Goal: Task Accomplishment & Management: Manage account settings

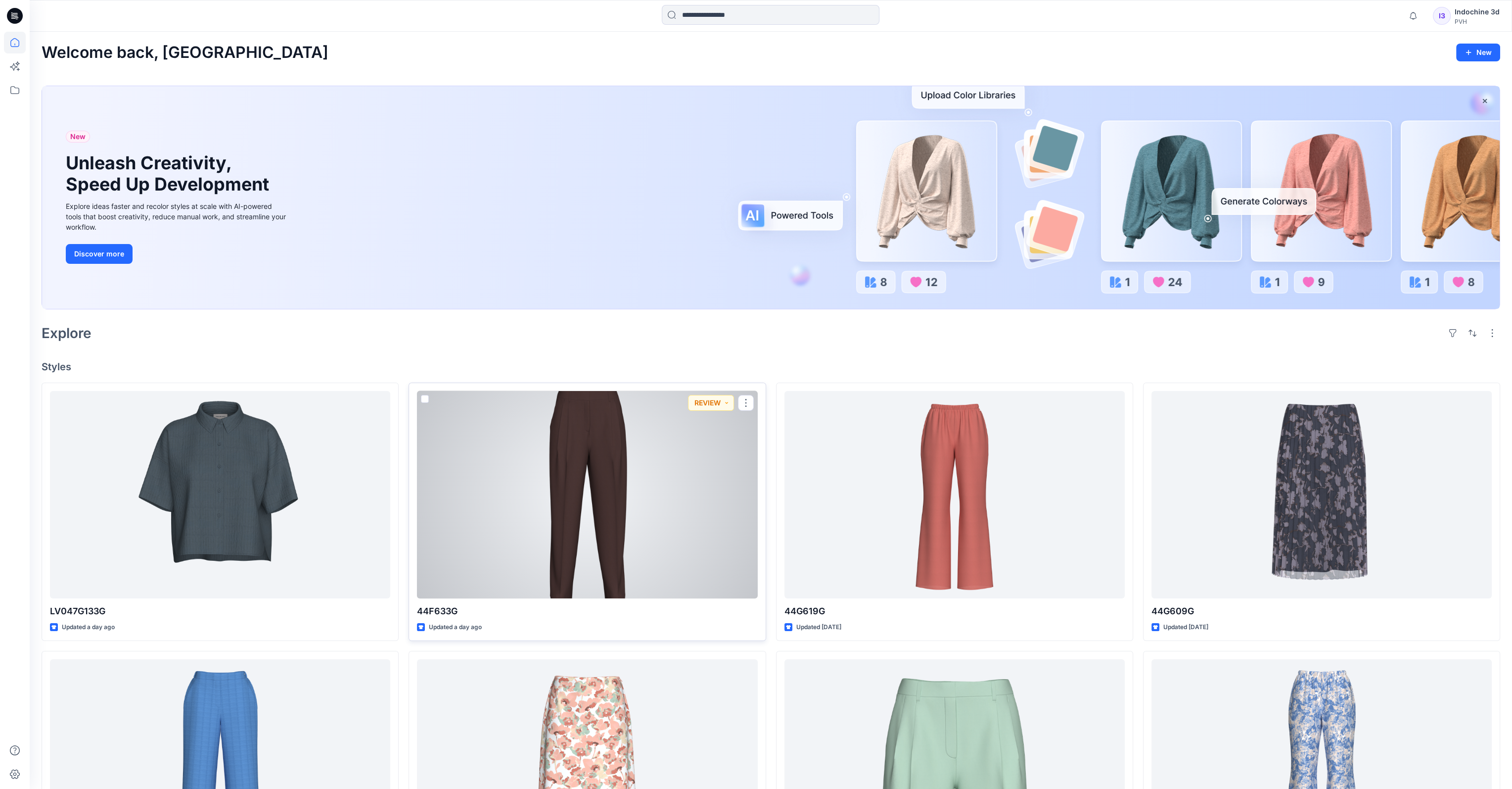
click at [571, 462] on div at bounding box center [587, 495] width 340 height 208
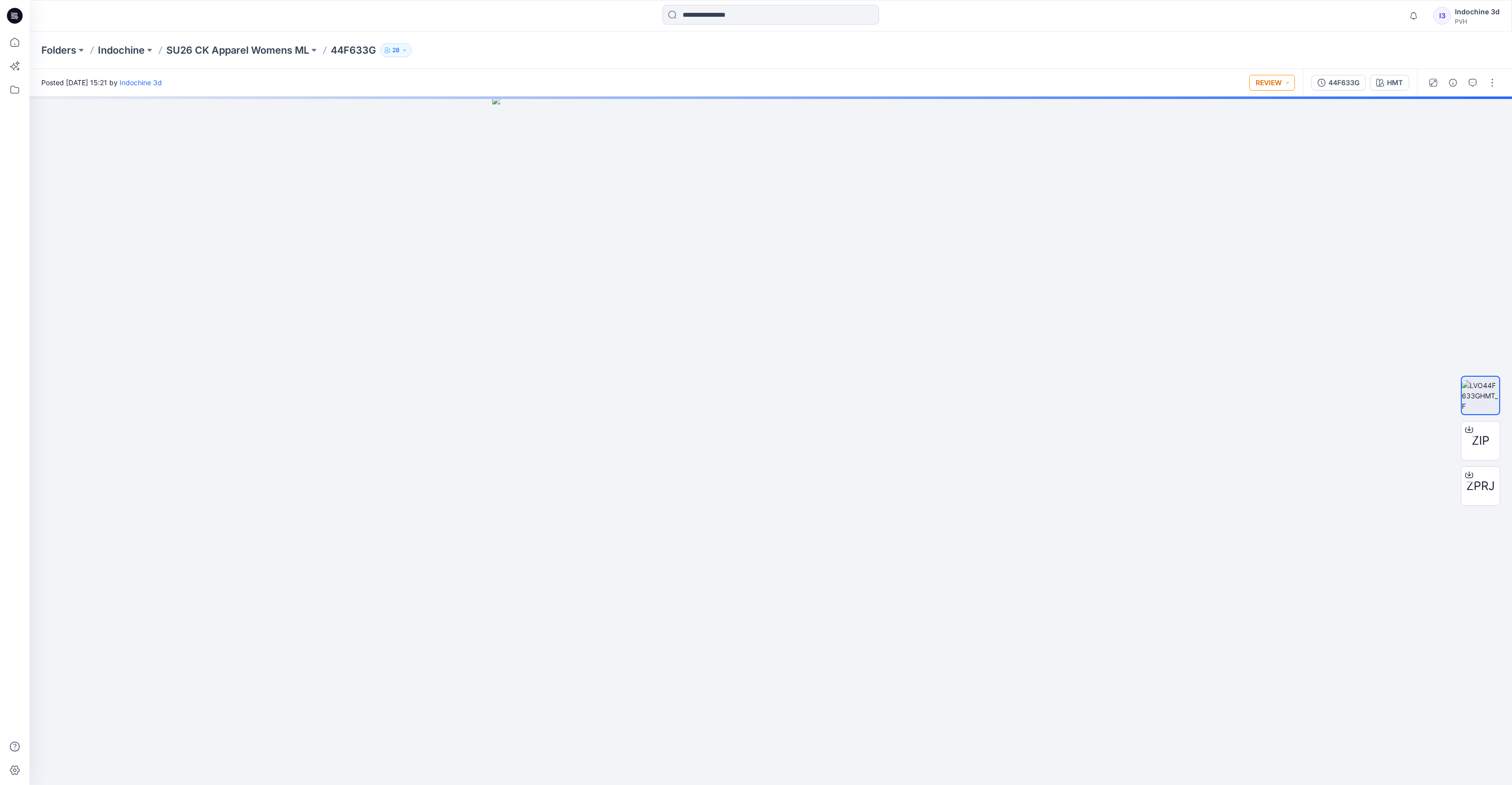
click at [1032, 84] on button "REVIEW" at bounding box center [1272, 82] width 46 height 16
click at [1032, 49] on div "Folders Indochine SU26 CK Apparel Womens ML 44F633G 28" at bounding box center [732, 49] width 1382 height 14
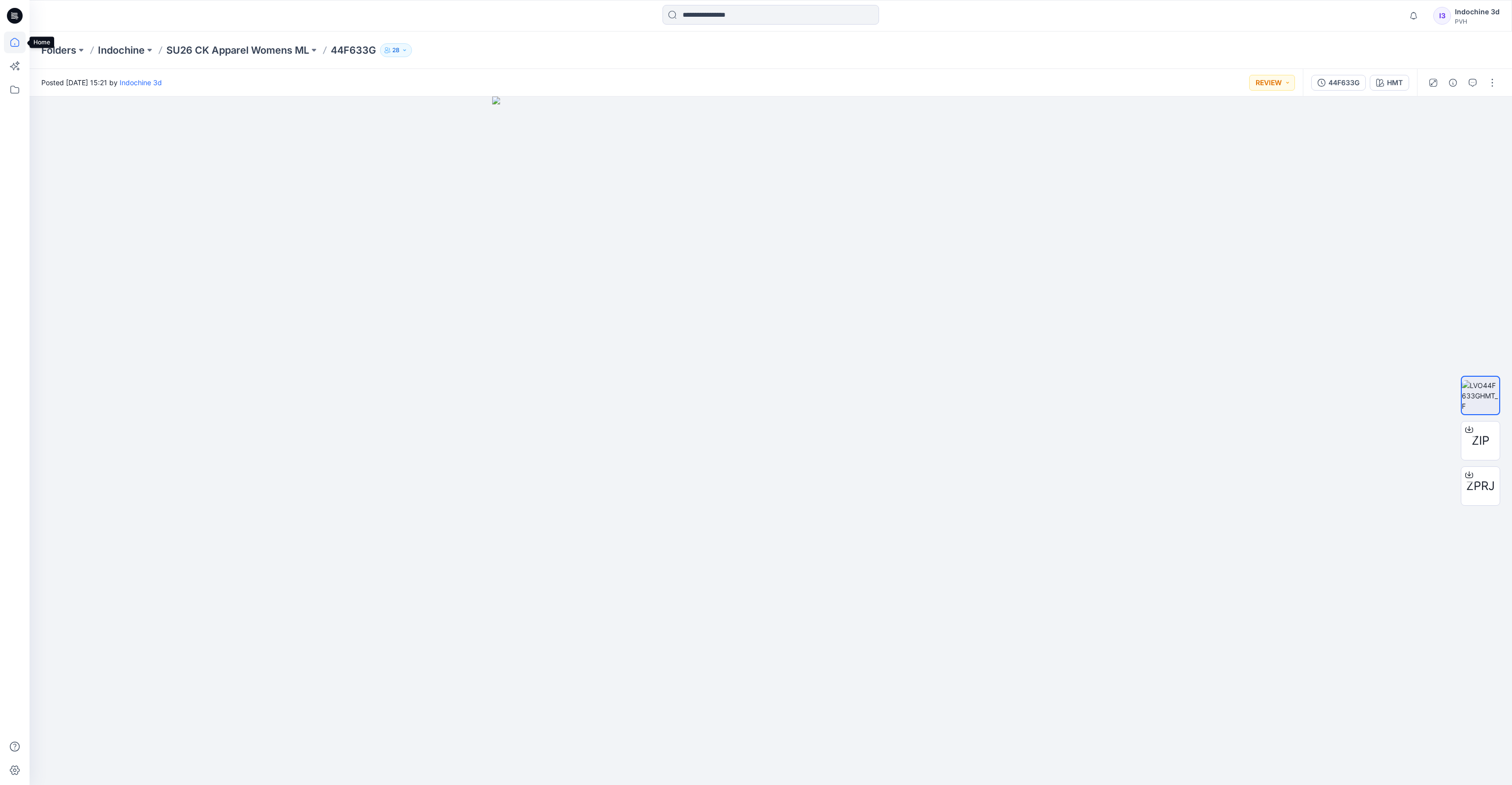
click at [19, 42] on icon at bounding box center [14, 42] width 8 height 8
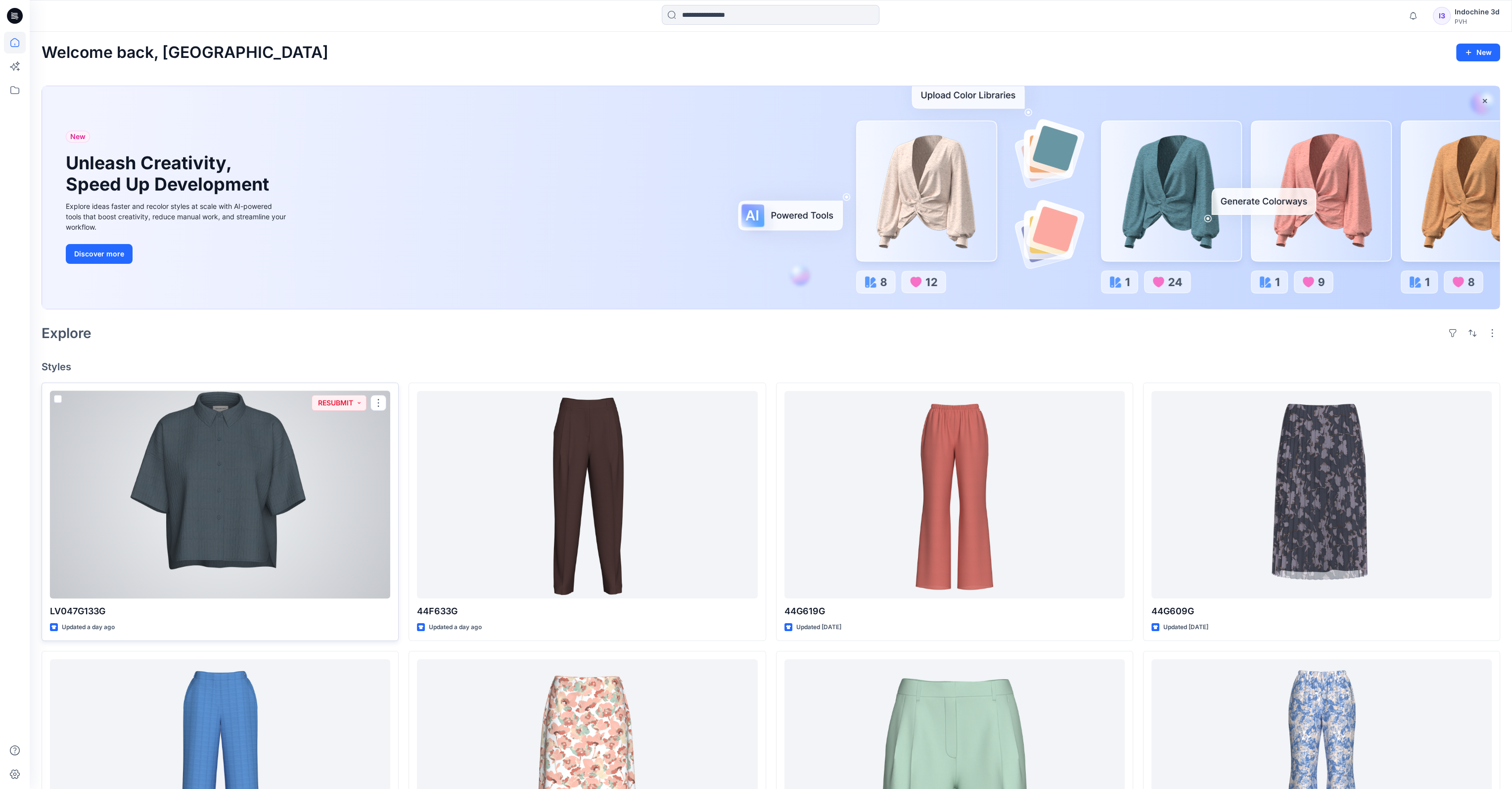
click at [265, 444] on div at bounding box center [219, 495] width 340 height 208
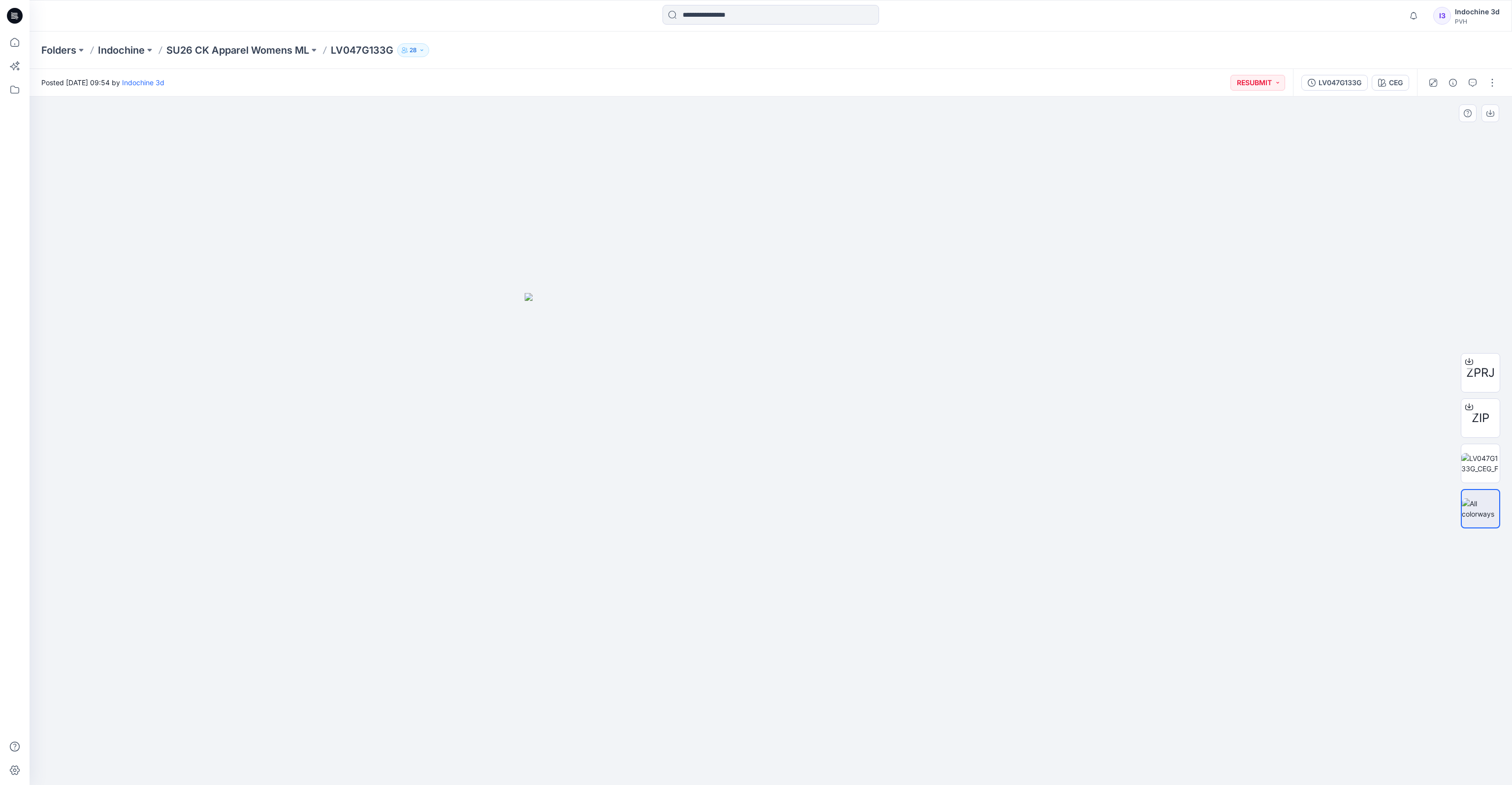
click at [806, 406] on img at bounding box center [770, 539] width 492 height 492
click at [1032, 85] on icon "button" at bounding box center [1473, 82] width 7 height 7
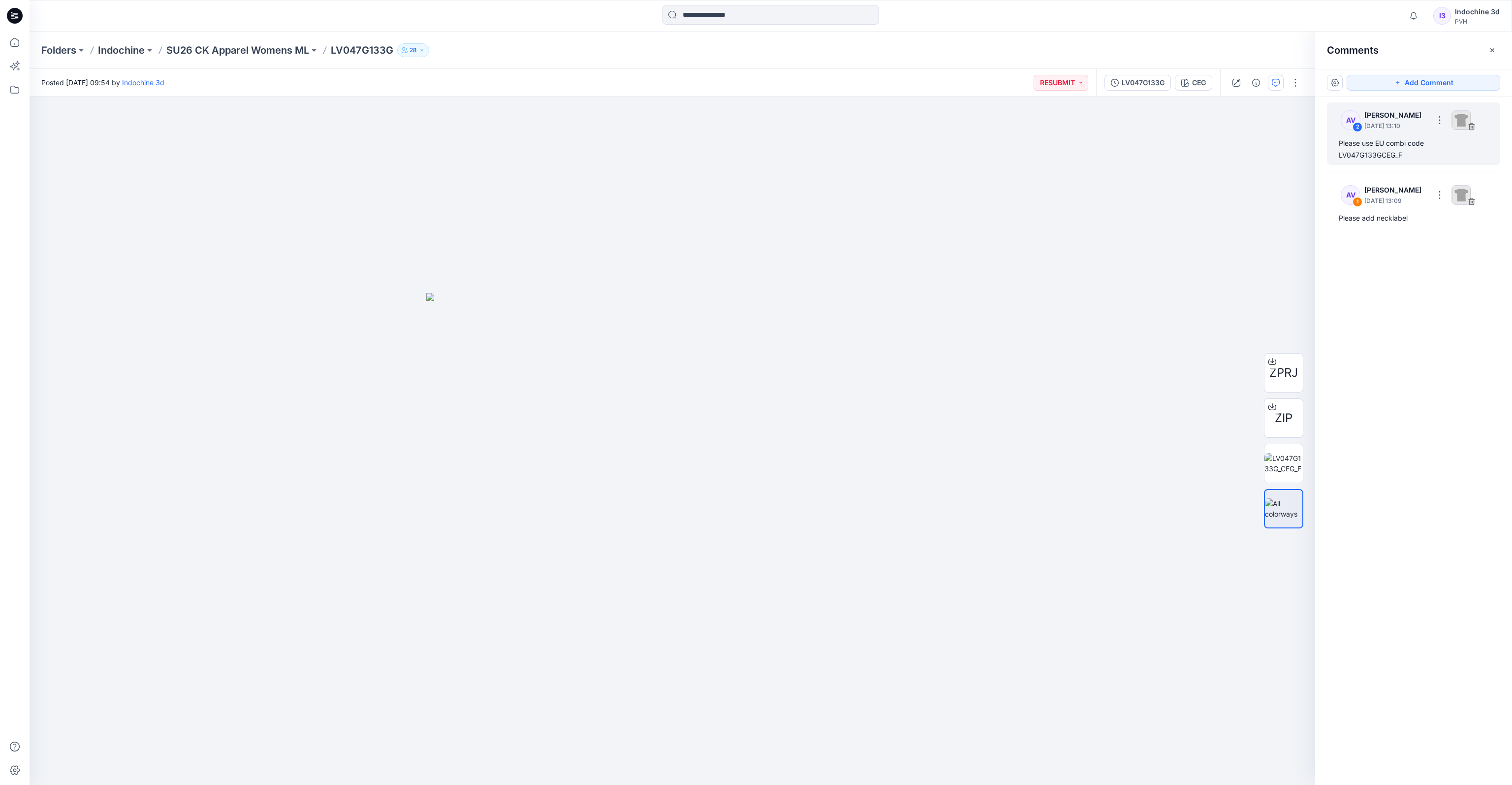
click at [1032, 133] on div "AV 2 Anoek Van Beek August 08, 2025 13:10 Please use EU combi code LV047G133GCE…" at bounding box center [1414, 133] width 174 height 63
click at [688, 345] on img at bounding box center [672, 539] width 492 height 492
click at [1032, 456] on img at bounding box center [1283, 463] width 38 height 21
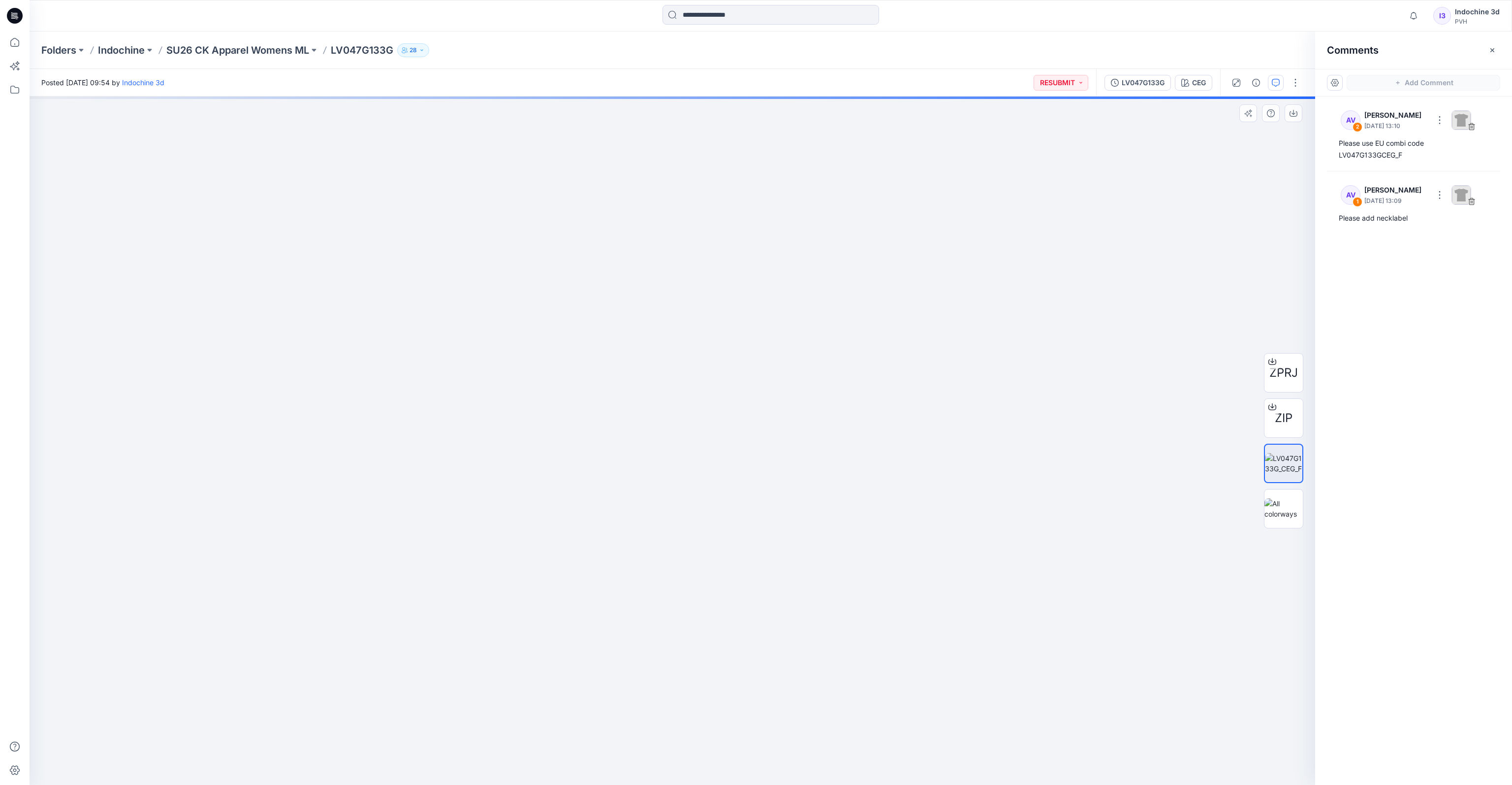
drag, startPoint x: 707, startPoint y: 286, endPoint x: 722, endPoint y: 393, distance: 108.0
click at [698, 436] on img at bounding box center [673, 418] width 765 height 734
click at [1032, 84] on button "RESUBMIT" at bounding box center [1061, 82] width 55 height 16
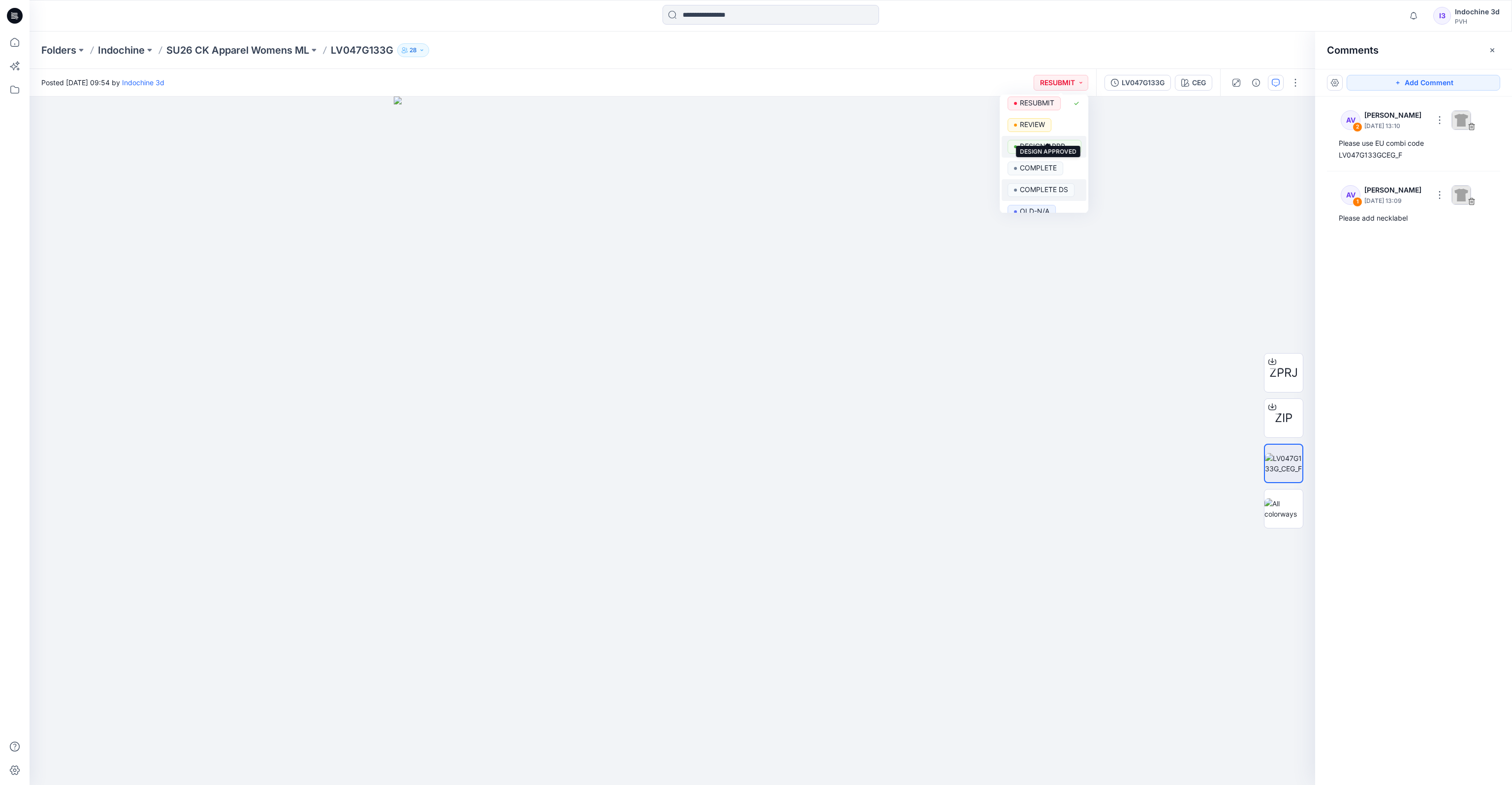
scroll to position [37, 0]
click at [1032, 328] on div "AV 2 Anoek Van Beek August 08, 2025 13:10 Please use EU combi code LV047G133GCE…" at bounding box center [1413, 422] width 197 height 652
click at [1032, 122] on p "August 08, 2025 13:10" at bounding box center [1396, 126] width 63 height 10
click at [1032, 125] on div "2" at bounding box center [1357, 127] width 10 height 10
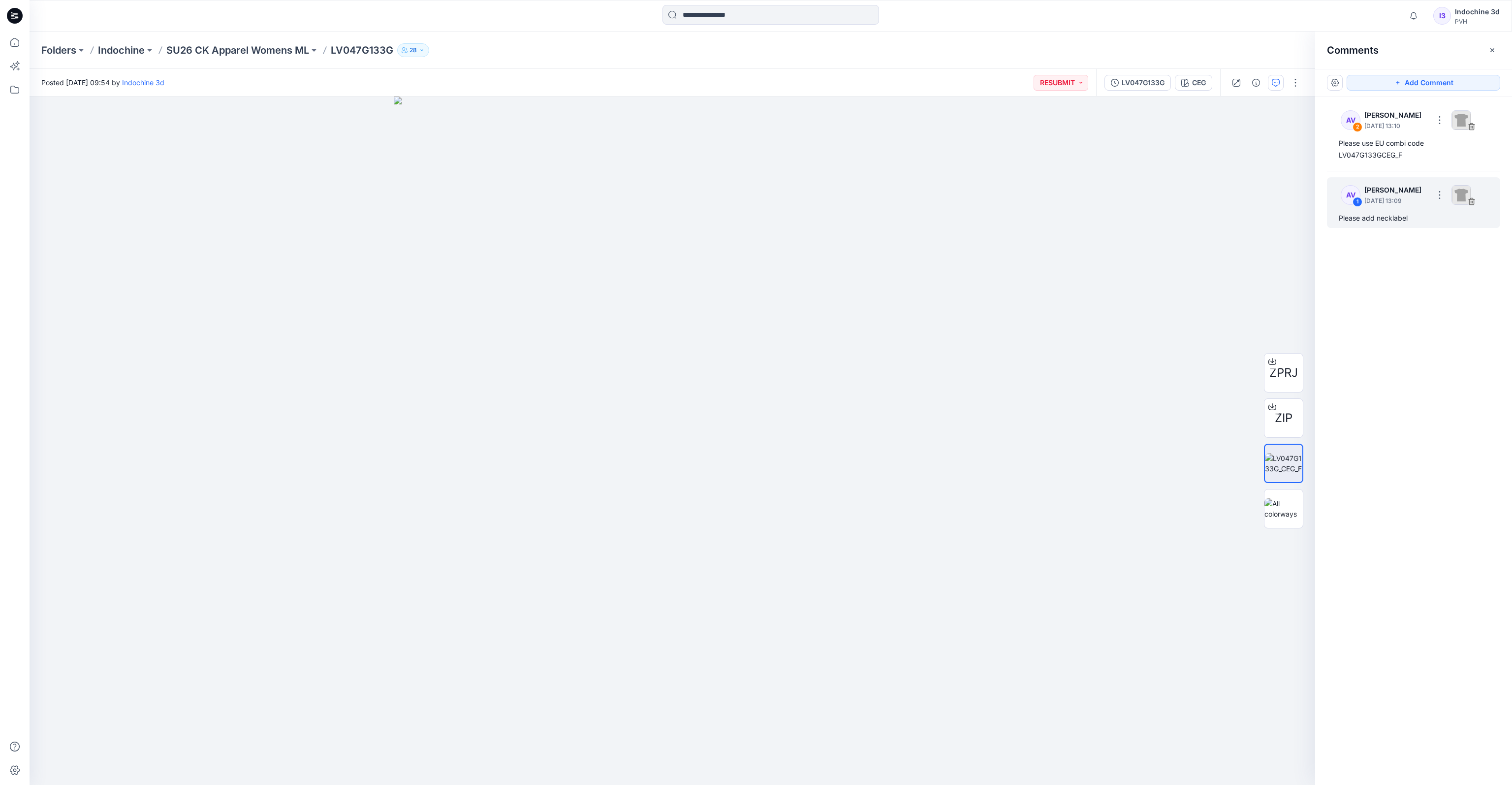
click at [1032, 130] on div "AV" at bounding box center [1351, 119] width 20 height 20
click at [1032, 127] on p "August 08, 2025 13:10" at bounding box center [1396, 126] width 63 height 10
click at [10, 44] on icon at bounding box center [14, 42] width 21 height 21
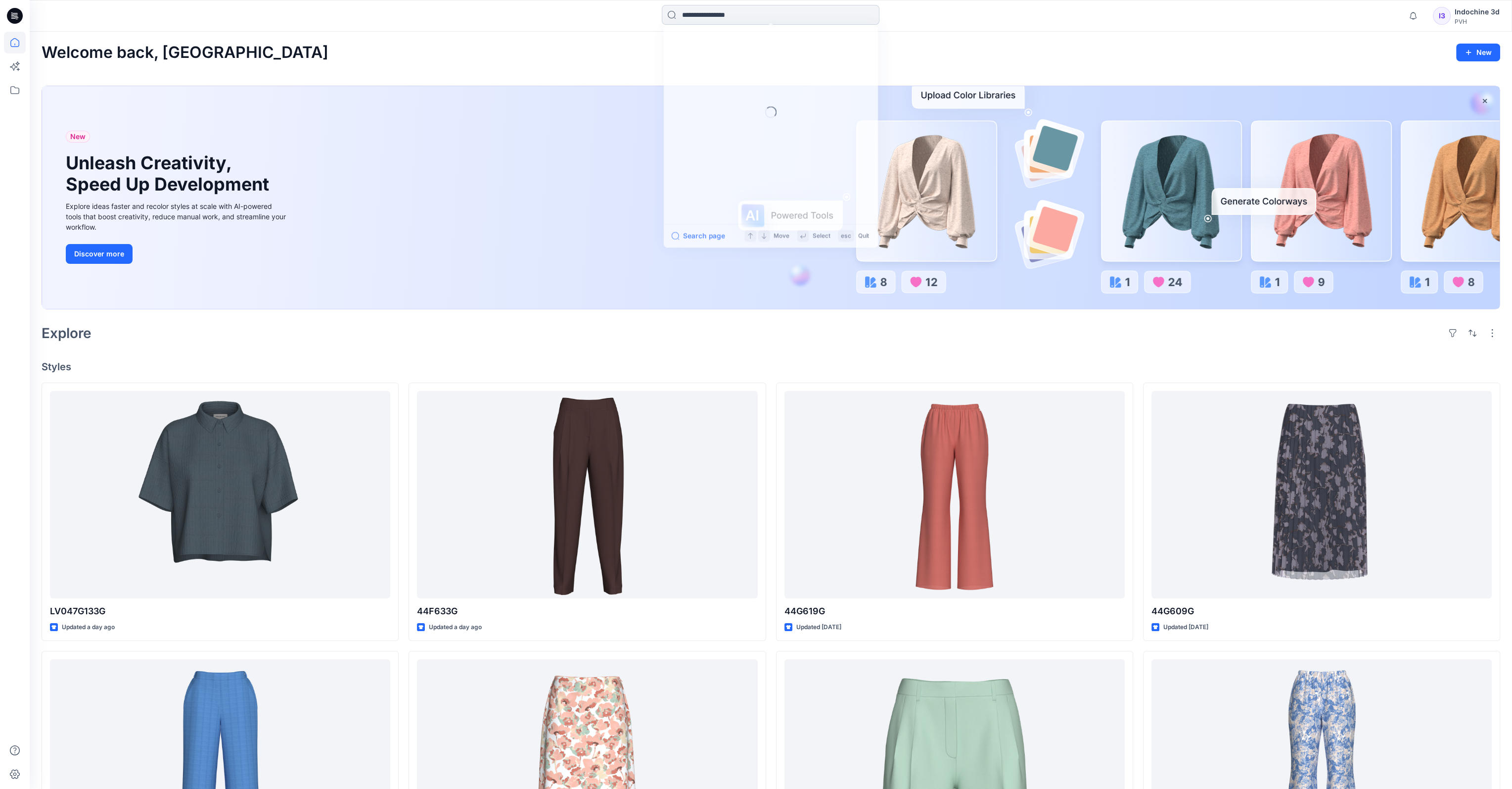
click at [725, 15] on input at bounding box center [771, 14] width 218 height 20
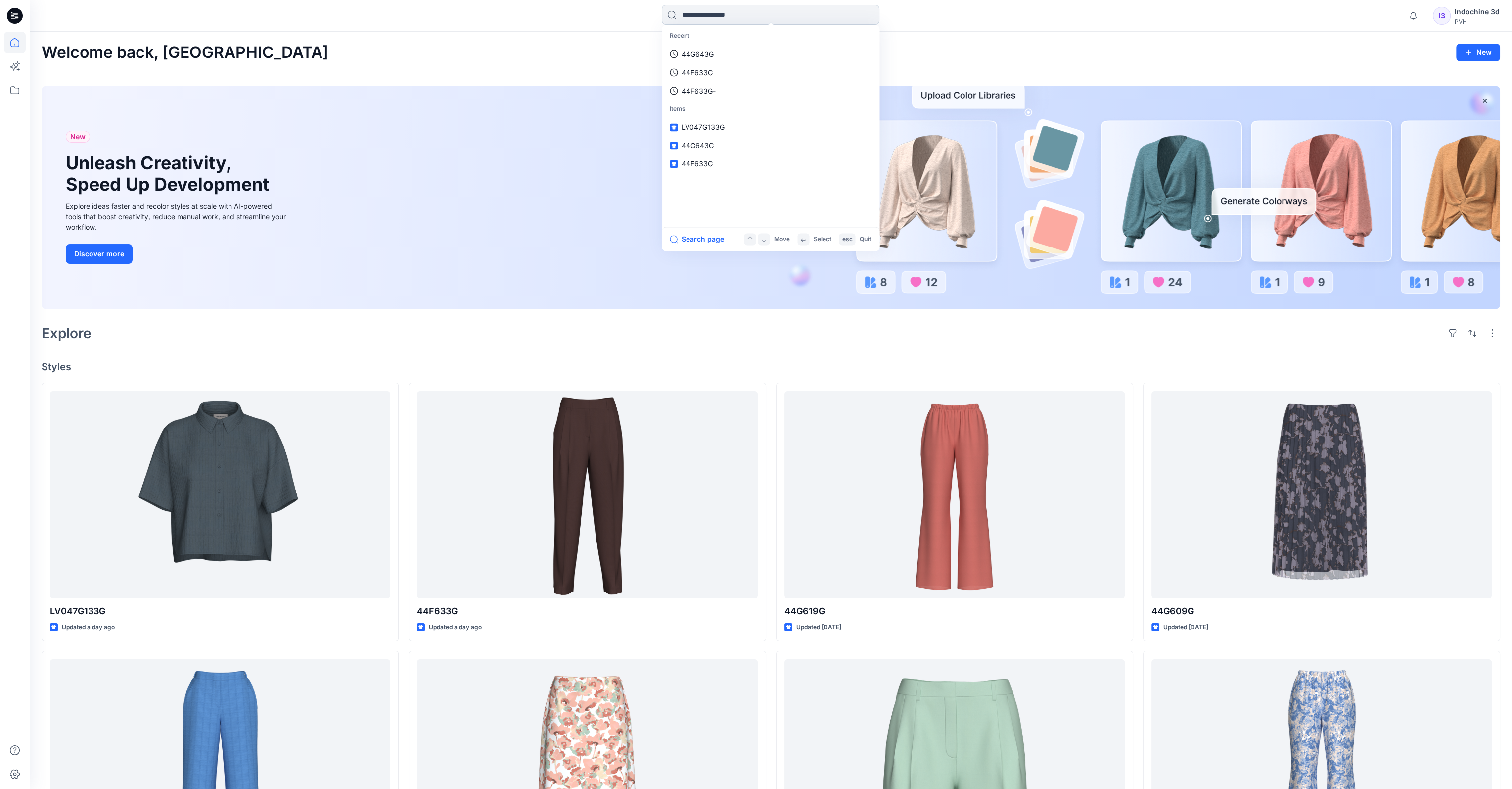
paste input "*******"
type input "*******"
click at [717, 52] on link "44F633G" at bounding box center [771, 54] width 214 height 19
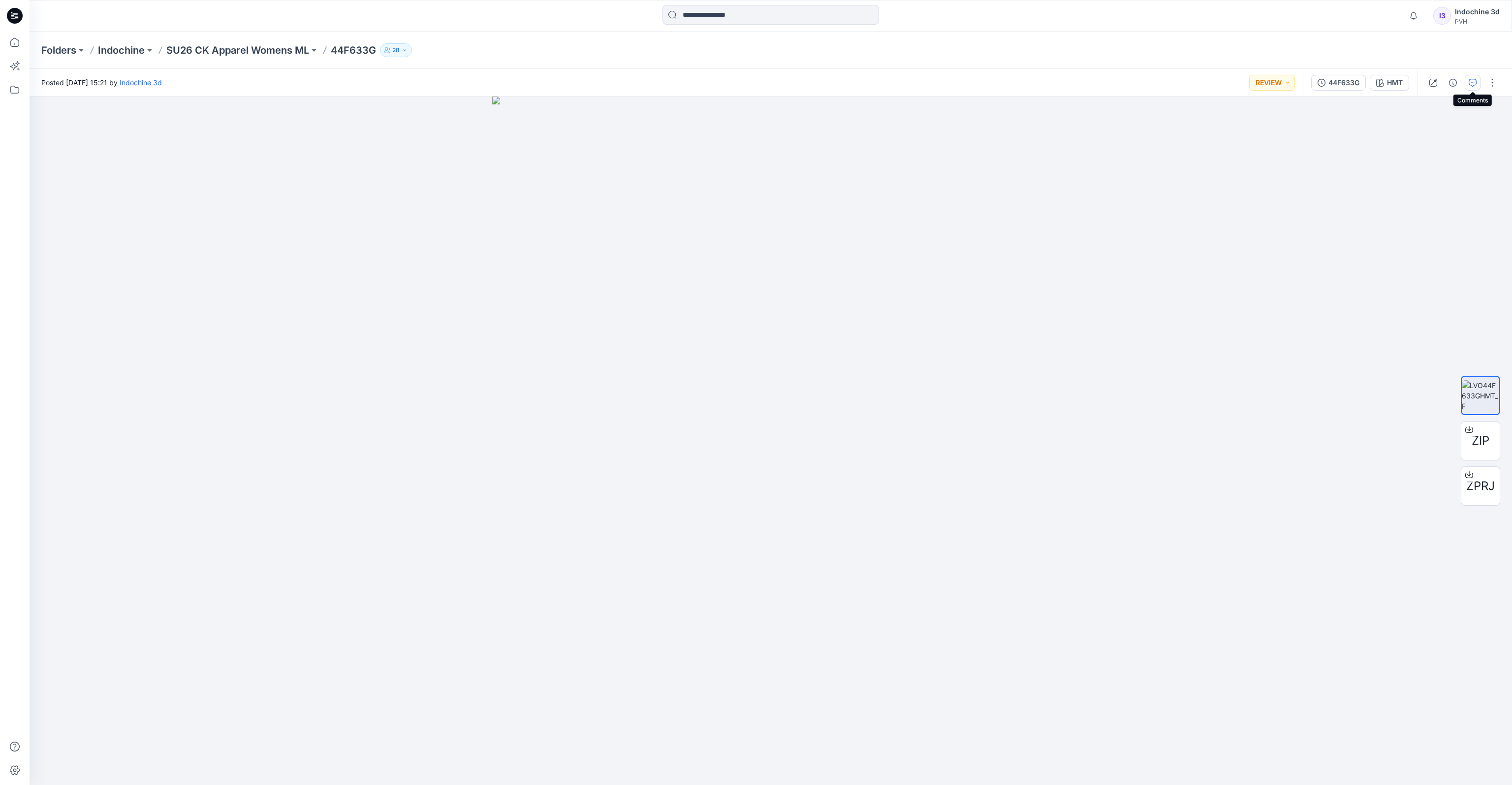
click at [1032, 86] on icon "button" at bounding box center [1473, 82] width 7 height 7
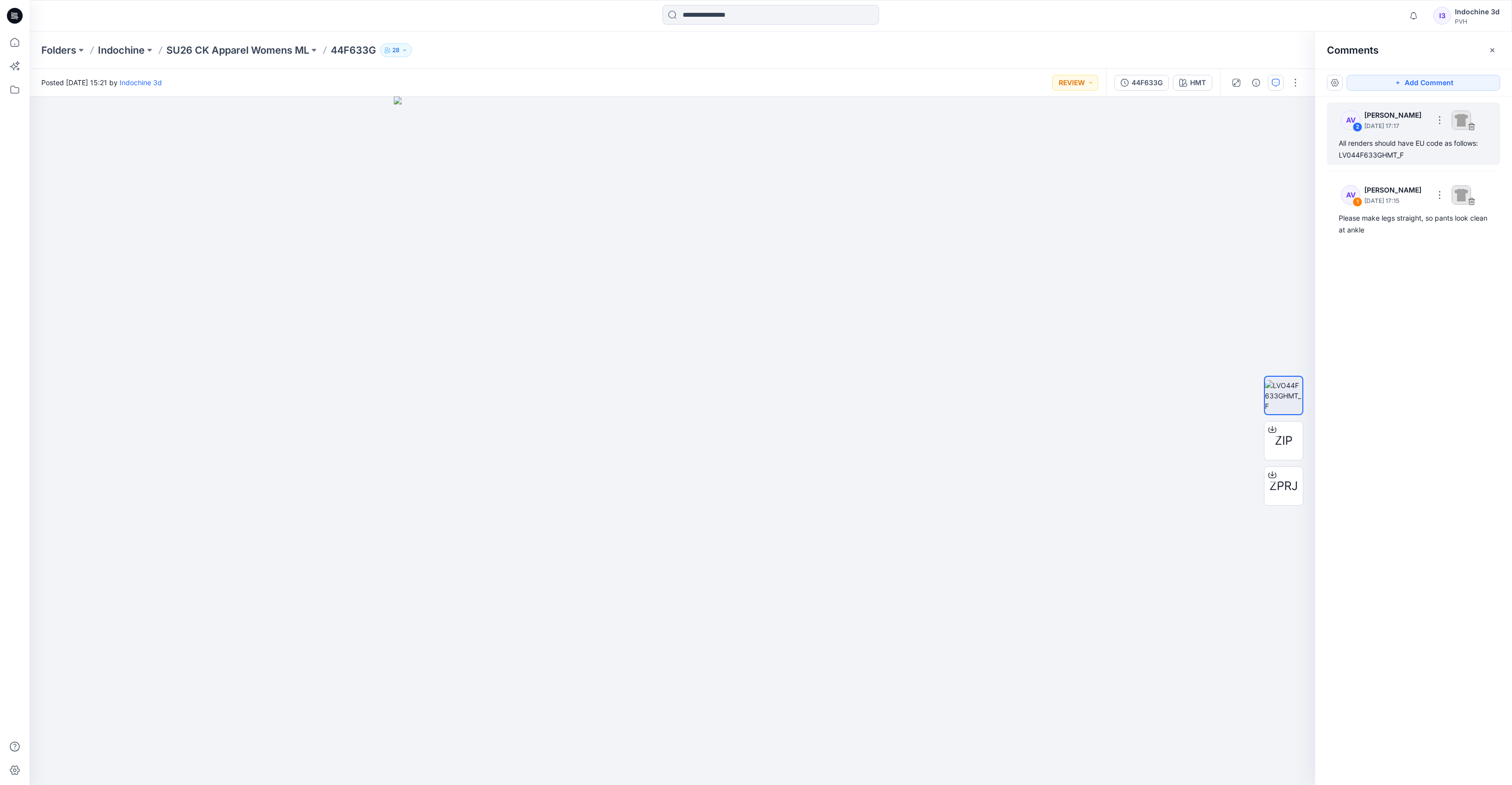
click at [1032, 124] on p "August 26, 2025 17:17" at bounding box center [1396, 126] width 63 height 10
click at [18, 44] on icon at bounding box center [14, 42] width 21 height 21
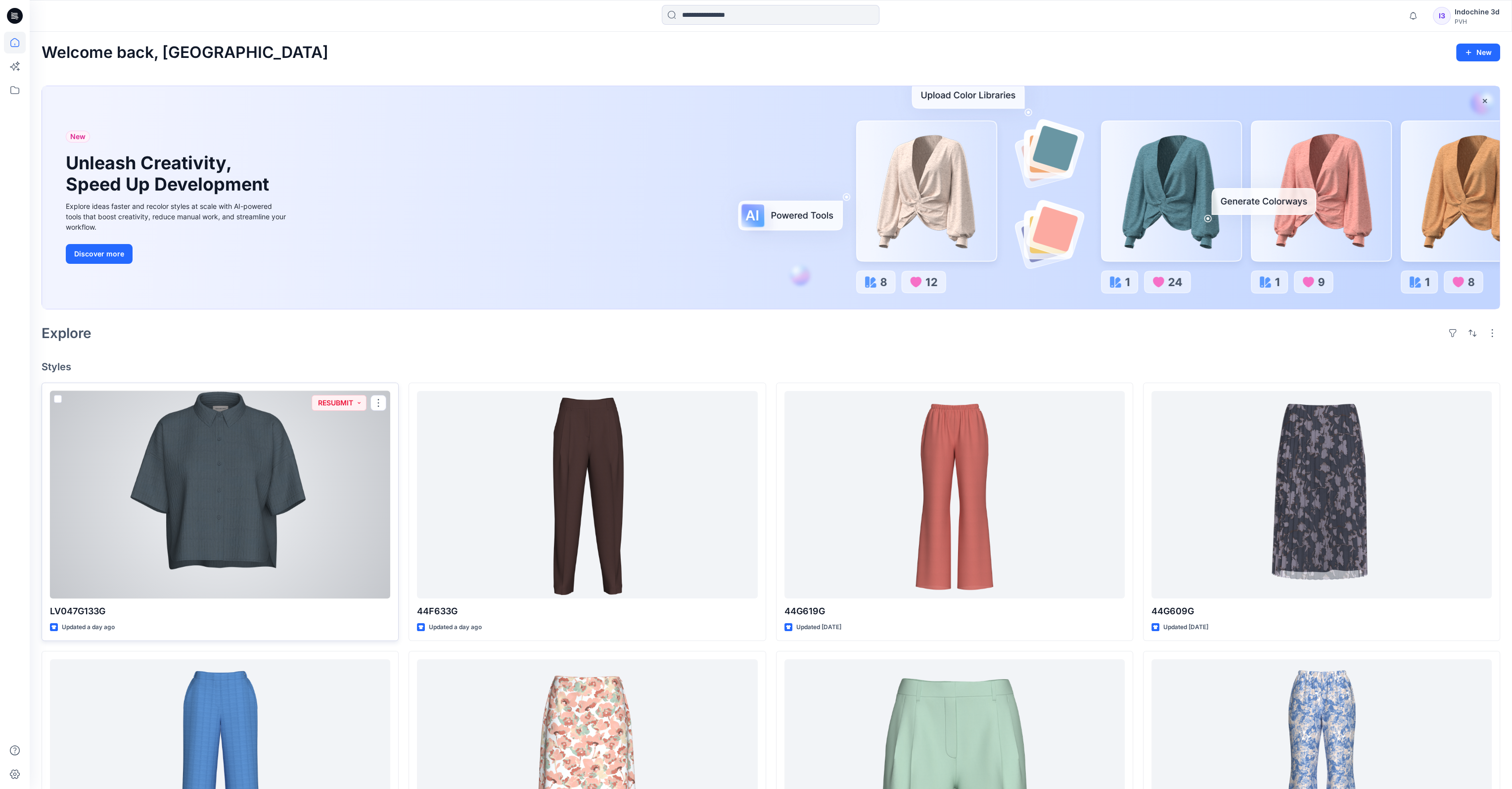
click at [316, 457] on div at bounding box center [219, 495] width 340 height 208
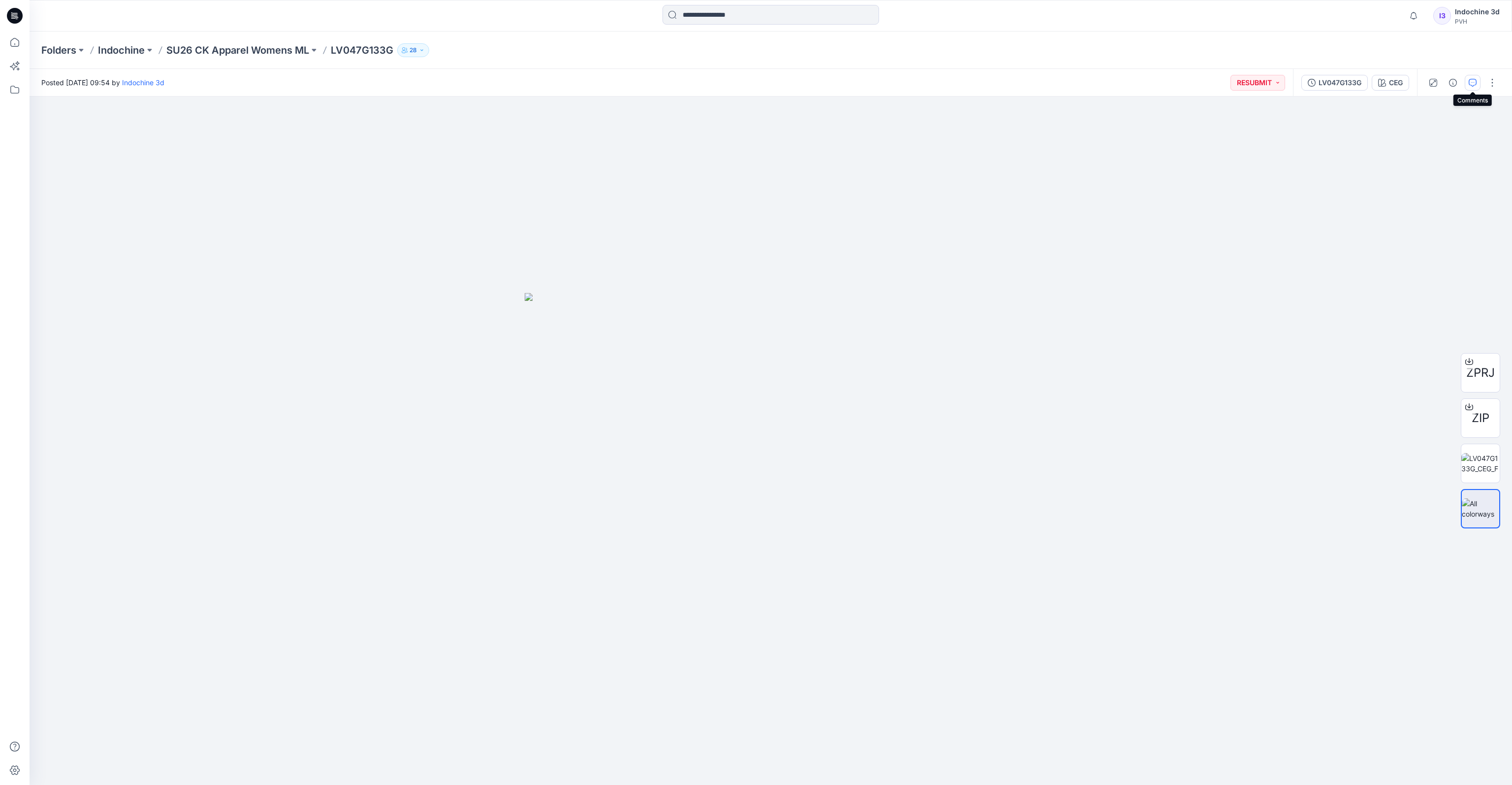
click at [1032, 84] on icon "button" at bounding box center [1473, 82] width 7 height 7
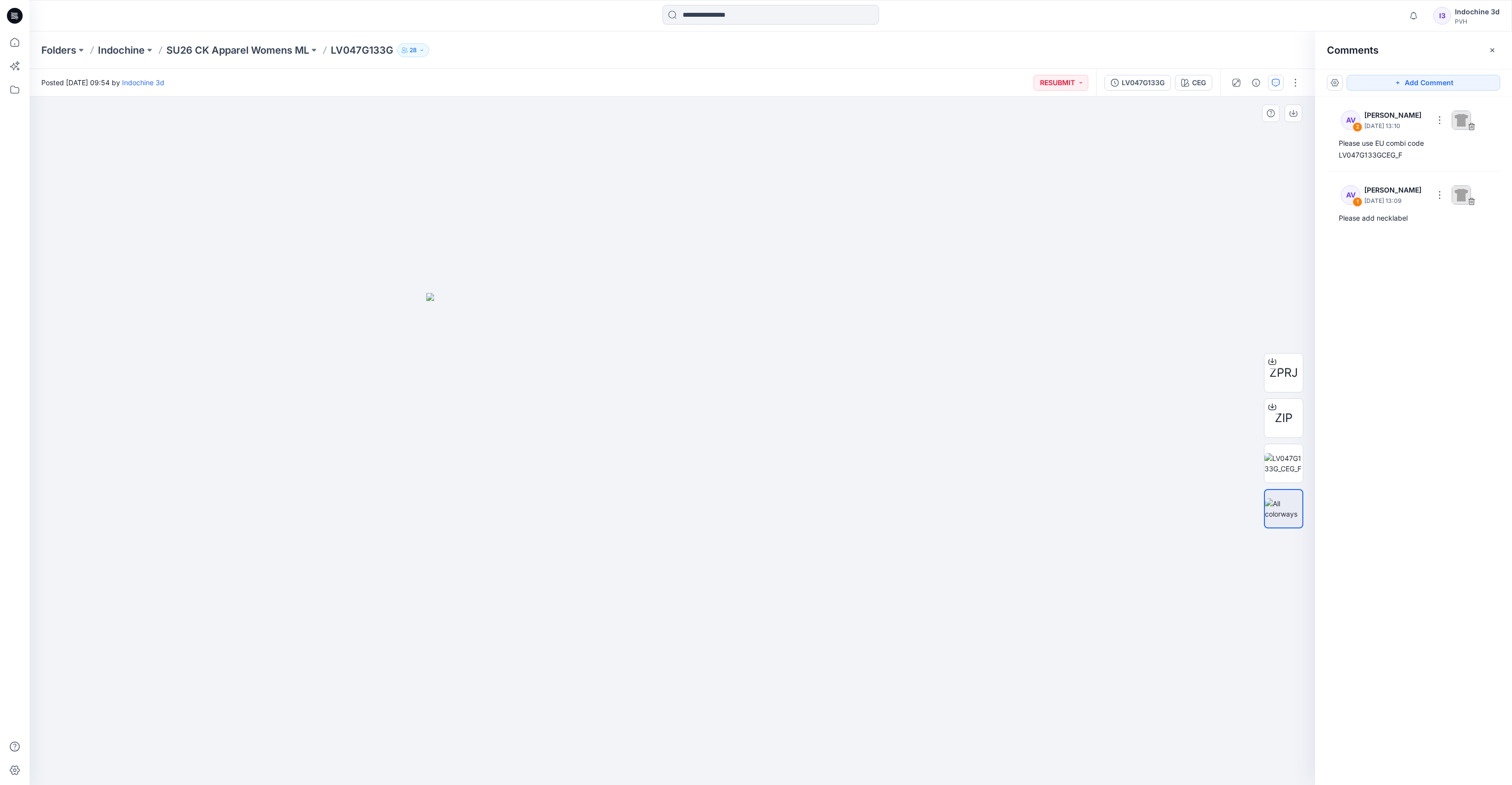
drag, startPoint x: 752, startPoint y: 394, endPoint x: 650, endPoint y: 397, distance: 102.0
click at [692, 420] on img at bounding box center [672, 539] width 492 height 492
click at [1032, 470] on img at bounding box center [1283, 463] width 38 height 21
click at [1032, 127] on div "2" at bounding box center [1357, 127] width 10 height 10
click at [1032, 115] on p "[PERSON_NAME]" at bounding box center [1396, 115] width 63 height 12
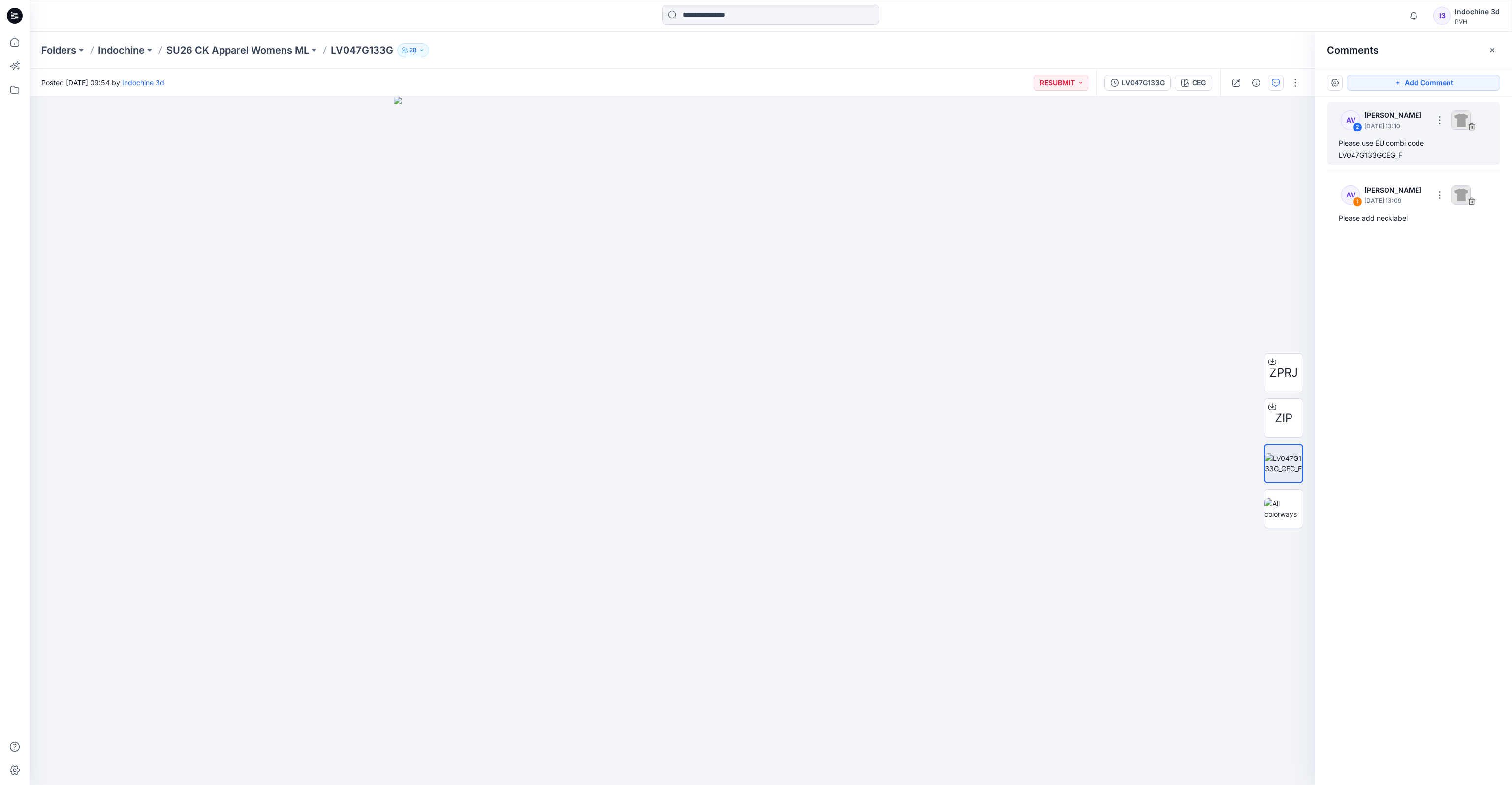
click at [1032, 154] on div "Please use EU combi code LV047G133GCEG_F" at bounding box center [1414, 148] width 149 height 23
click at [1032, 113] on p "[PERSON_NAME]" at bounding box center [1396, 115] width 63 height 12
click at [1032, 131] on p "August 08, 2025 13:09" at bounding box center [1396, 126] width 63 height 10
click at [1032, 124] on p "August 08, 2025 13:10" at bounding box center [1396, 126] width 63 height 10
click at [1032, 131] on p "August 08, 2025 13:09" at bounding box center [1396, 126] width 63 height 10
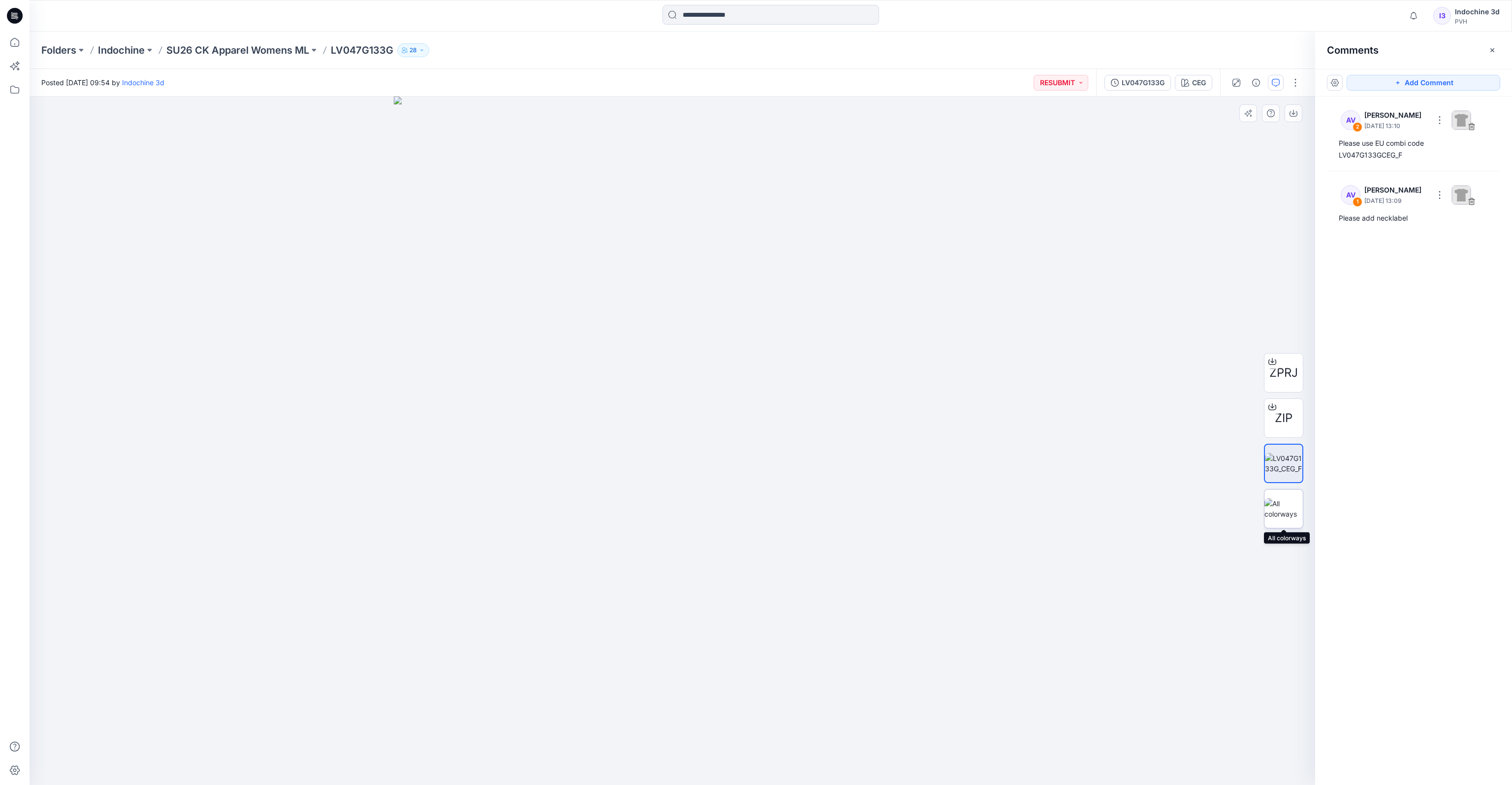
click at [1032, 499] on img at bounding box center [1283, 509] width 38 height 21
click at [1032, 121] on p "[PERSON_NAME]" at bounding box center [1396, 115] width 63 height 12
click at [1032, 119] on p "[PERSON_NAME]" at bounding box center [1396, 115] width 63 height 12
click at [1032, 124] on div "2" at bounding box center [1357, 127] width 10 height 10
click at [1032, 142] on div "Please use EU combi code LV047G133GCEG_F" at bounding box center [1414, 148] width 149 height 23
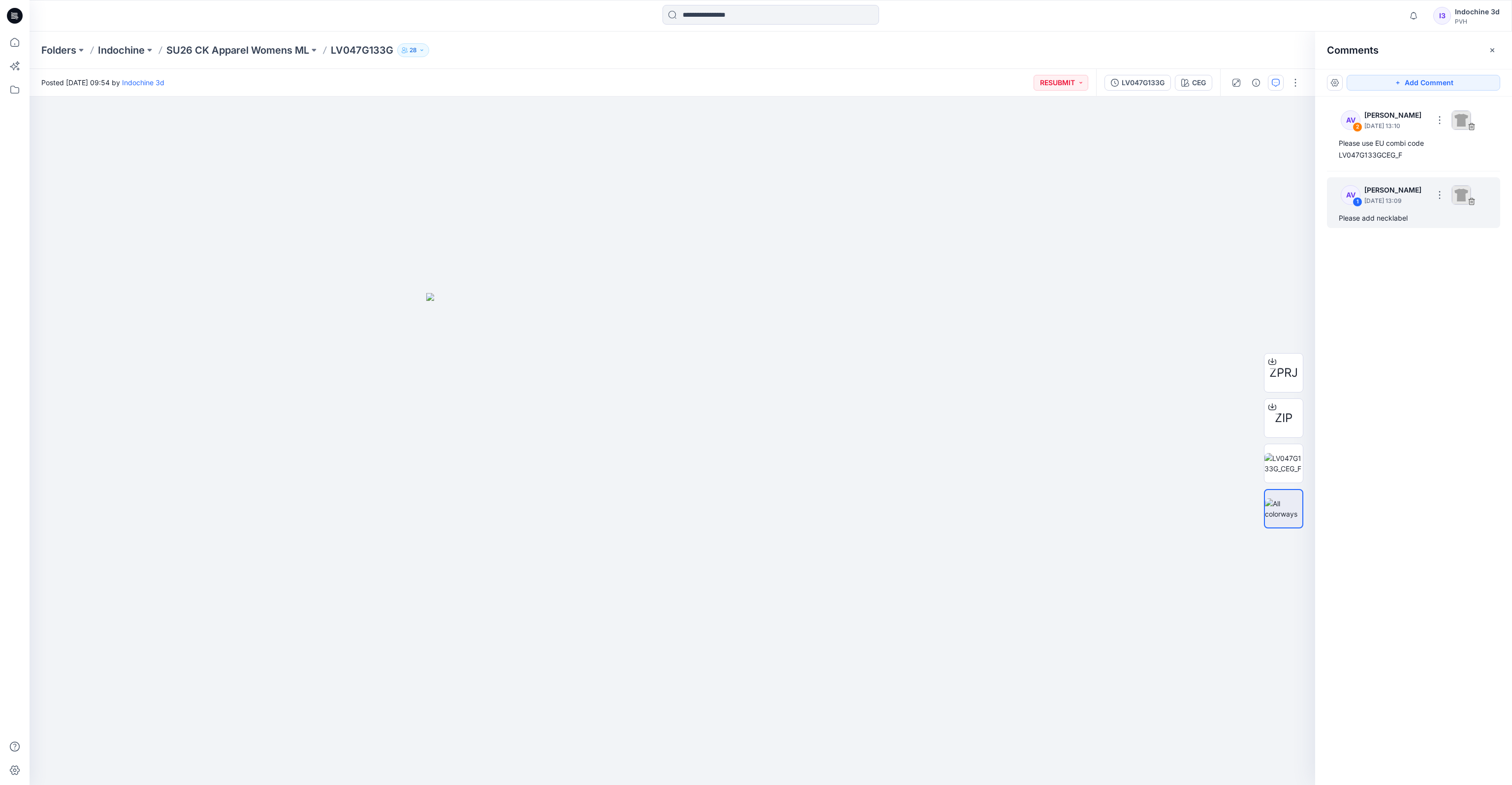
click at [1032, 227] on div "AV 1 Anoek Van Beek August 08, 2025 13:09 Please add necklabel" at bounding box center [1414, 203] width 174 height 50
click at [357, 52] on p "LV047G133G" at bounding box center [361, 49] width 63 height 14
click at [20, 49] on icon at bounding box center [14, 42] width 21 height 21
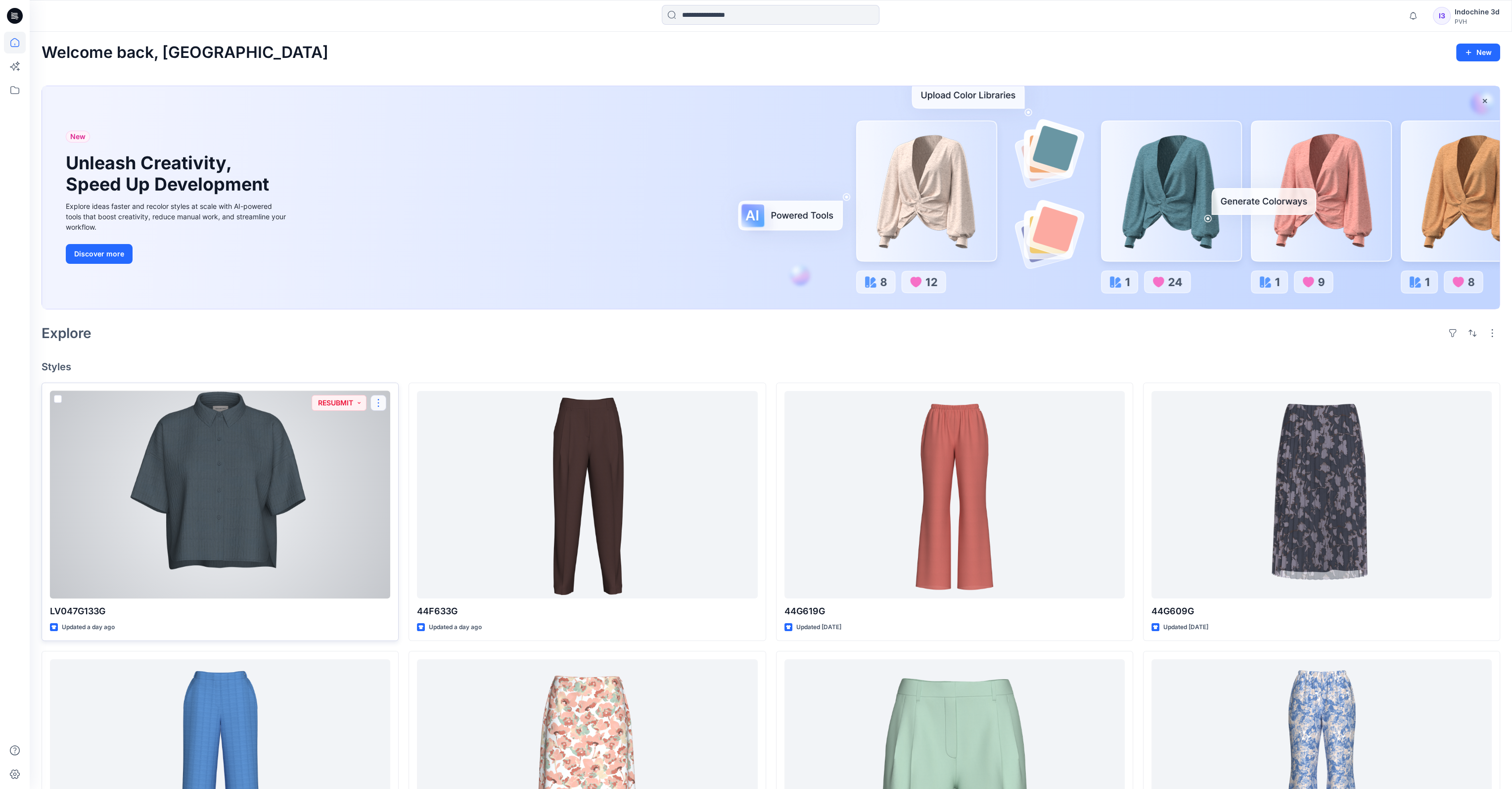
click at [375, 404] on button "button" at bounding box center [378, 402] width 16 height 16
click at [359, 402] on button "RESUBMIT" at bounding box center [339, 402] width 55 height 16
click at [382, 401] on button "button" at bounding box center [378, 402] width 16 height 16
click at [395, 426] on p "Edit" at bounding box center [396, 425] width 12 height 10
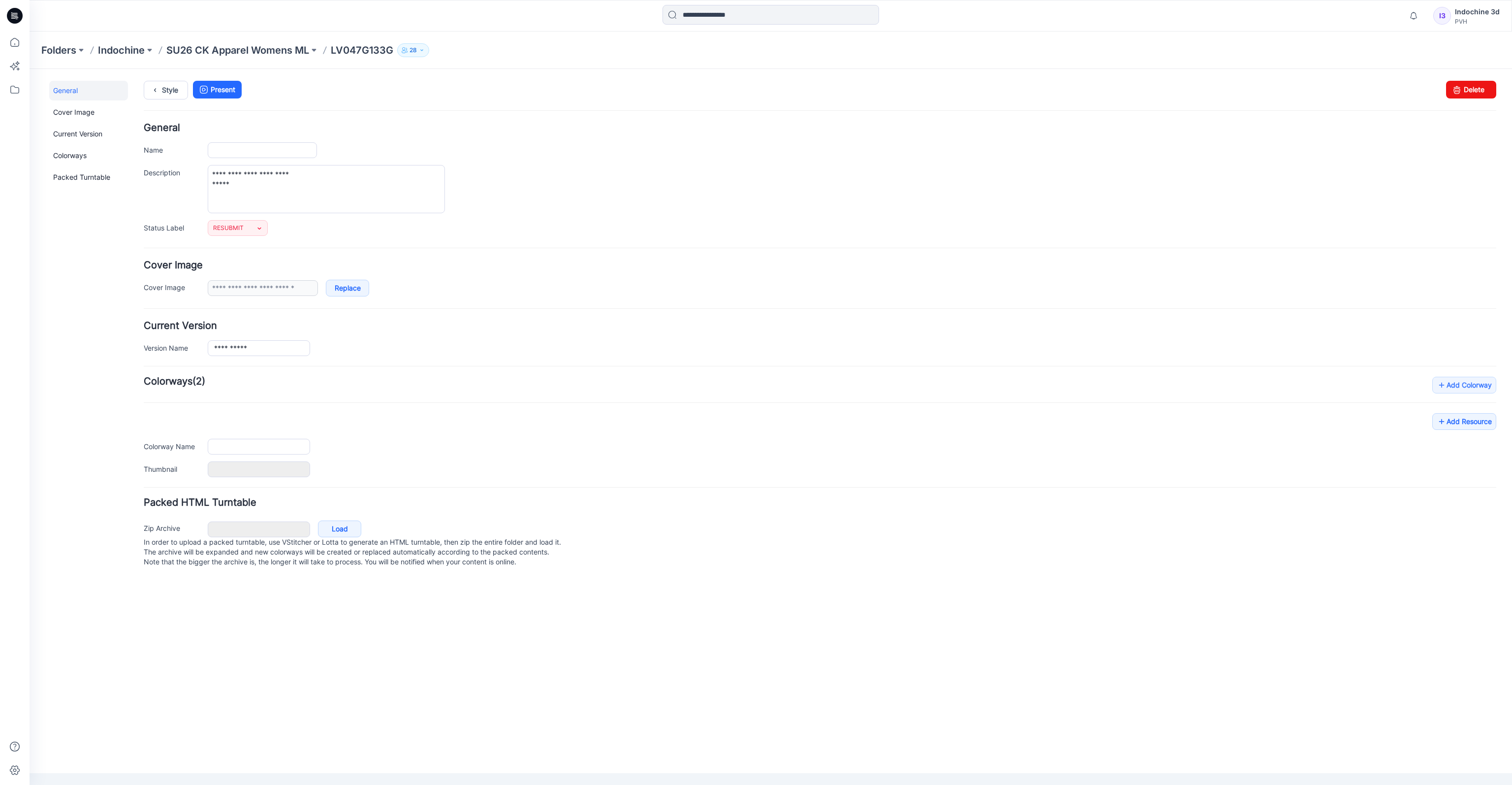
type input "**********"
type textarea "**********"
type input "***"
type input "**********"
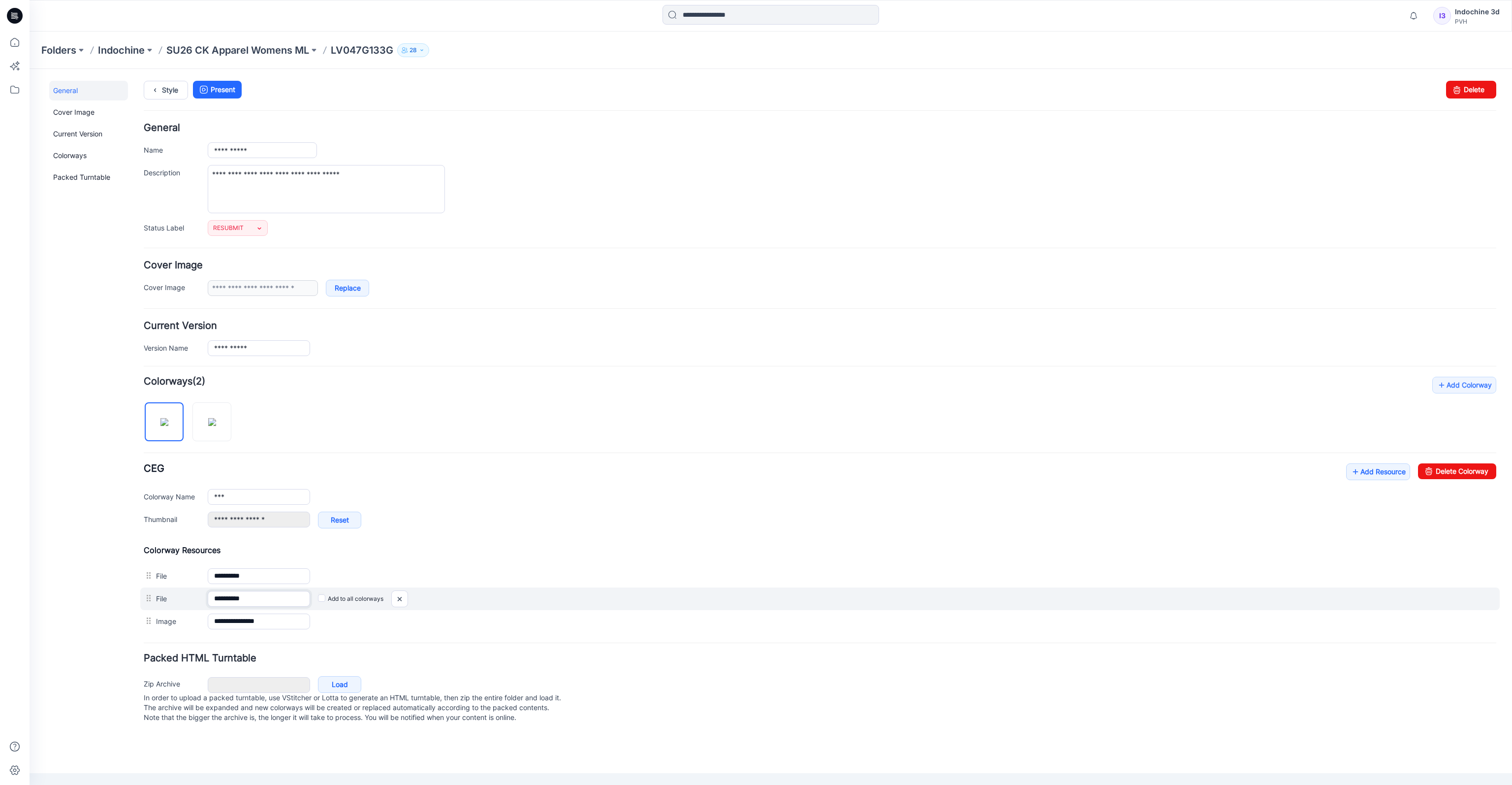
click at [259, 599] on input "**********" at bounding box center [259, 598] width 103 height 16
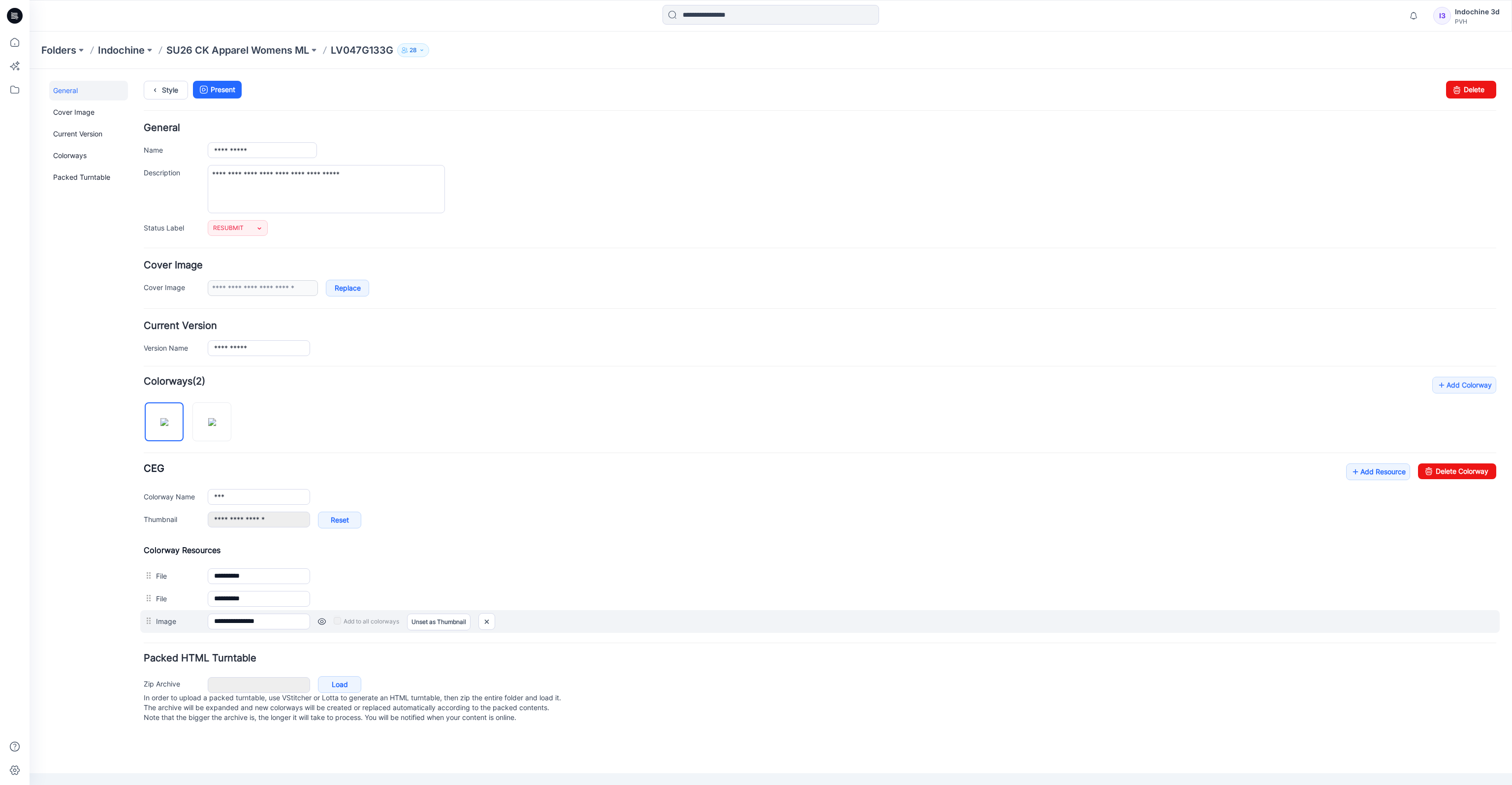
click at [158, 622] on label "Image" at bounding box center [176, 621] width 42 height 11
click at [208, 622] on input "**********" at bounding box center [259, 621] width 103 height 16
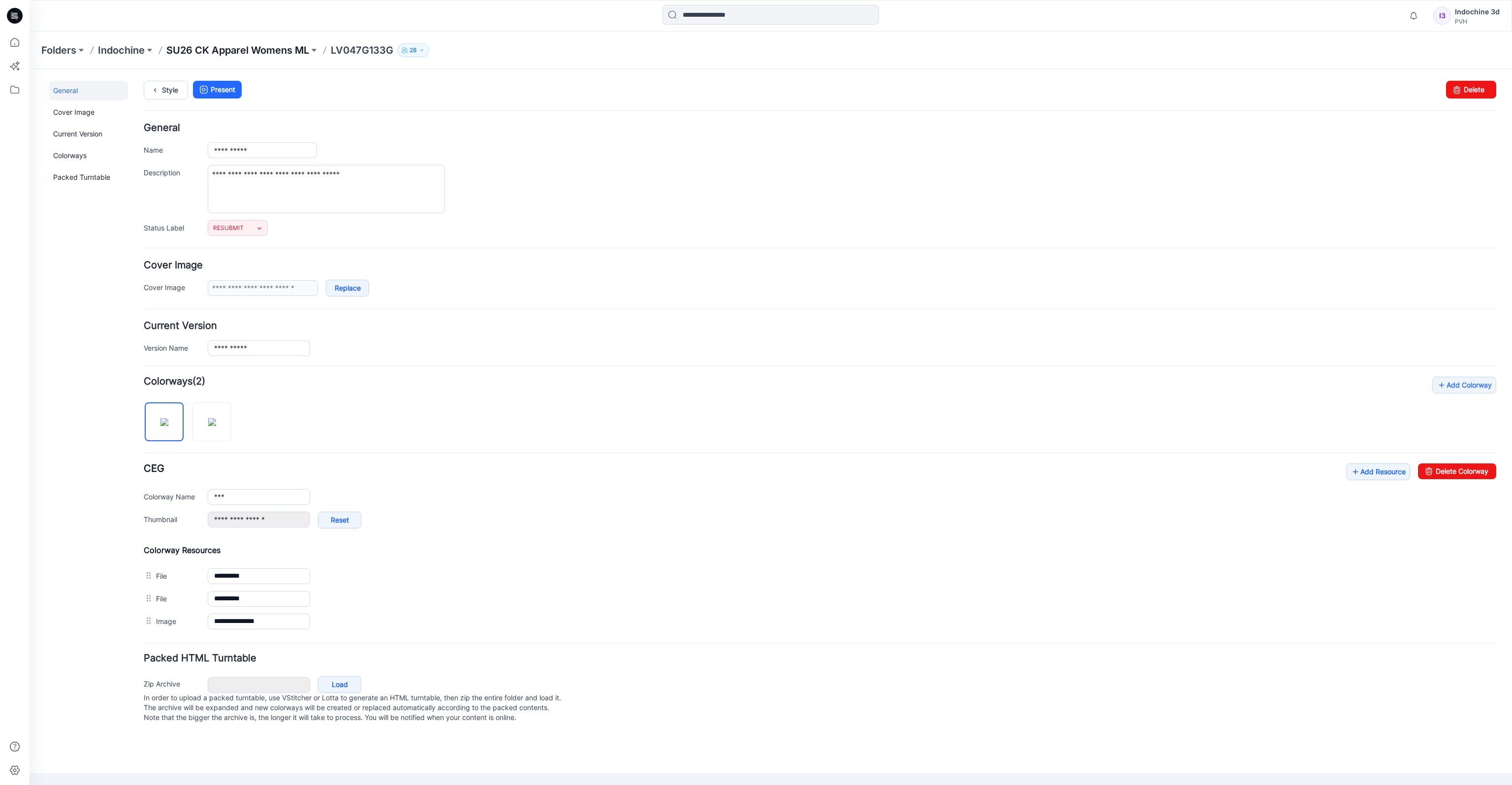
click at [214, 50] on p "SU26 CK Apparel Womens ML" at bounding box center [237, 49] width 143 height 14
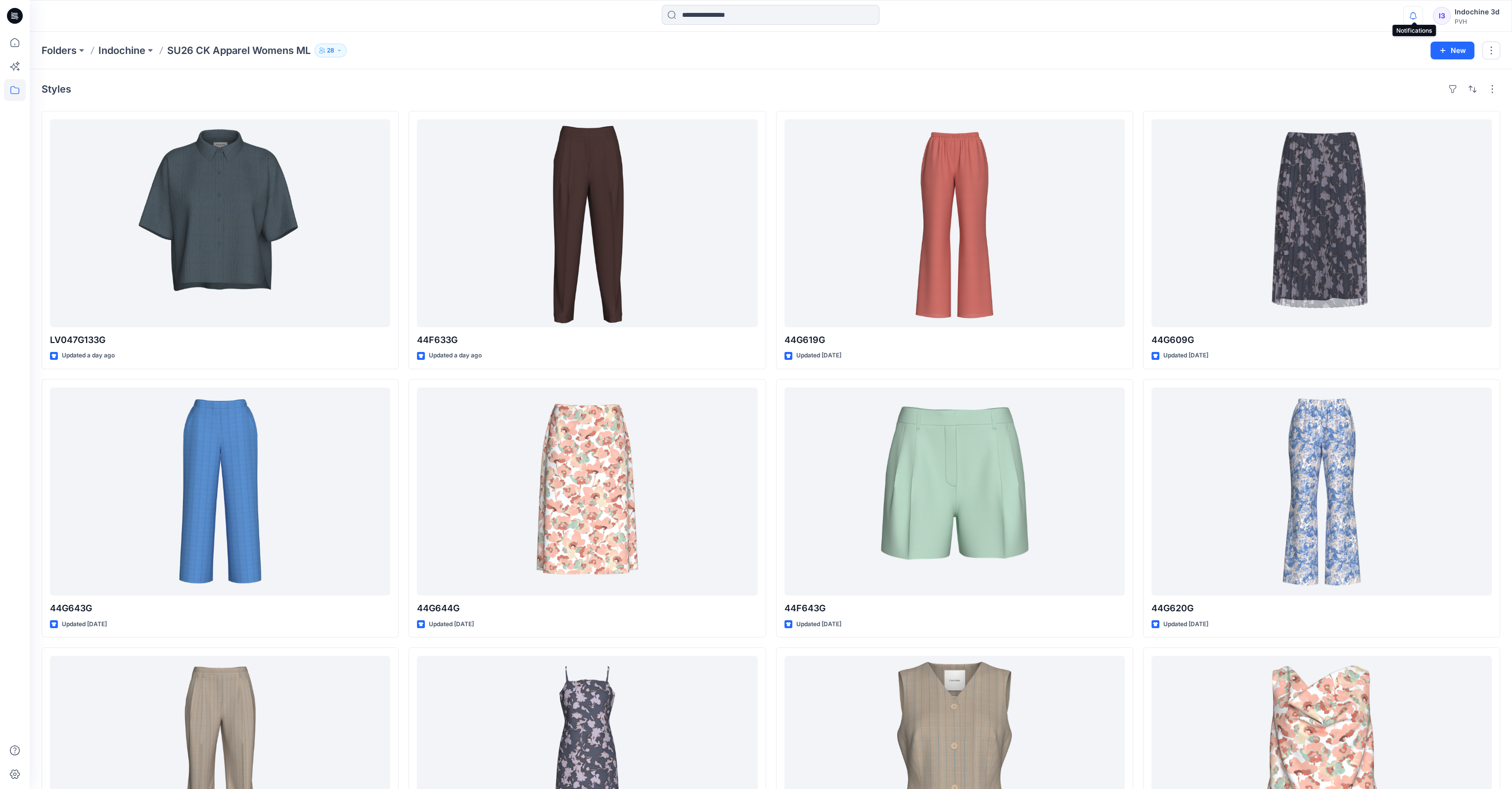
click at [1037, 12] on icon "button" at bounding box center [1414, 15] width 19 height 20
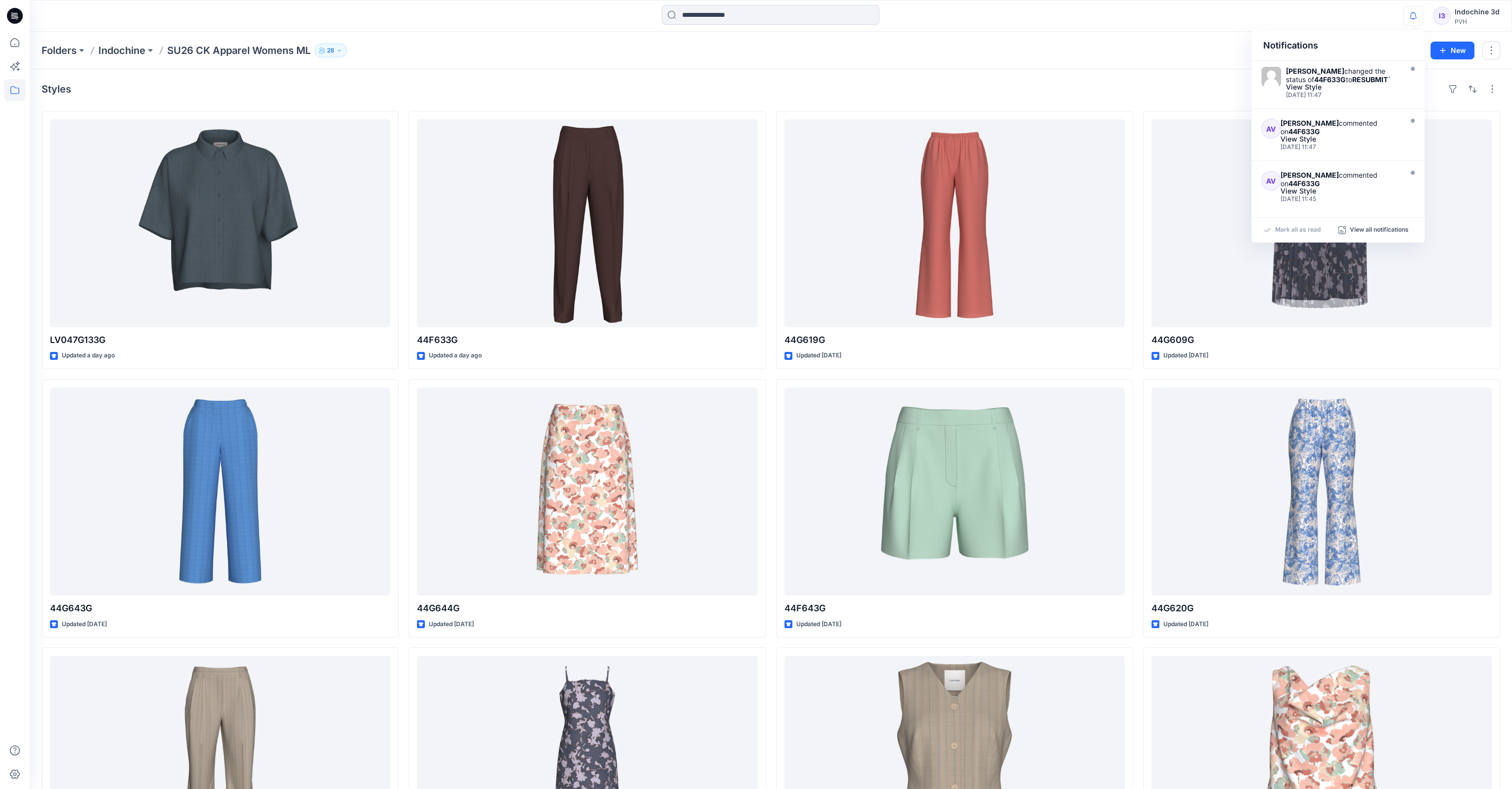
click at [1037, 23] on icon "button" at bounding box center [1414, 15] width 19 height 20
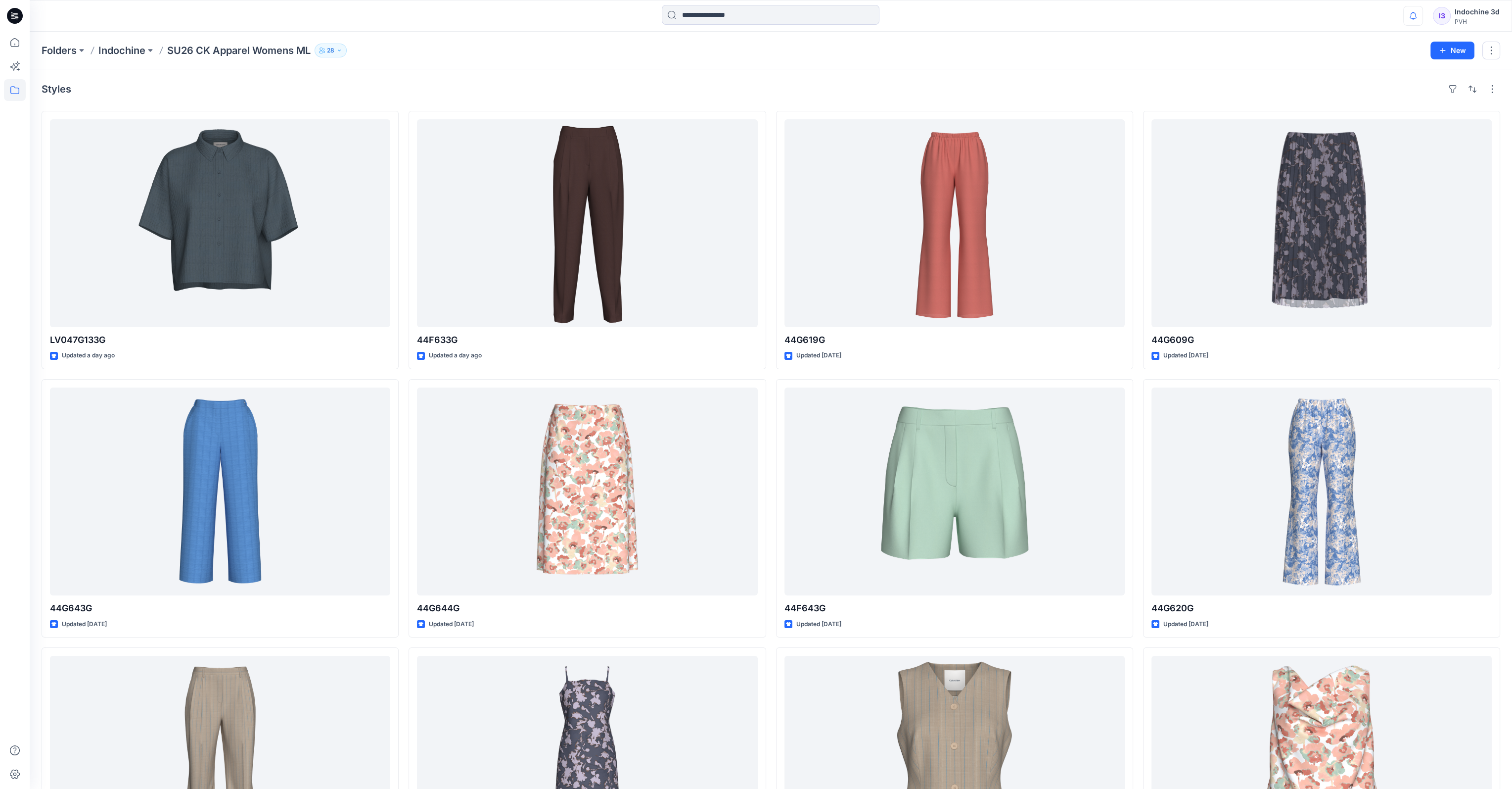
click at [1037, 16] on icon "button" at bounding box center [1414, 15] width 19 height 20
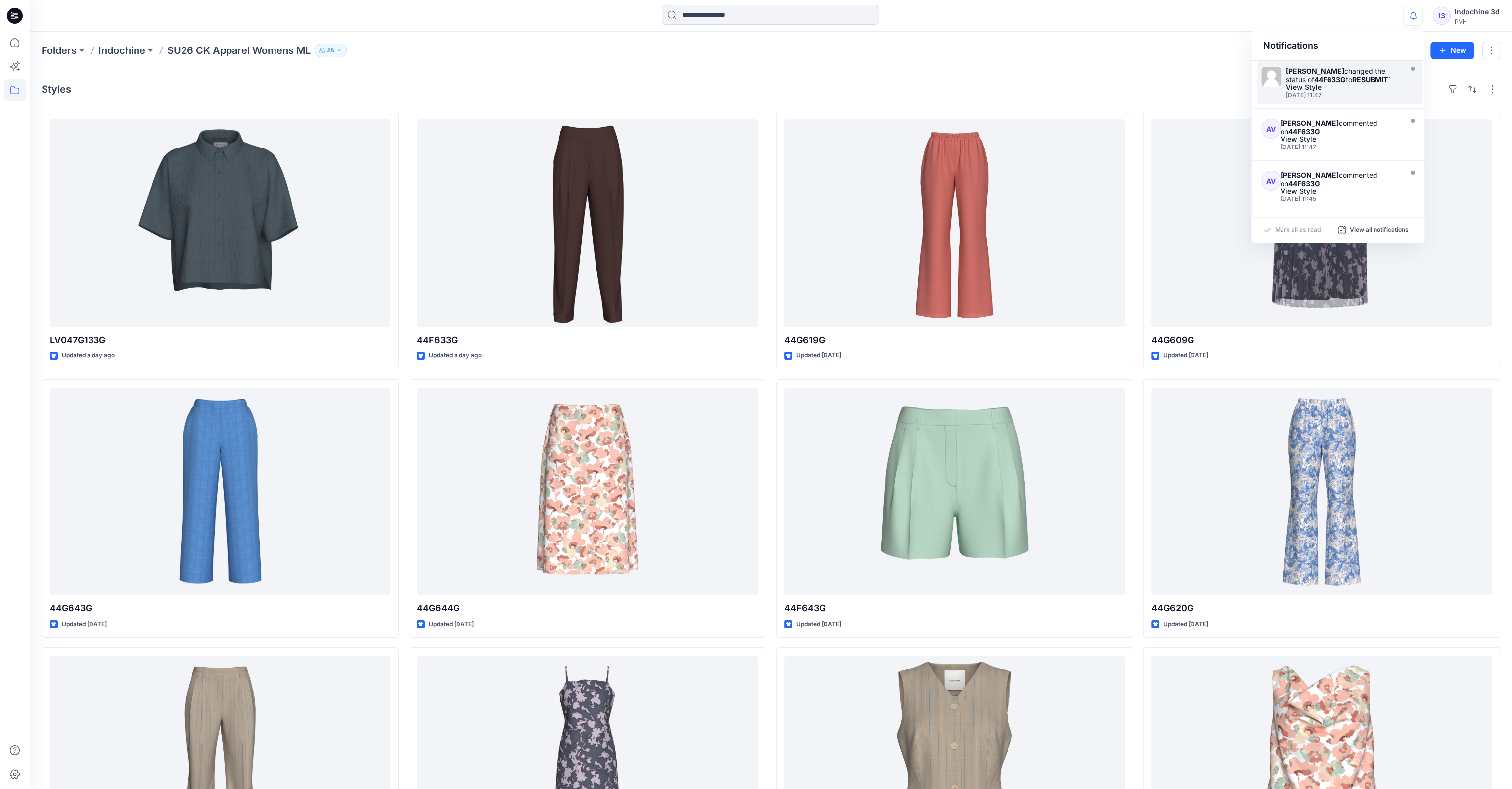
click at [1037, 83] on strong "RESUBMIT" at bounding box center [1370, 79] width 36 height 8
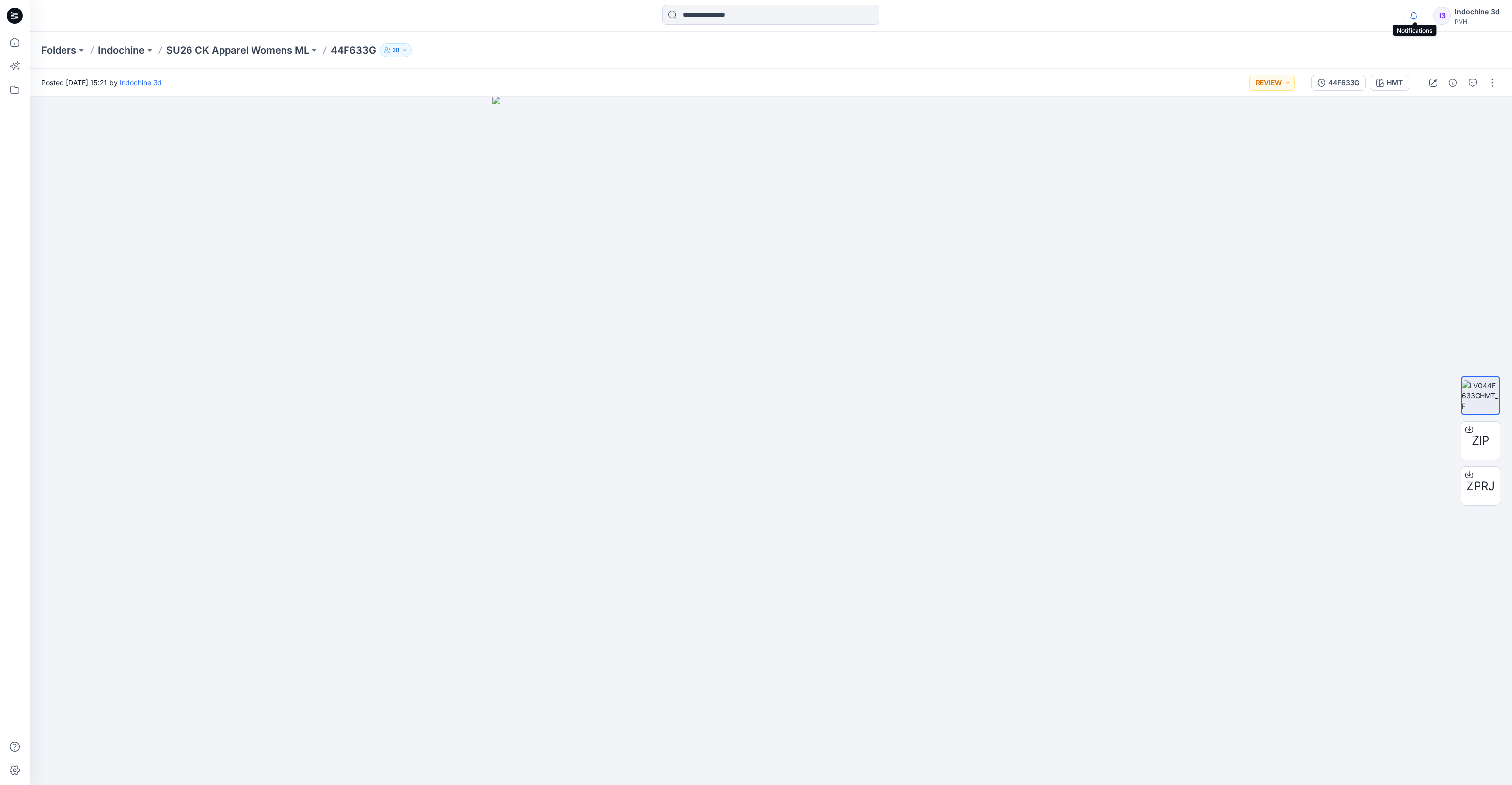
click at [1032, 17] on icon "button" at bounding box center [1414, 15] width 19 height 20
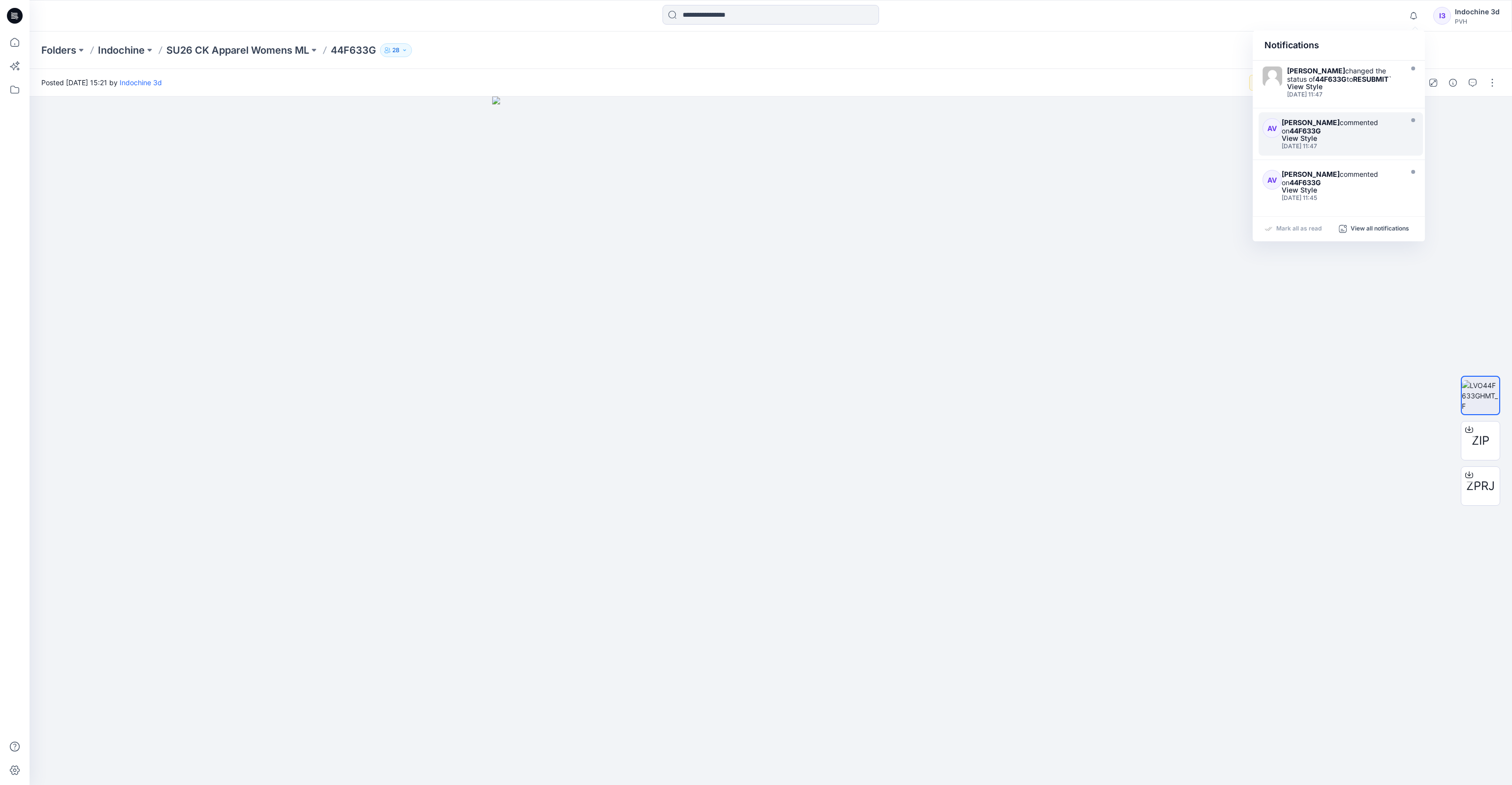
click at [1032, 134] on div "Anoek Van Beek commented on 44F633G" at bounding box center [1340, 127] width 119 height 17
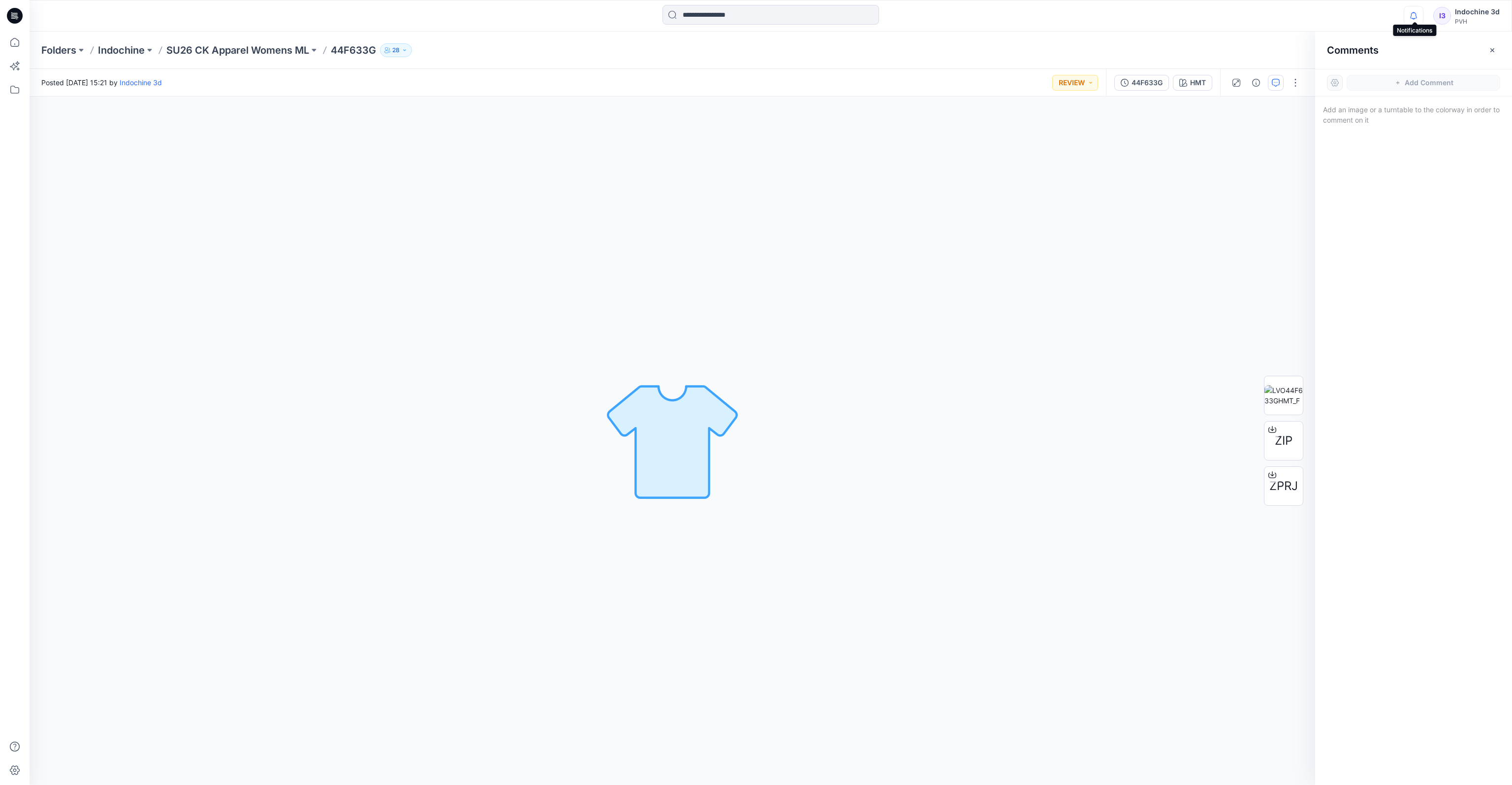
click at [1032, 14] on icon "button" at bounding box center [1414, 15] width 19 height 20
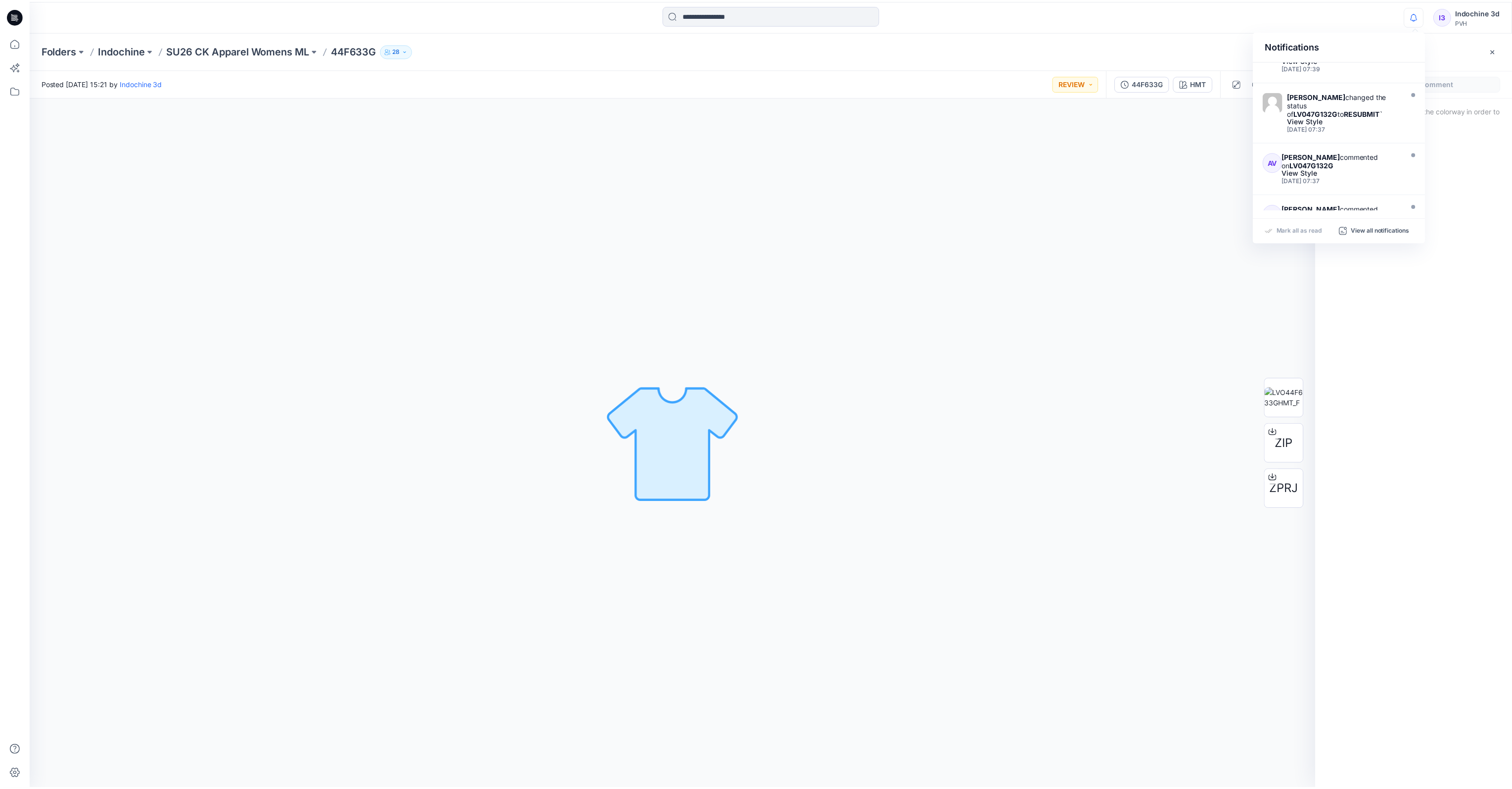
scroll to position [346, 0]
click at [1037, 111] on strong "RESUBMIT" at bounding box center [1368, 108] width 36 height 8
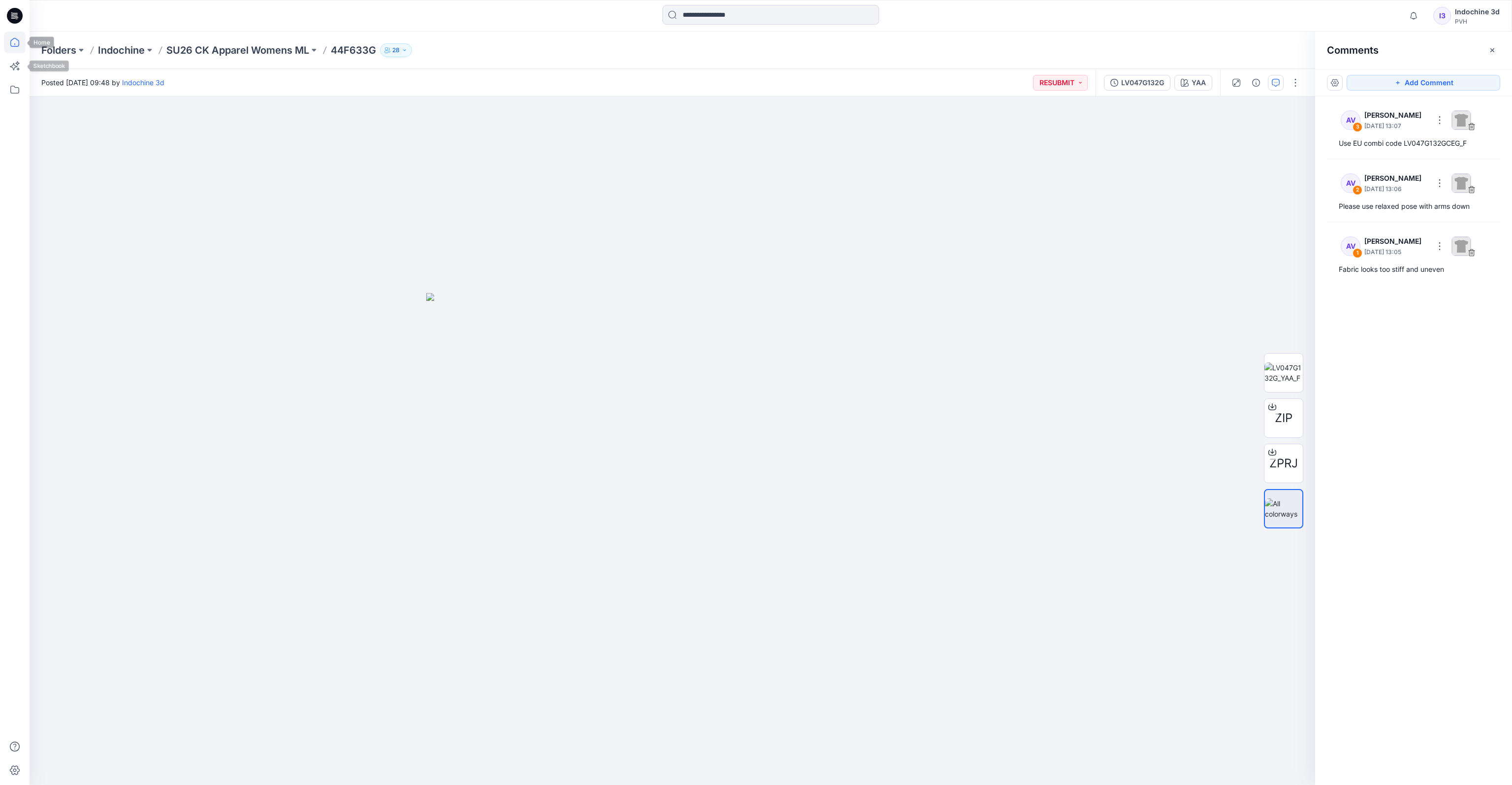
click at [14, 42] on icon at bounding box center [14, 42] width 21 height 21
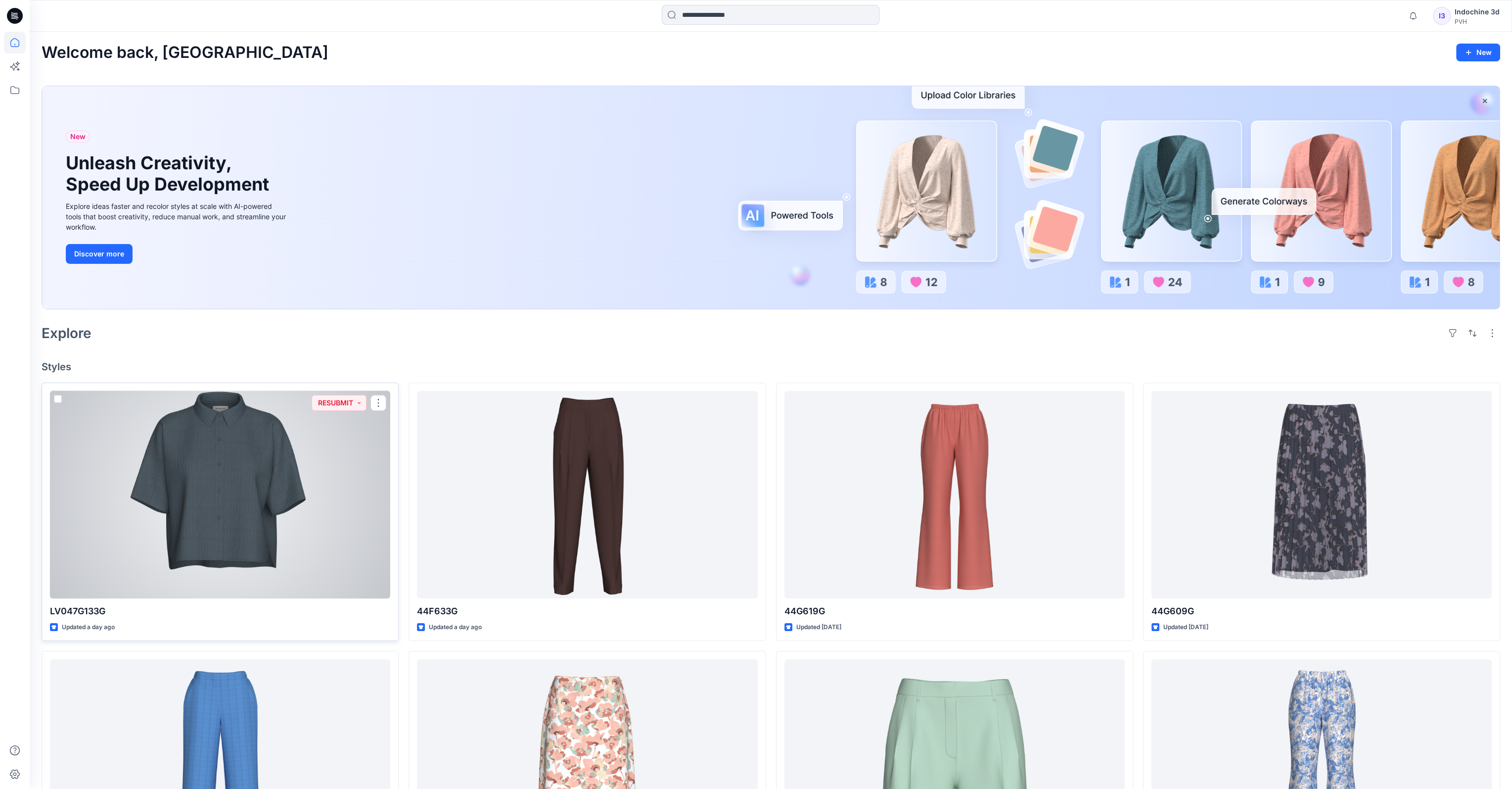
click at [284, 474] on div at bounding box center [219, 495] width 340 height 208
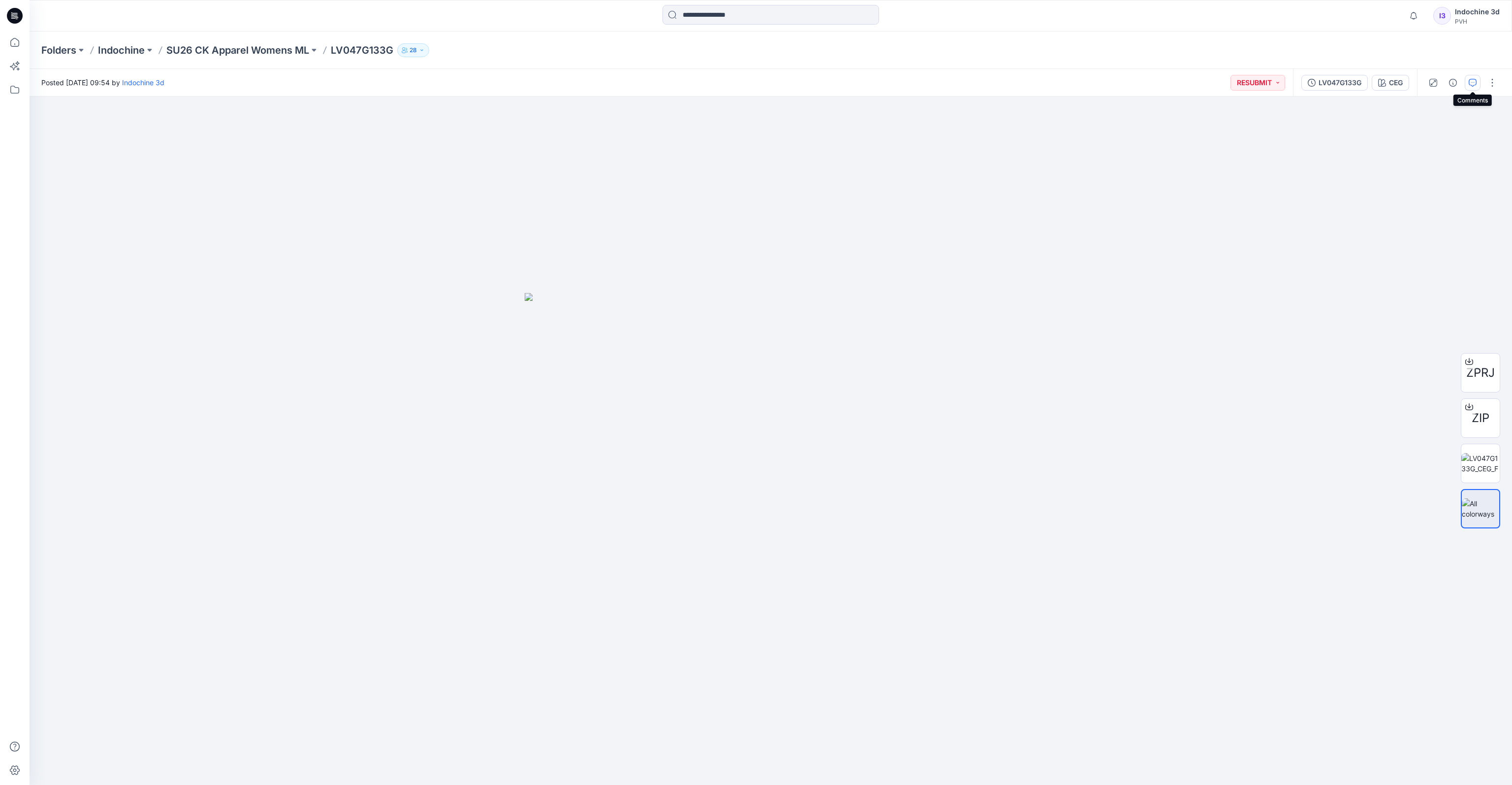
click at [1032, 81] on button "button" at bounding box center [1473, 82] width 16 height 16
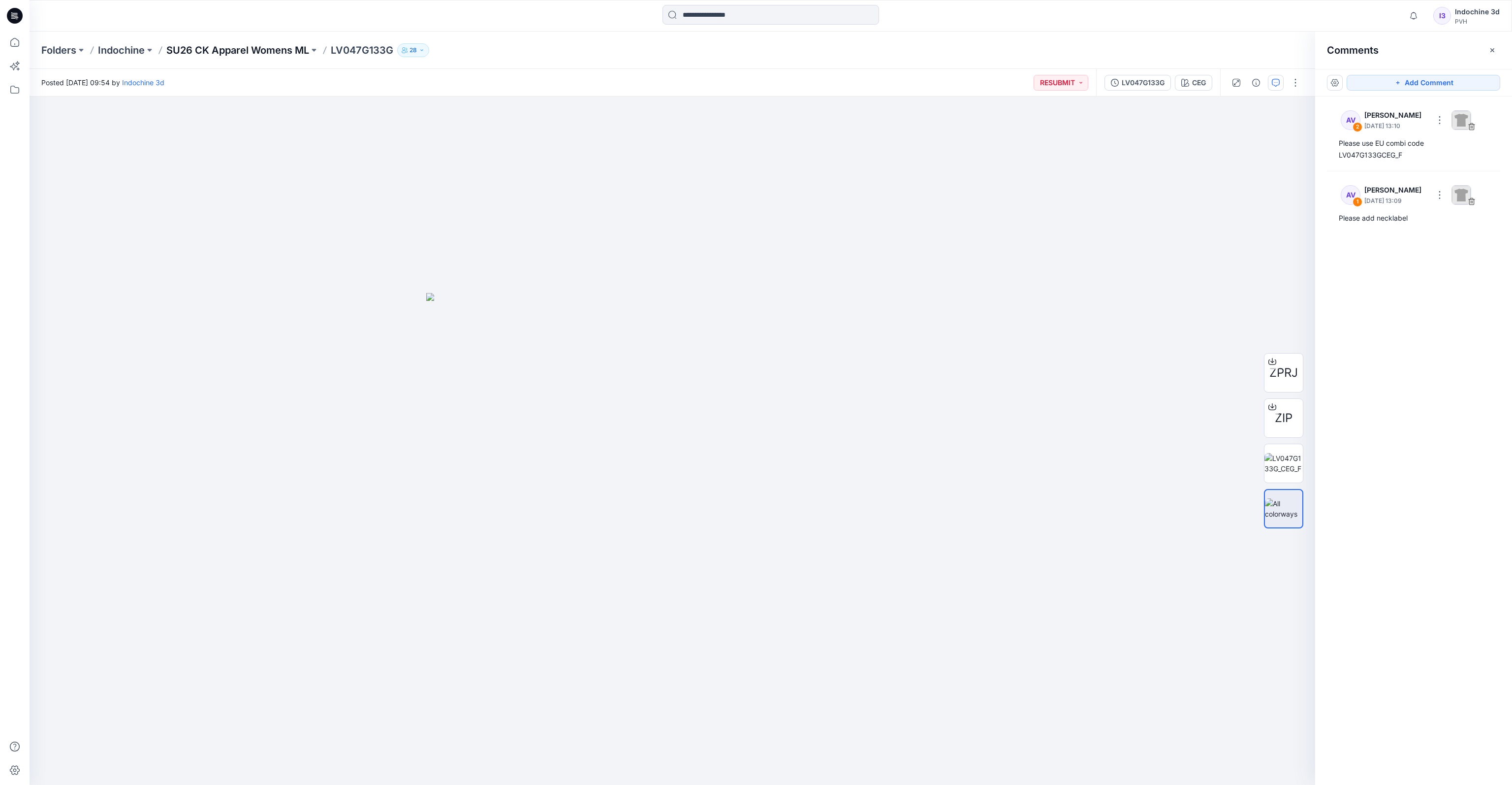
click at [277, 51] on p "SU26 CK Apparel Womens ML" at bounding box center [237, 49] width 143 height 14
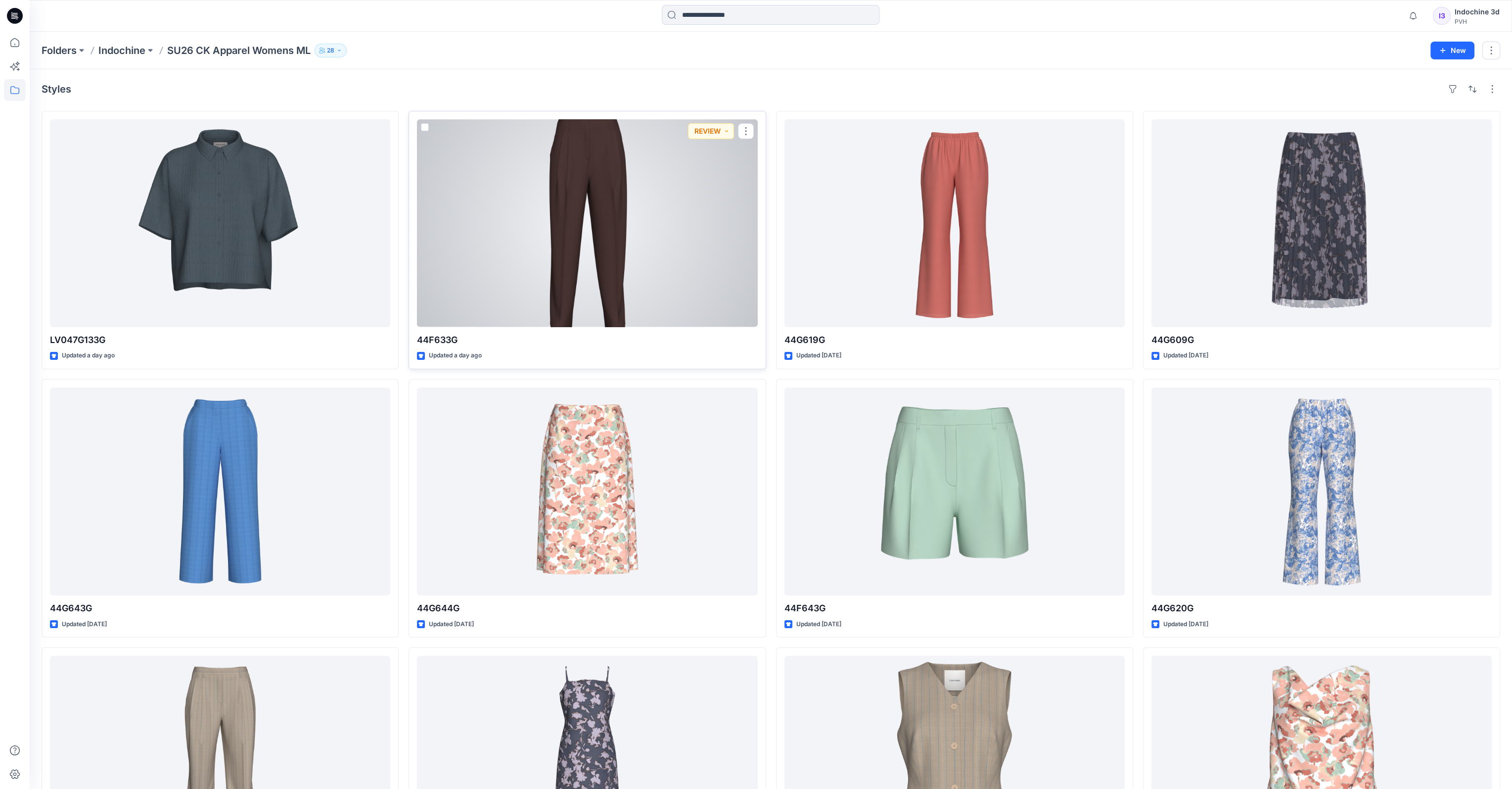
click at [627, 205] on div at bounding box center [587, 223] width 340 height 208
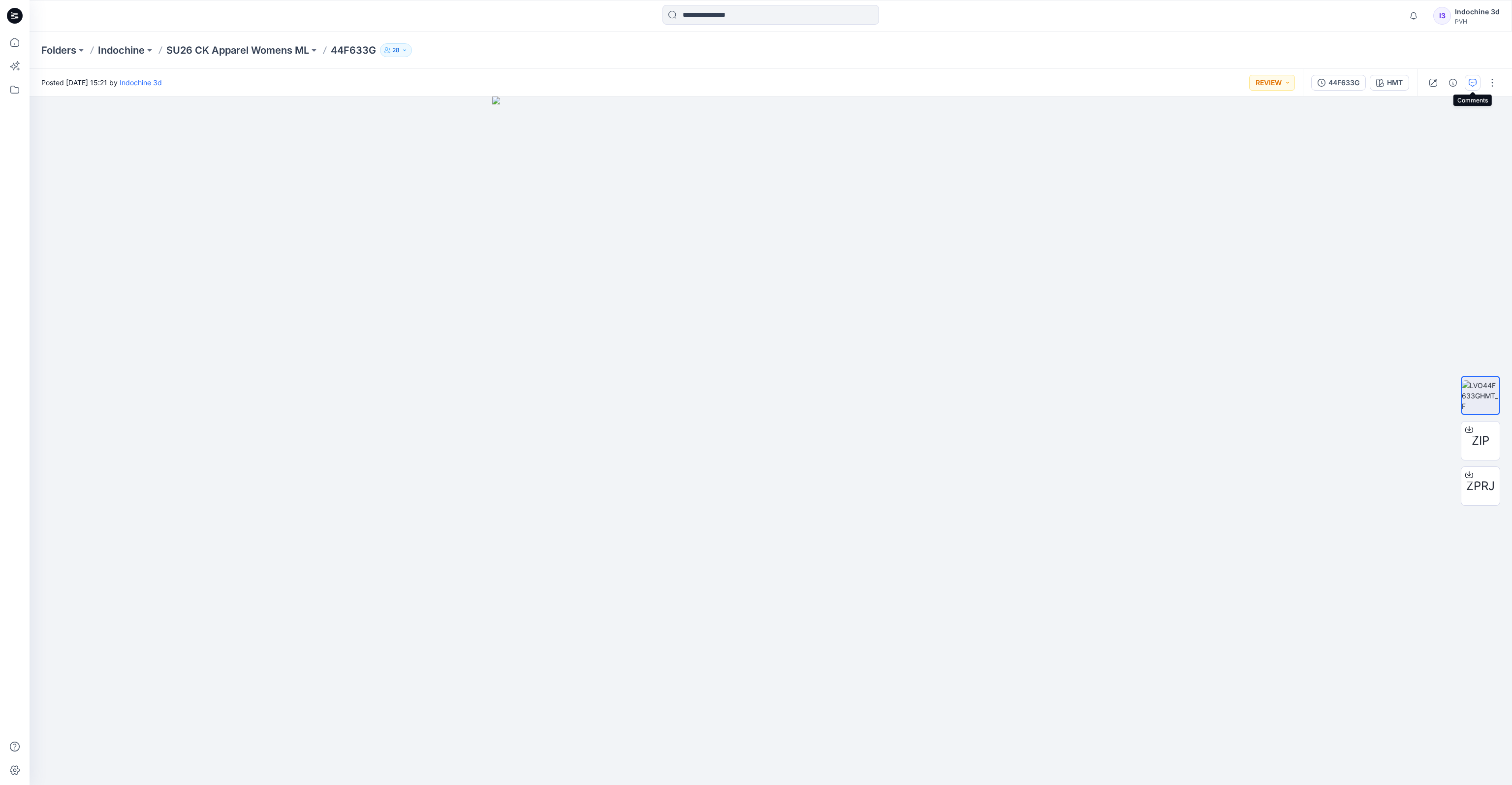
click at [1032, 85] on icon "button" at bounding box center [1473, 82] width 7 height 7
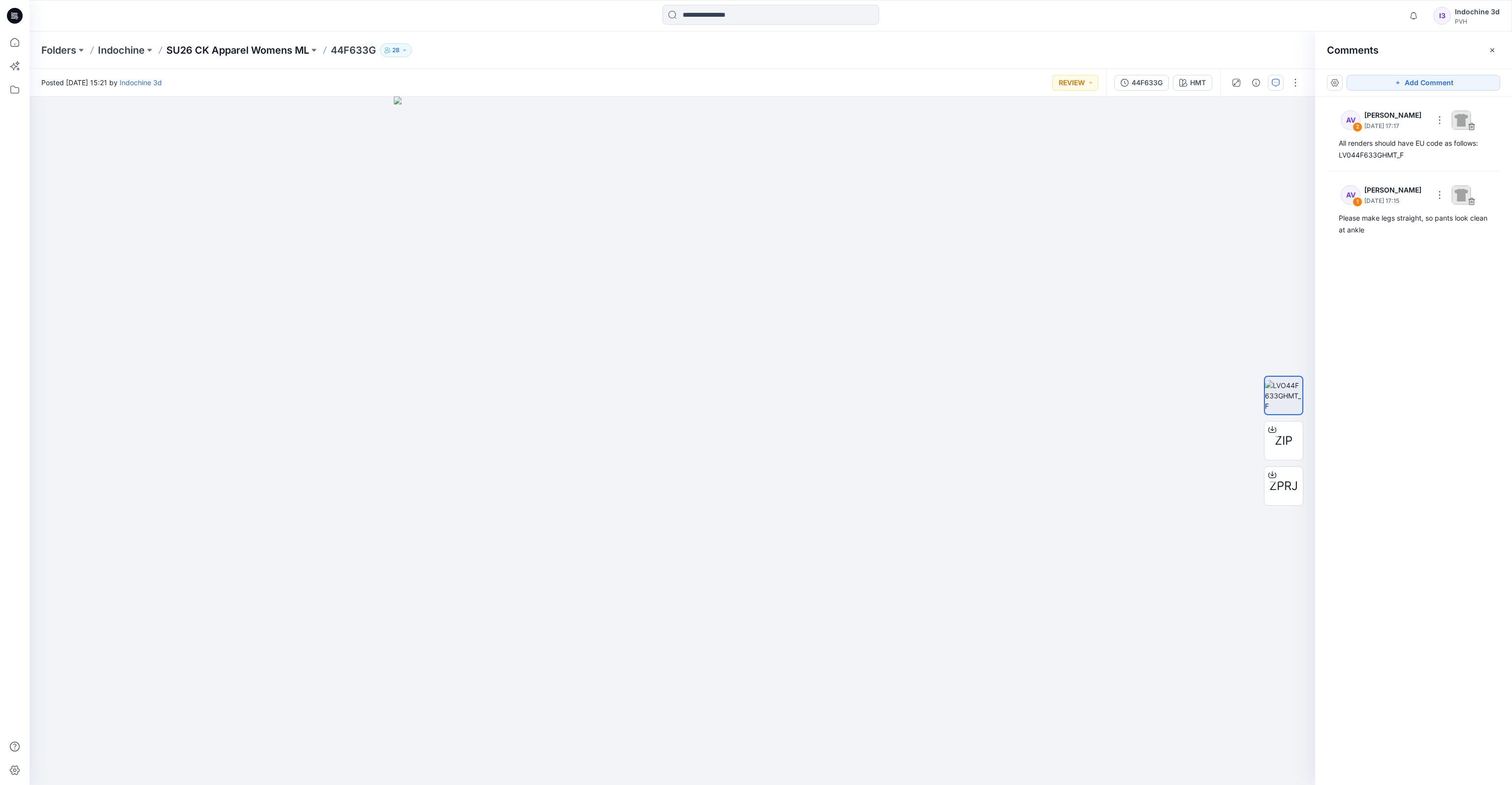
click at [289, 52] on p "SU26 CK Apparel Womens ML" at bounding box center [237, 49] width 143 height 14
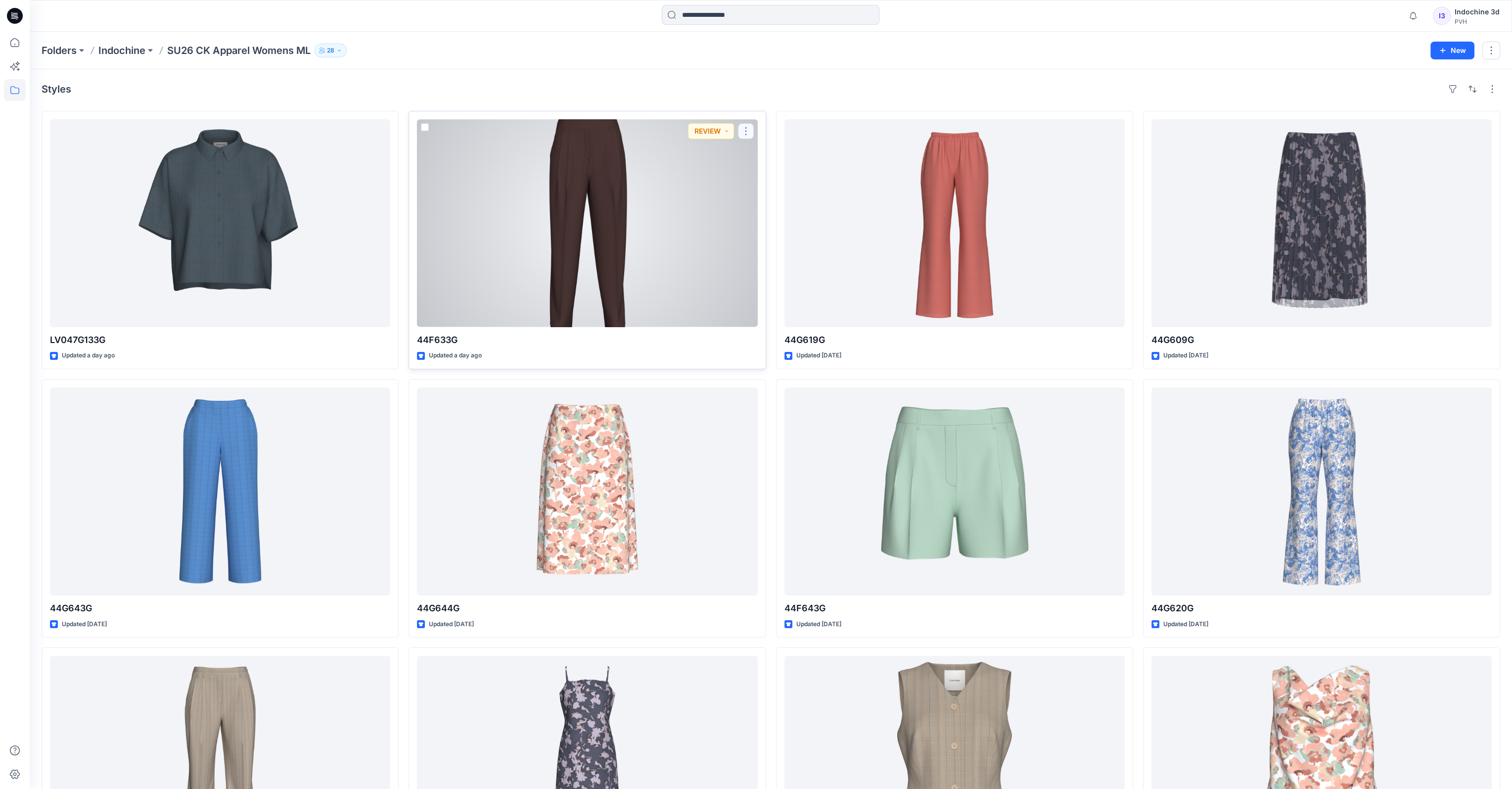
click at [745, 131] on button "button" at bounding box center [746, 130] width 16 height 16
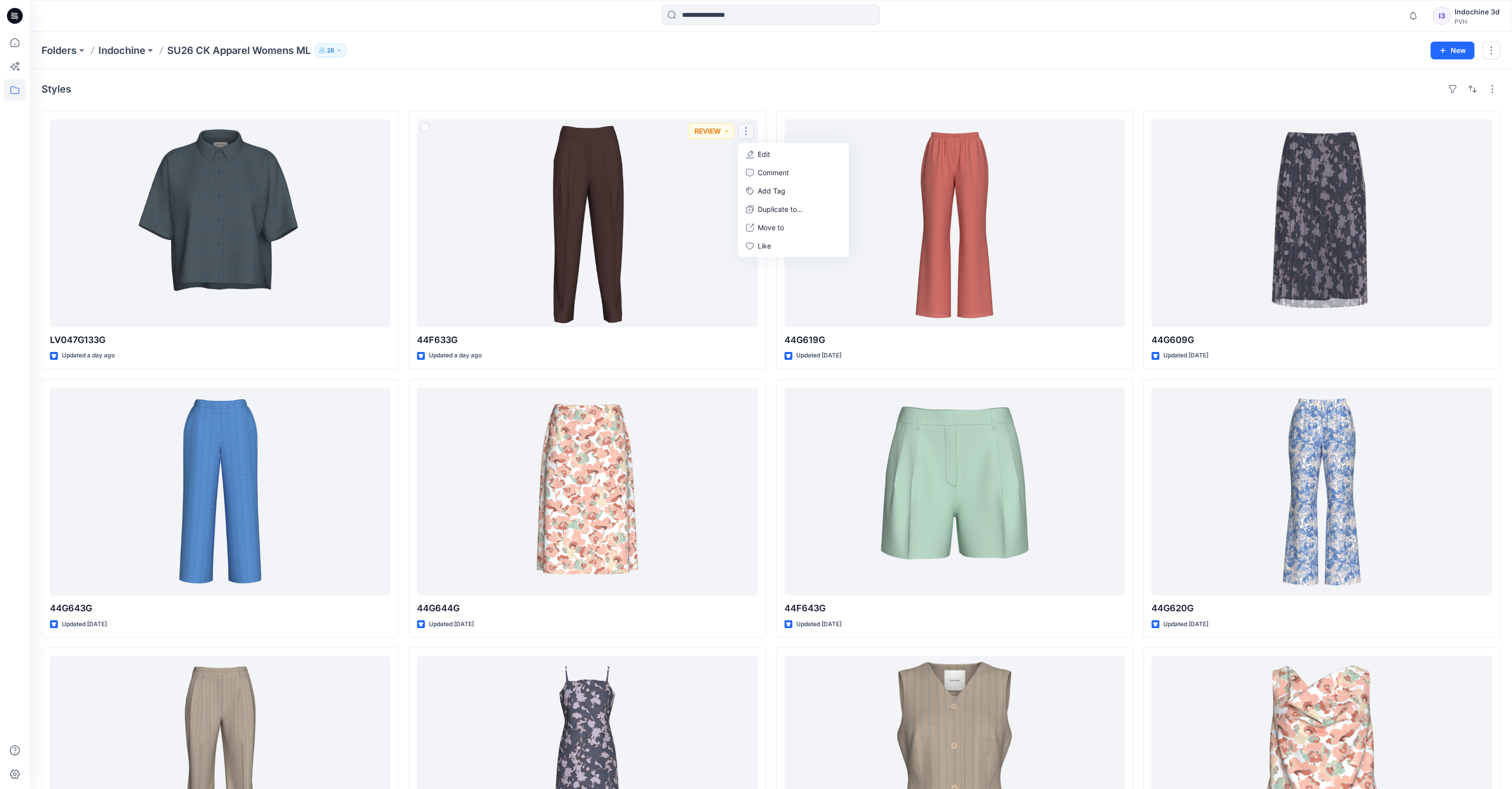
click at [776, 60] on div "Folders Indochine SU26 CK Apparel Womens ML 28 New" at bounding box center [771, 51] width 1483 height 38
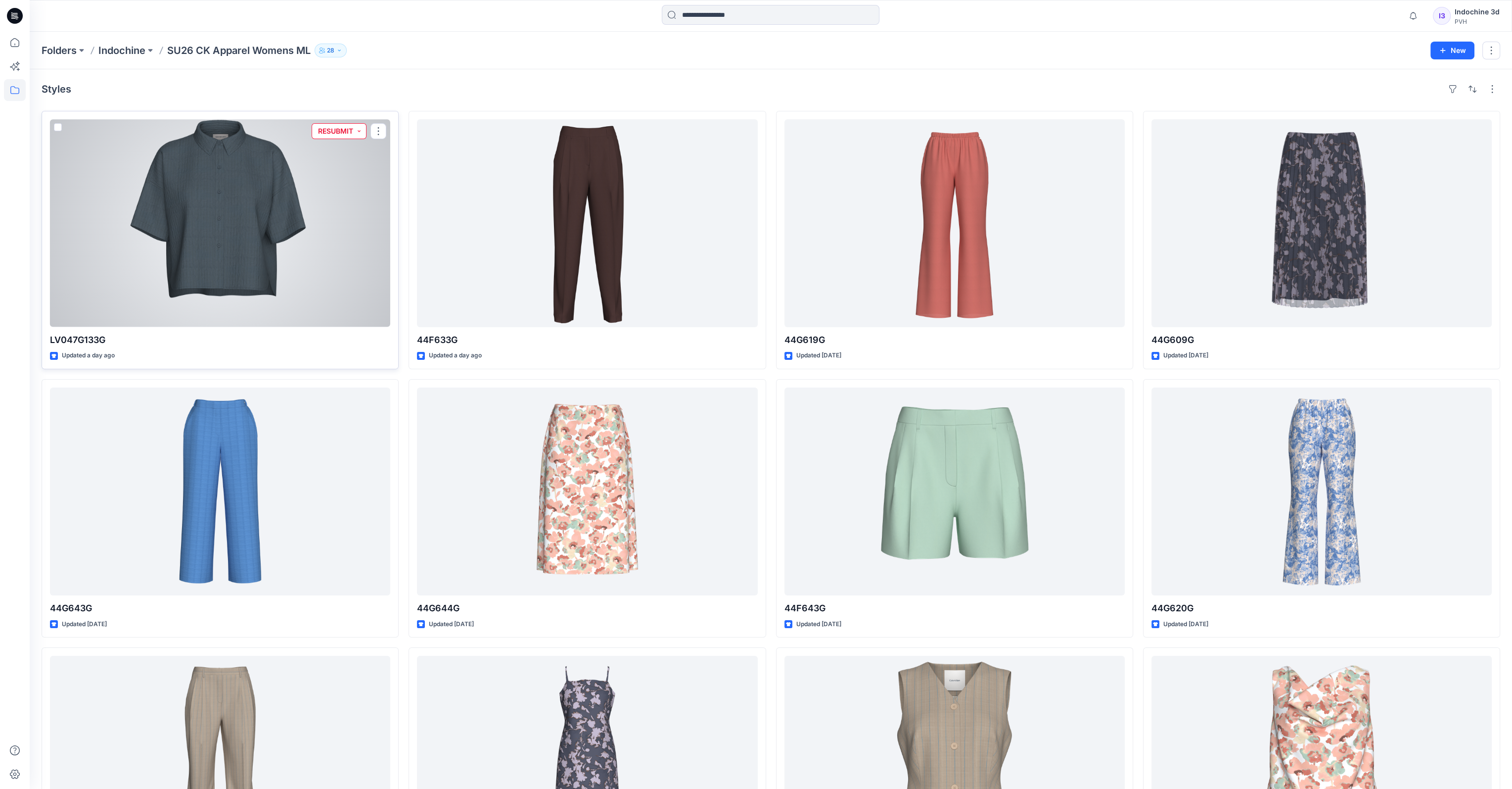
click at [357, 130] on button "RESUBMIT" at bounding box center [339, 130] width 55 height 16
click at [217, 181] on div at bounding box center [219, 223] width 340 height 208
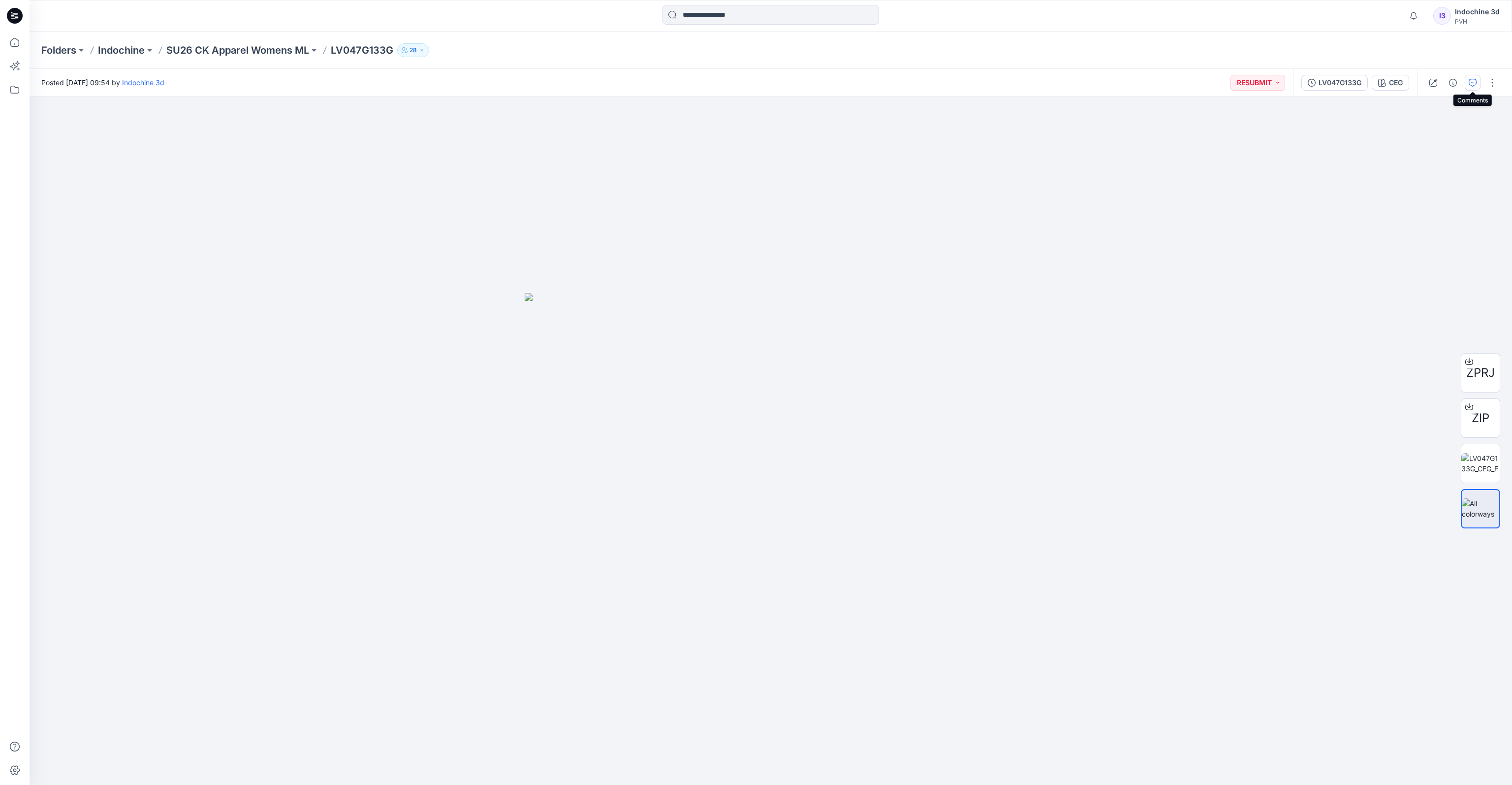
click at [1032, 83] on icon "button" at bounding box center [1473, 82] width 7 height 7
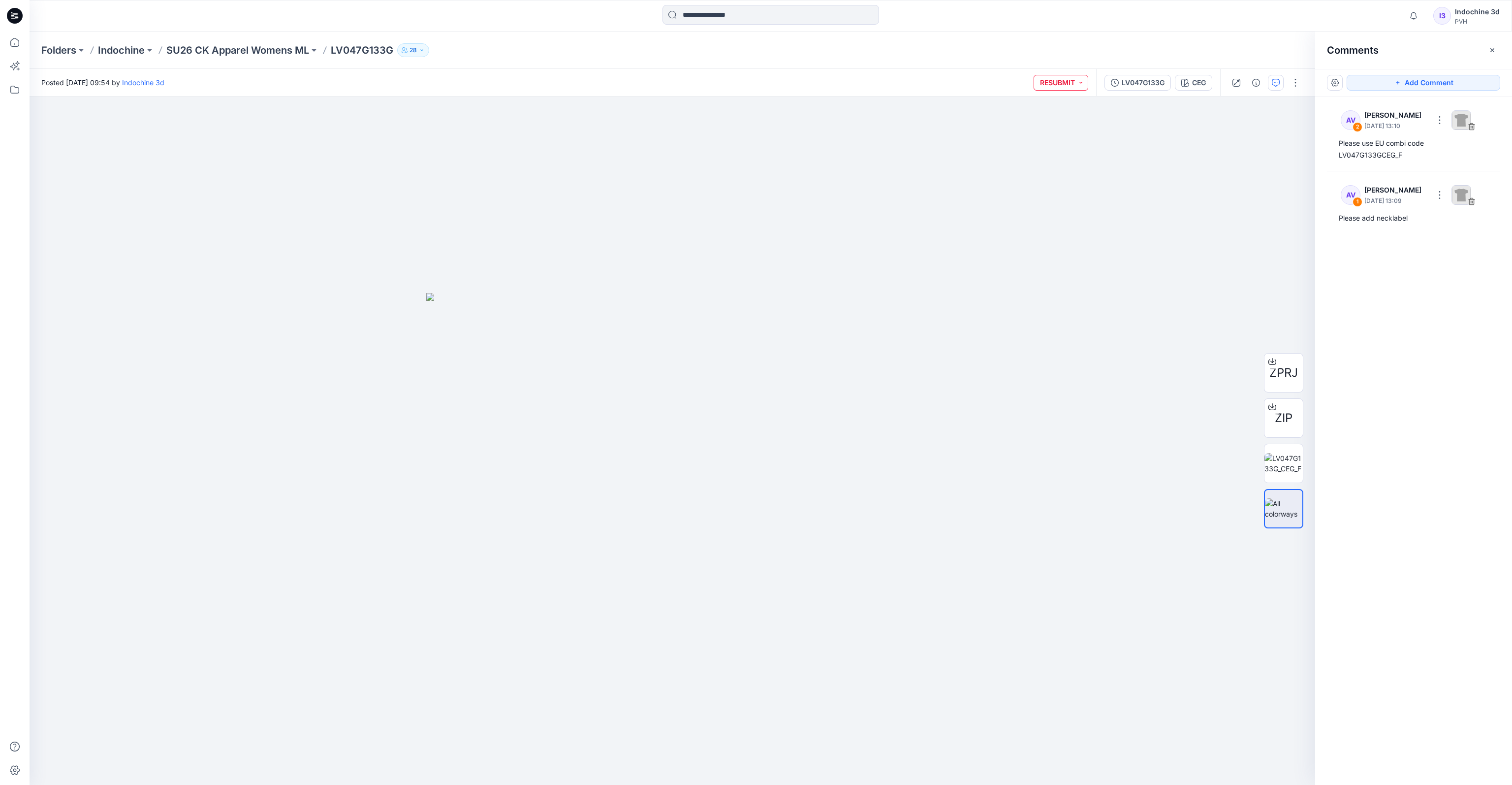
click at [1032, 82] on button "RESUBMIT" at bounding box center [1061, 82] width 55 height 16
click at [1031, 150] on p "REVIEW" at bounding box center [1032, 150] width 25 height 13
click at [289, 48] on p "SU26 CK Apparel Womens ML" at bounding box center [237, 49] width 143 height 14
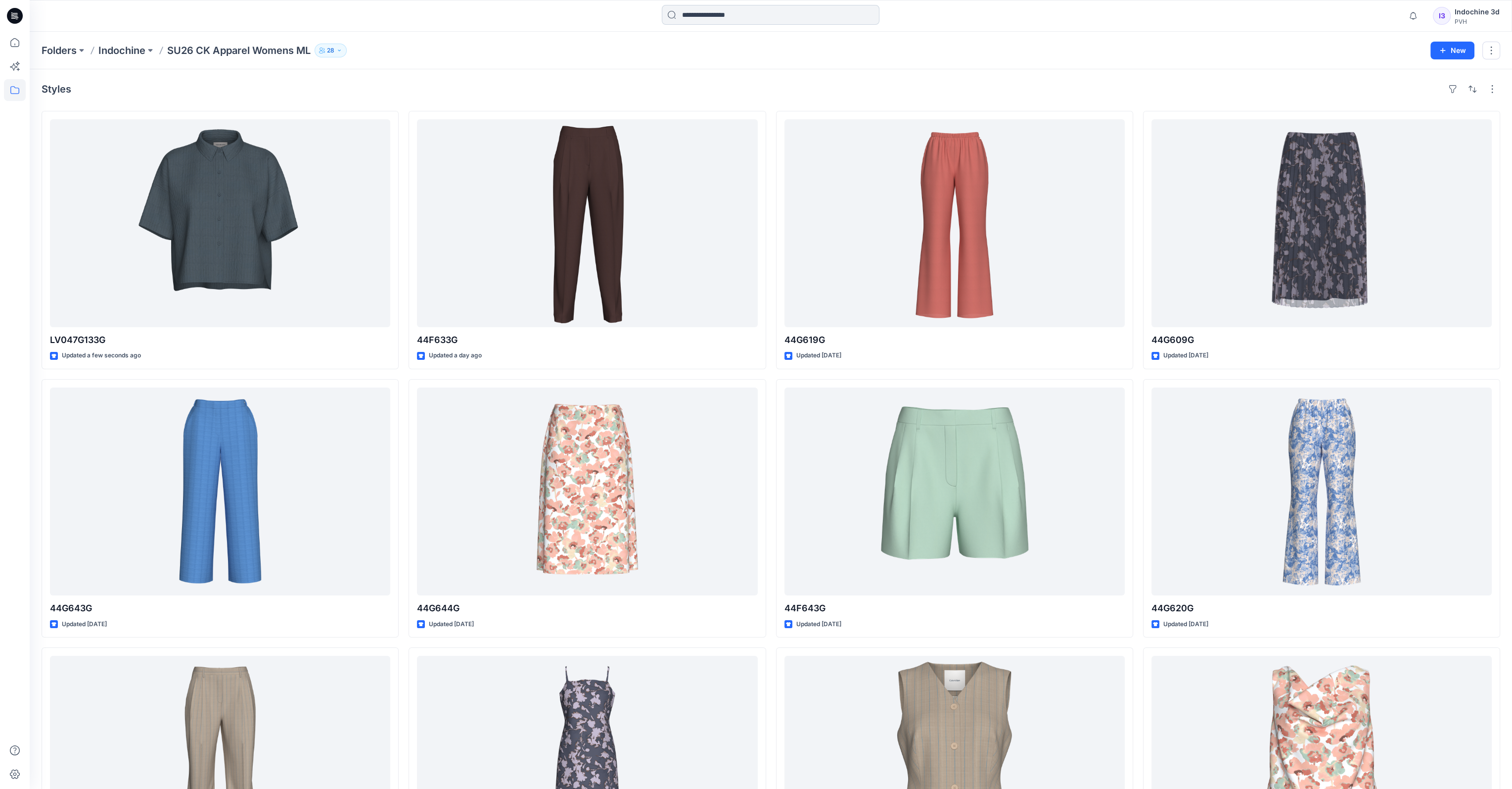
click at [708, 20] on input at bounding box center [771, 14] width 218 height 20
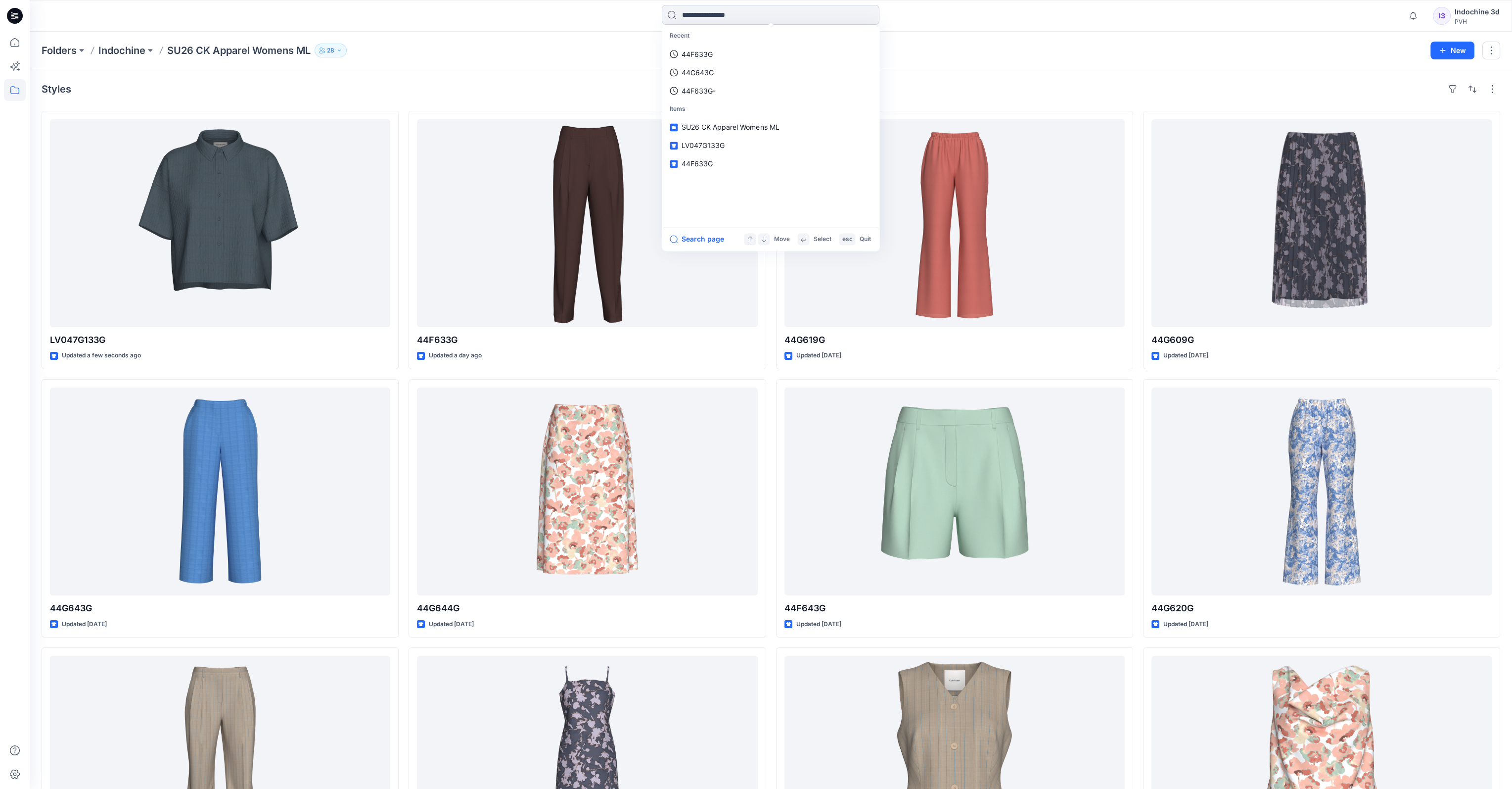
paste input "*******"
type input "*******"
click at [711, 55] on mark "44F633G" at bounding box center [699, 54] width 34 height 11
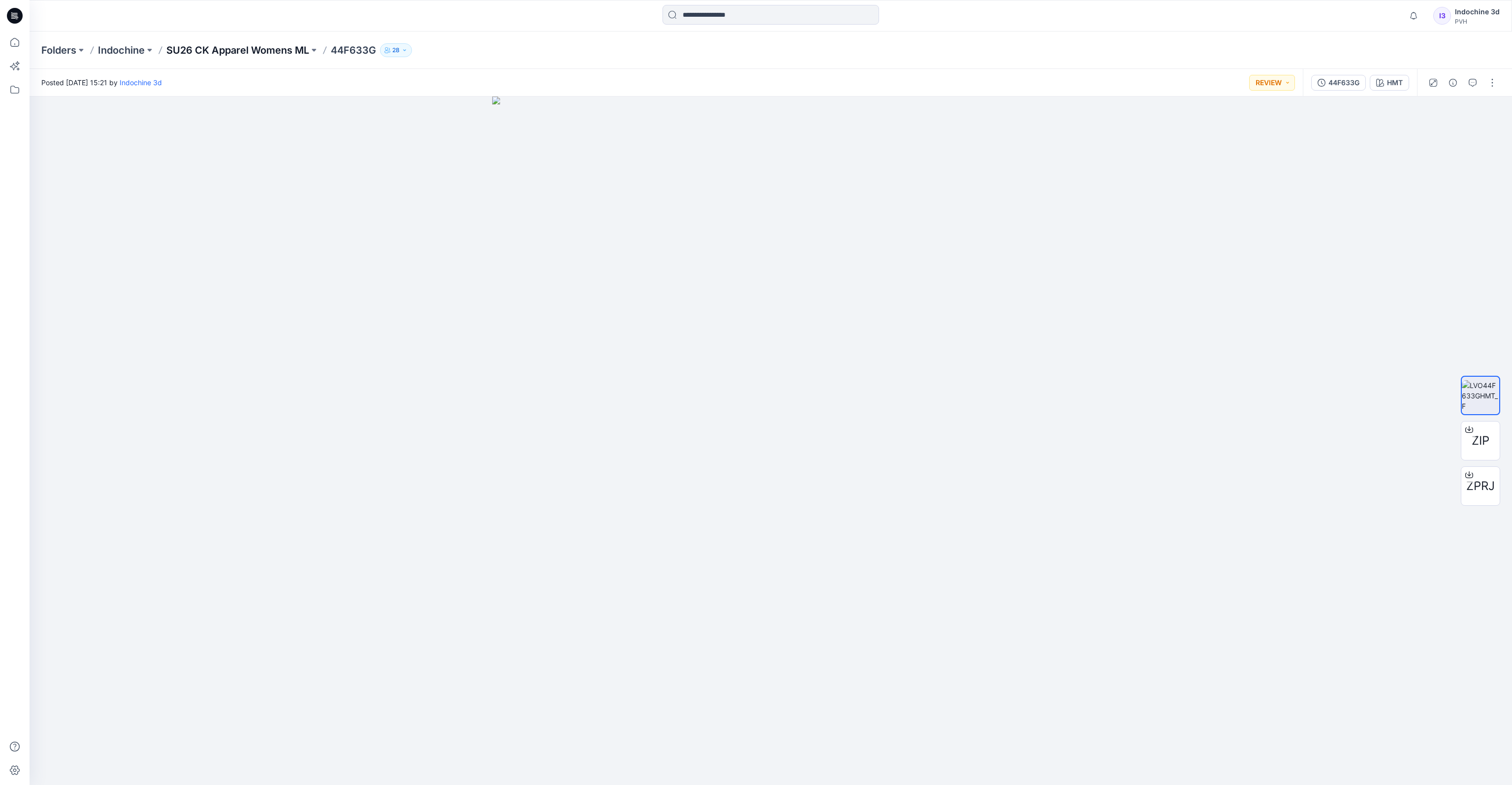
click at [259, 49] on p "SU26 CK Apparel Womens ML" at bounding box center [237, 49] width 143 height 14
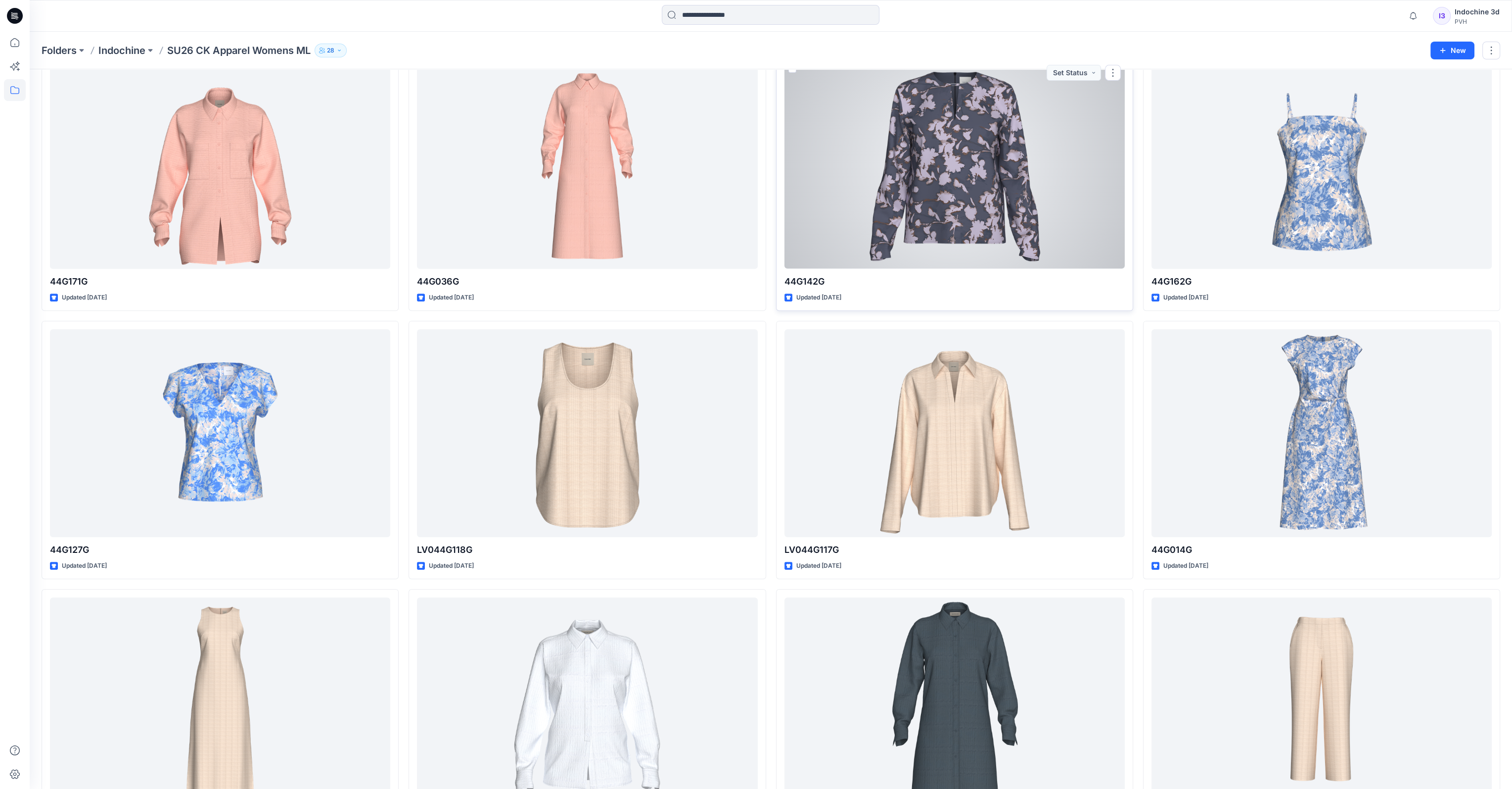
scroll to position [933, 0]
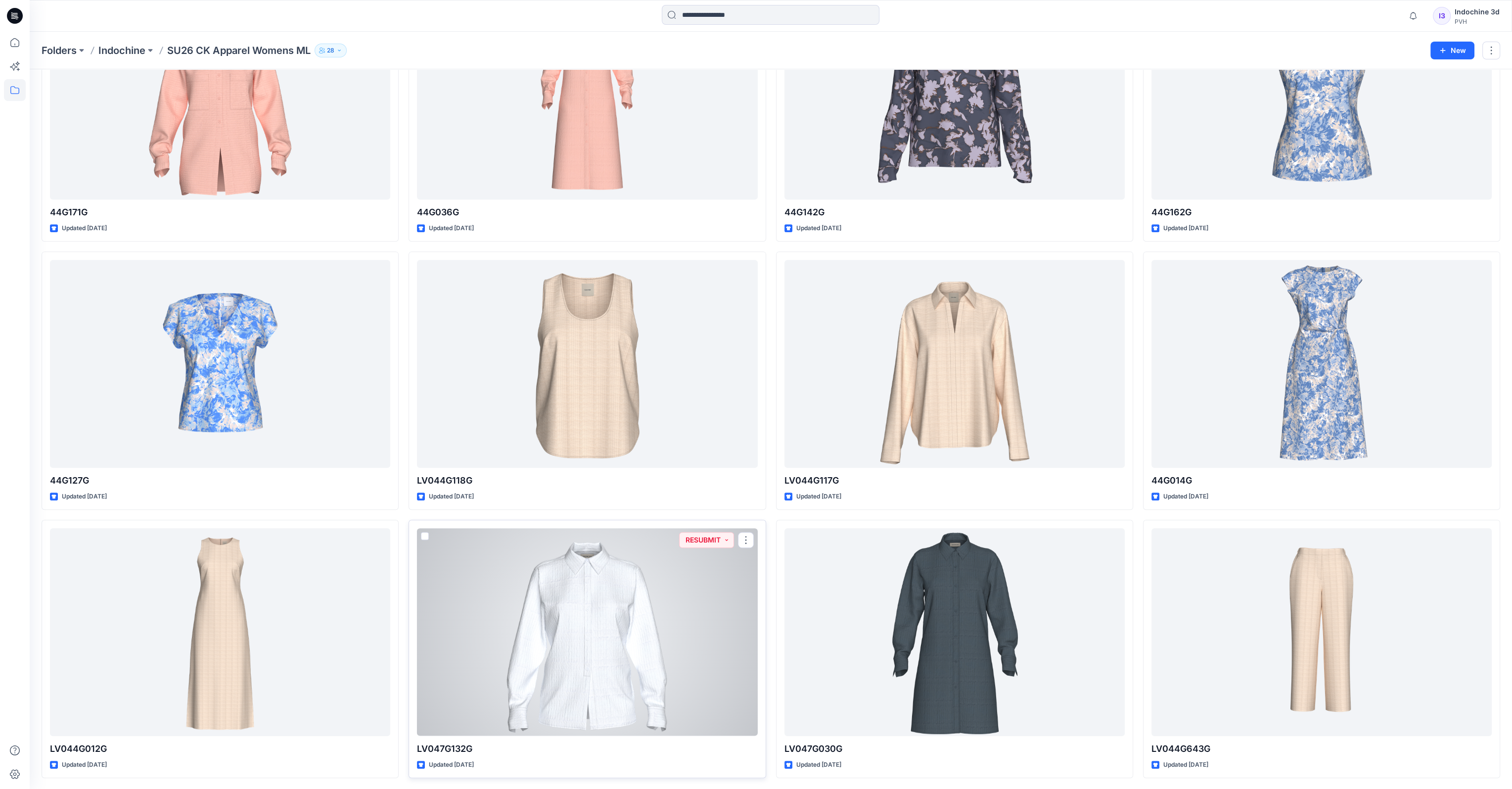
click at [553, 649] on div at bounding box center [587, 632] width 340 height 208
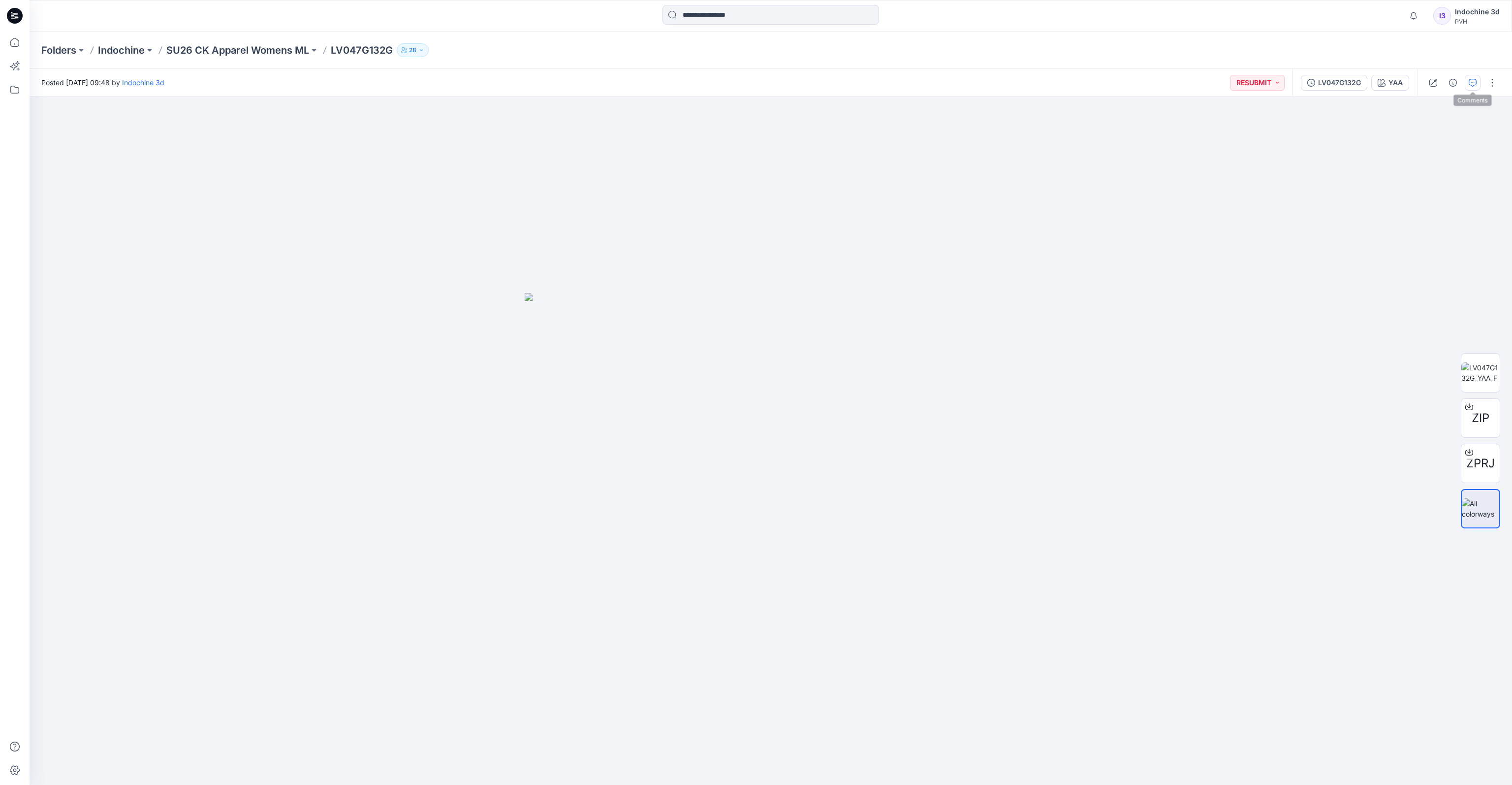
click at [1032, 87] on button "button" at bounding box center [1473, 82] width 16 height 16
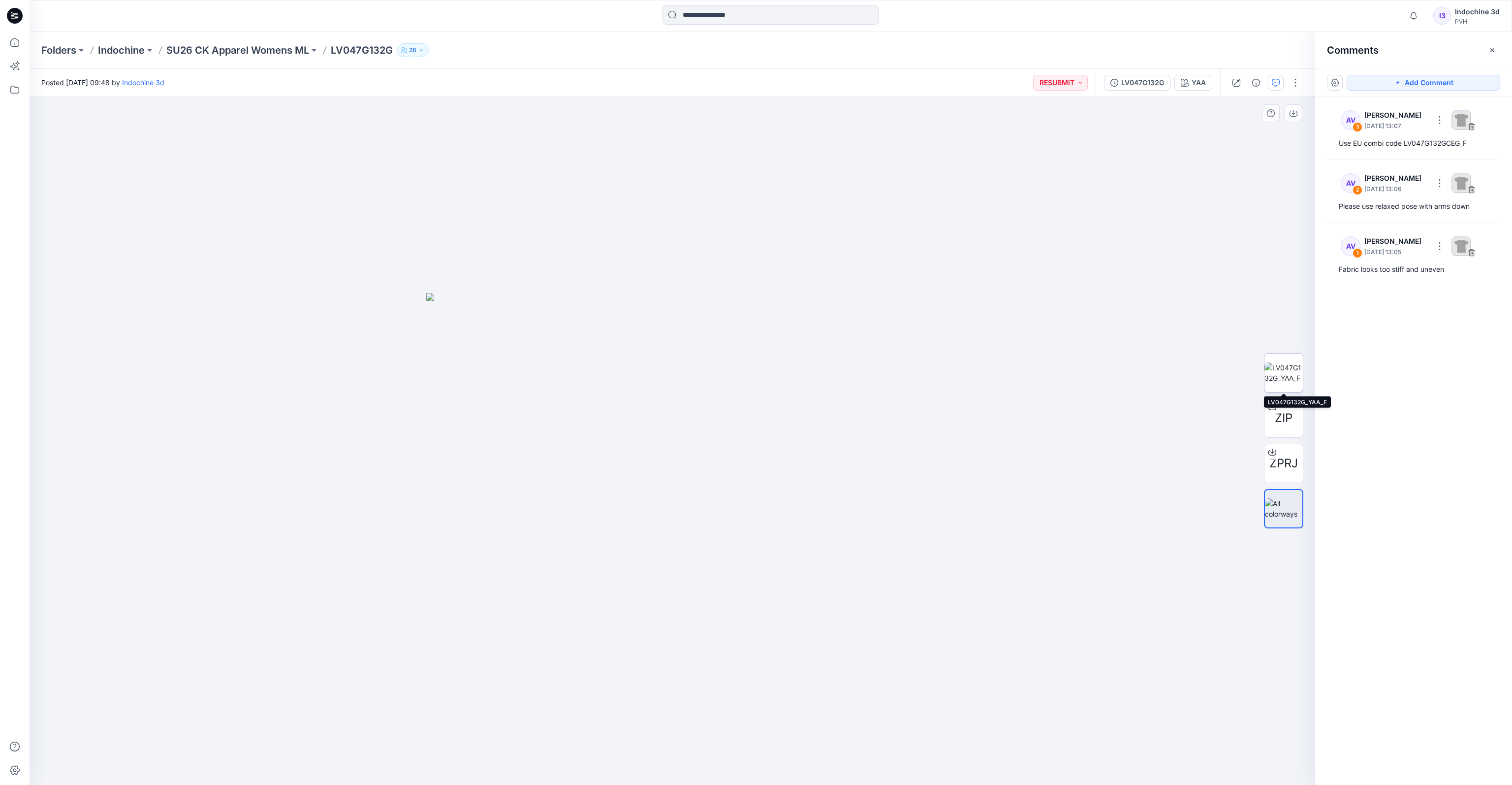
click at [1032, 375] on img at bounding box center [1283, 372] width 38 height 21
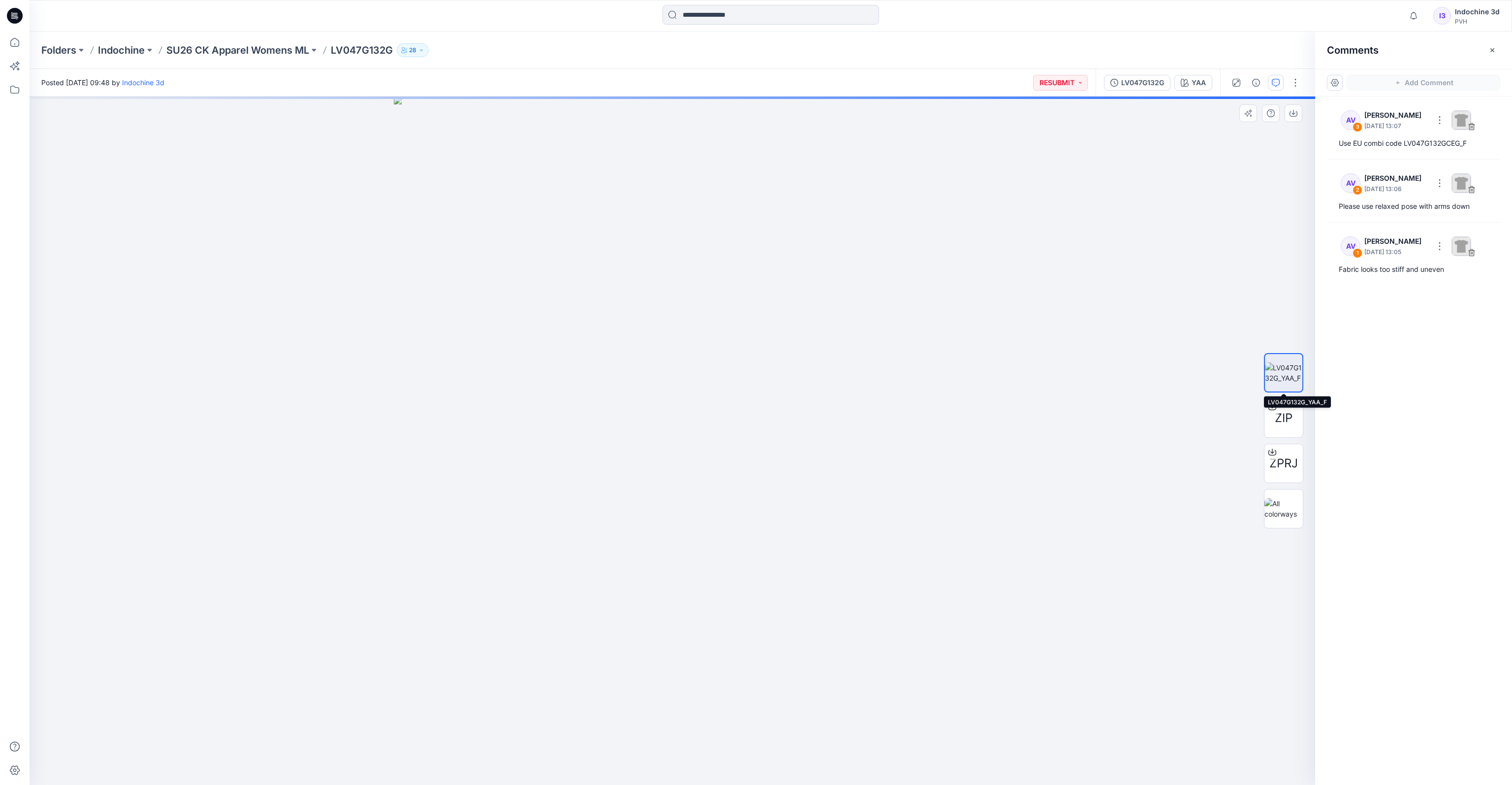
click at [1032, 371] on img at bounding box center [1283, 372] width 37 height 21
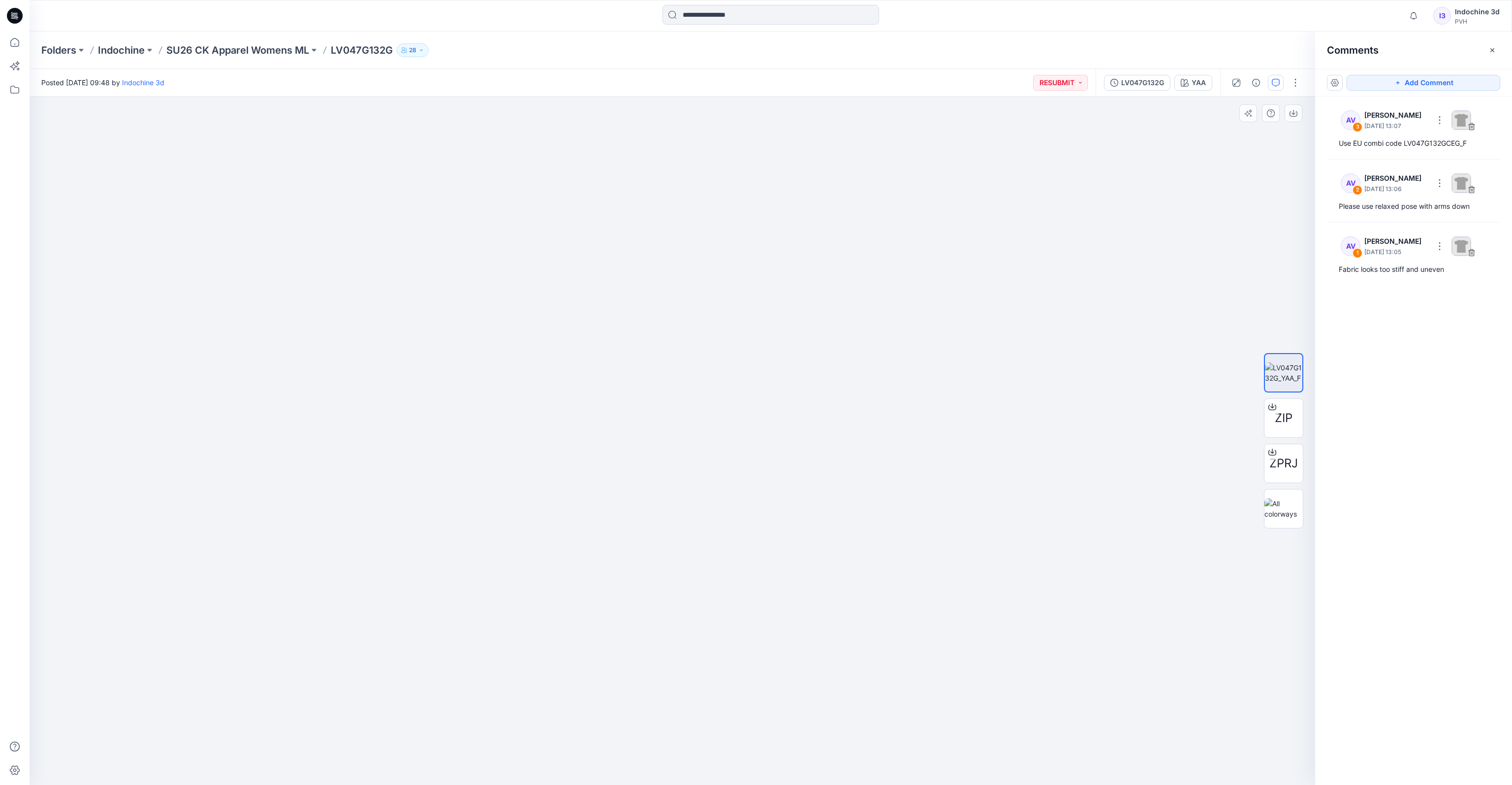
drag, startPoint x: 650, startPoint y: 306, endPoint x: 651, endPoint y: 434, distance: 128.0
click at [651, 434] on img at bounding box center [672, 433] width 817 height 704
click at [733, 20] on input at bounding box center [771, 14] width 217 height 20
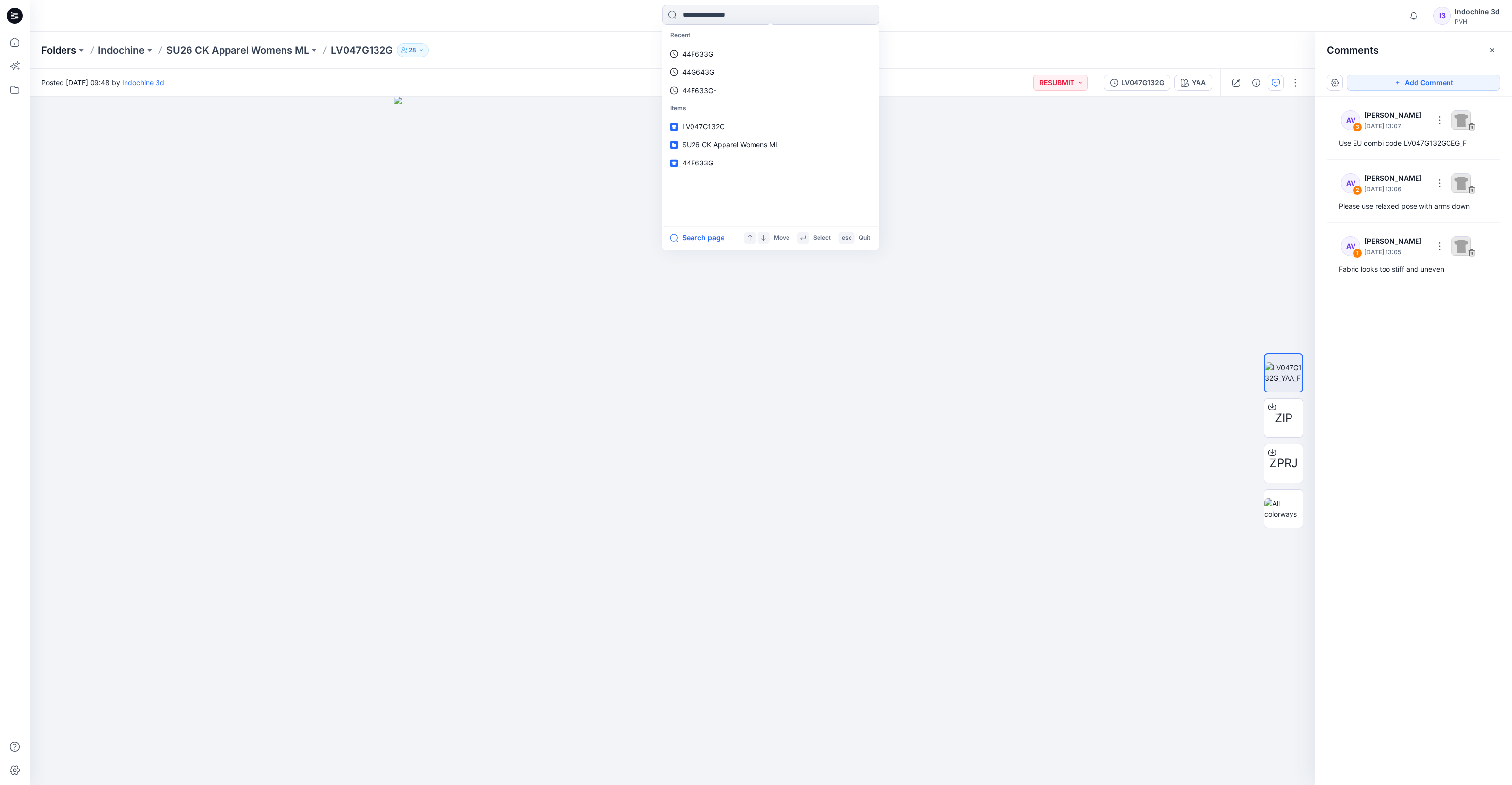
click at [61, 51] on p "Folders" at bounding box center [58, 49] width 35 height 14
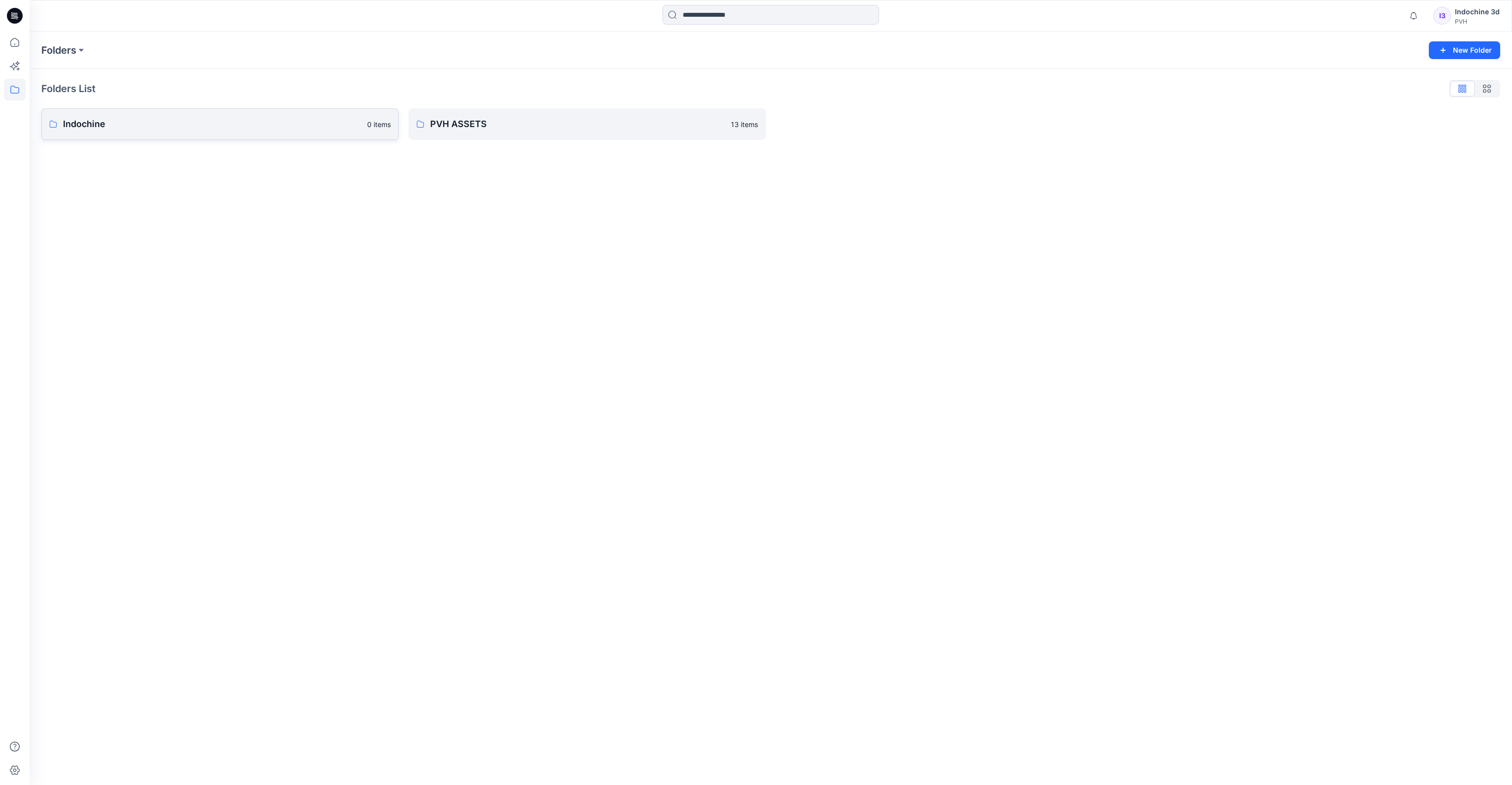
click at [77, 122] on p "Indochine" at bounding box center [213, 124] width 299 height 14
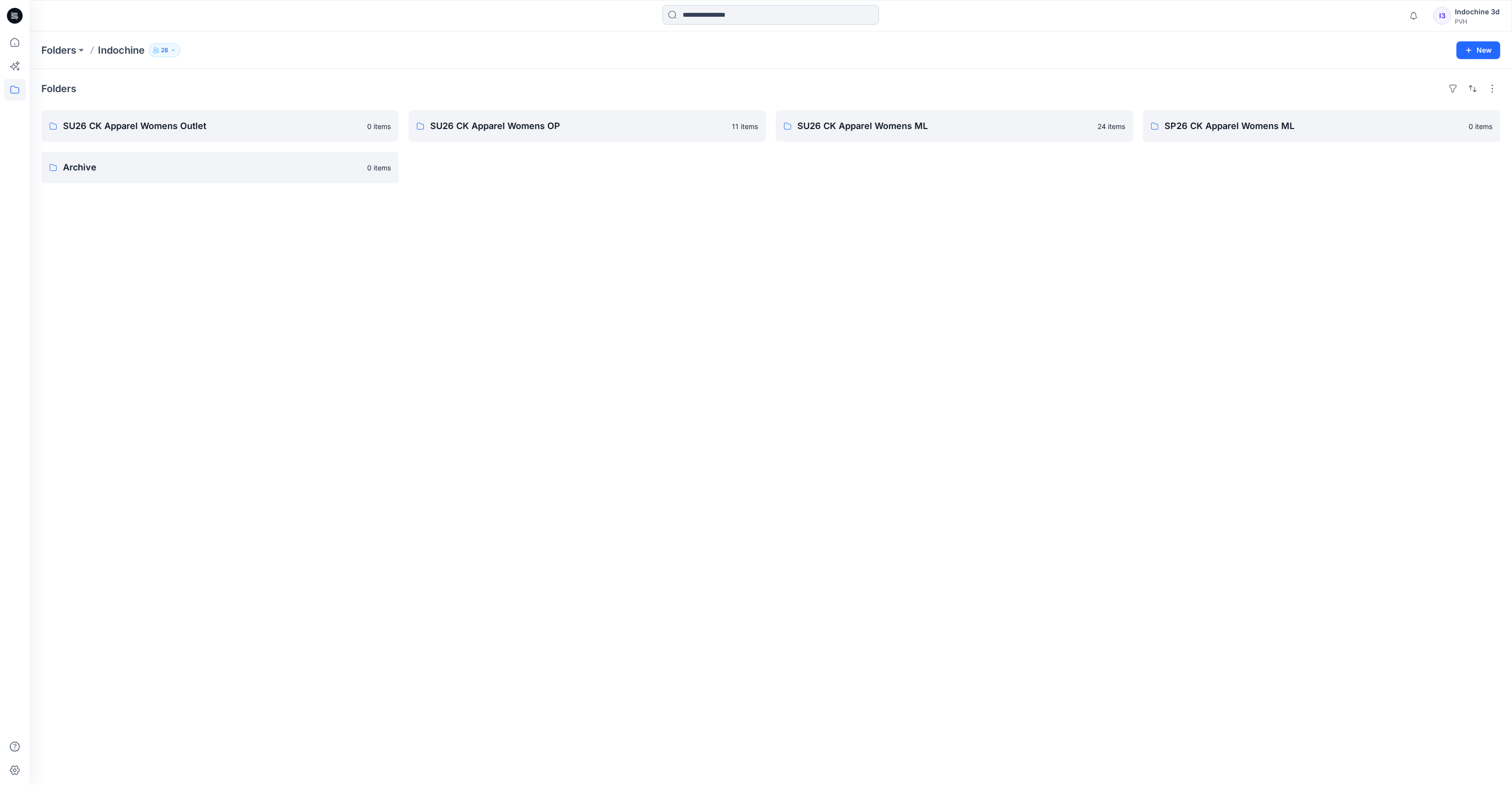
click at [717, 15] on input at bounding box center [771, 14] width 217 height 20
click at [536, 282] on div "Folders SU26 CK Apparel Womens Outlet 0 items Archive 0 items SU26 CK Apparel W…" at bounding box center [771, 427] width 1483 height 716
click at [1032, 124] on p "SP26 CK Apparel Womens ML" at bounding box center [1321, 126] width 312 height 14
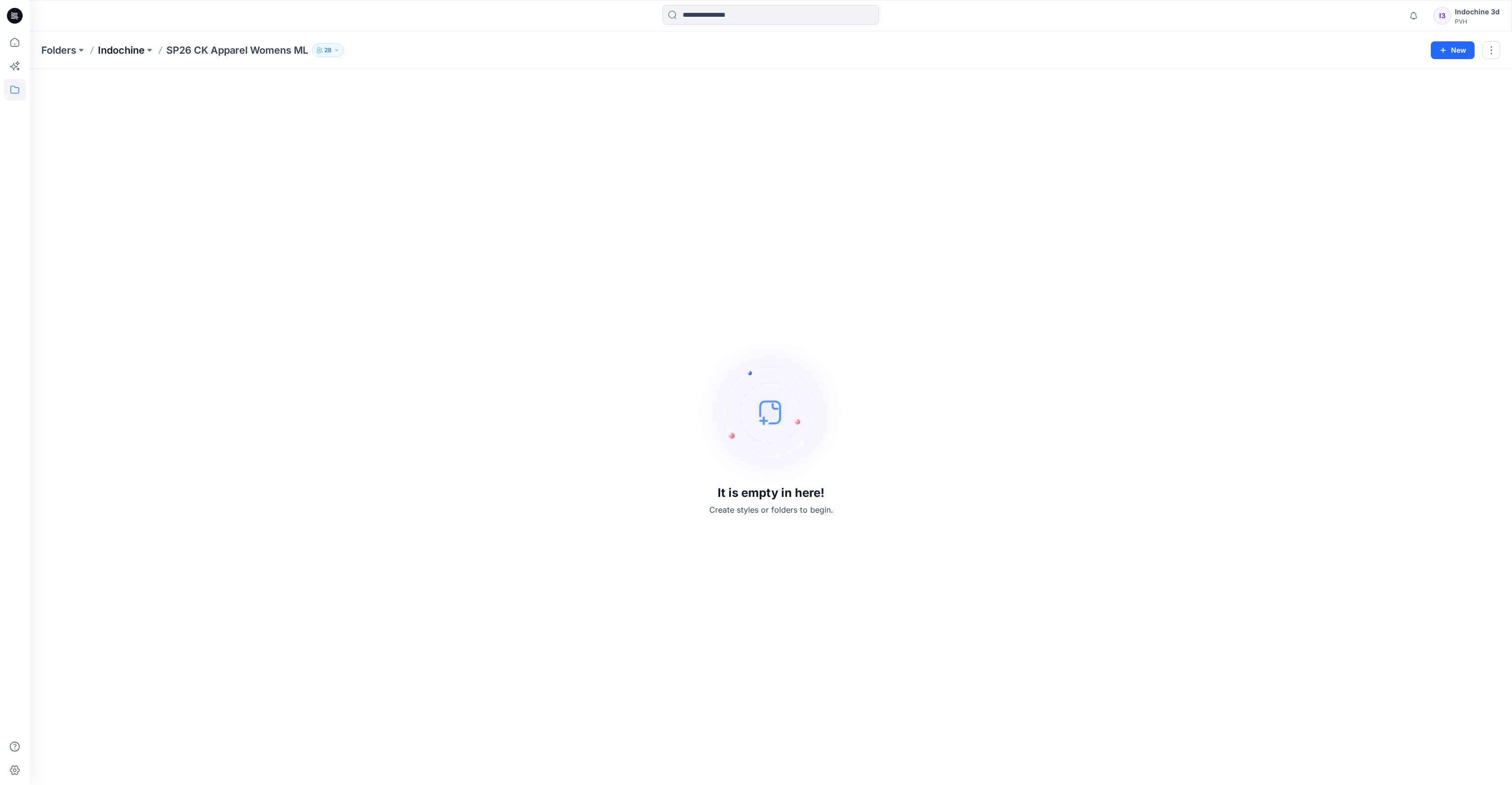
click at [111, 48] on p "Indochine" at bounding box center [121, 49] width 47 height 14
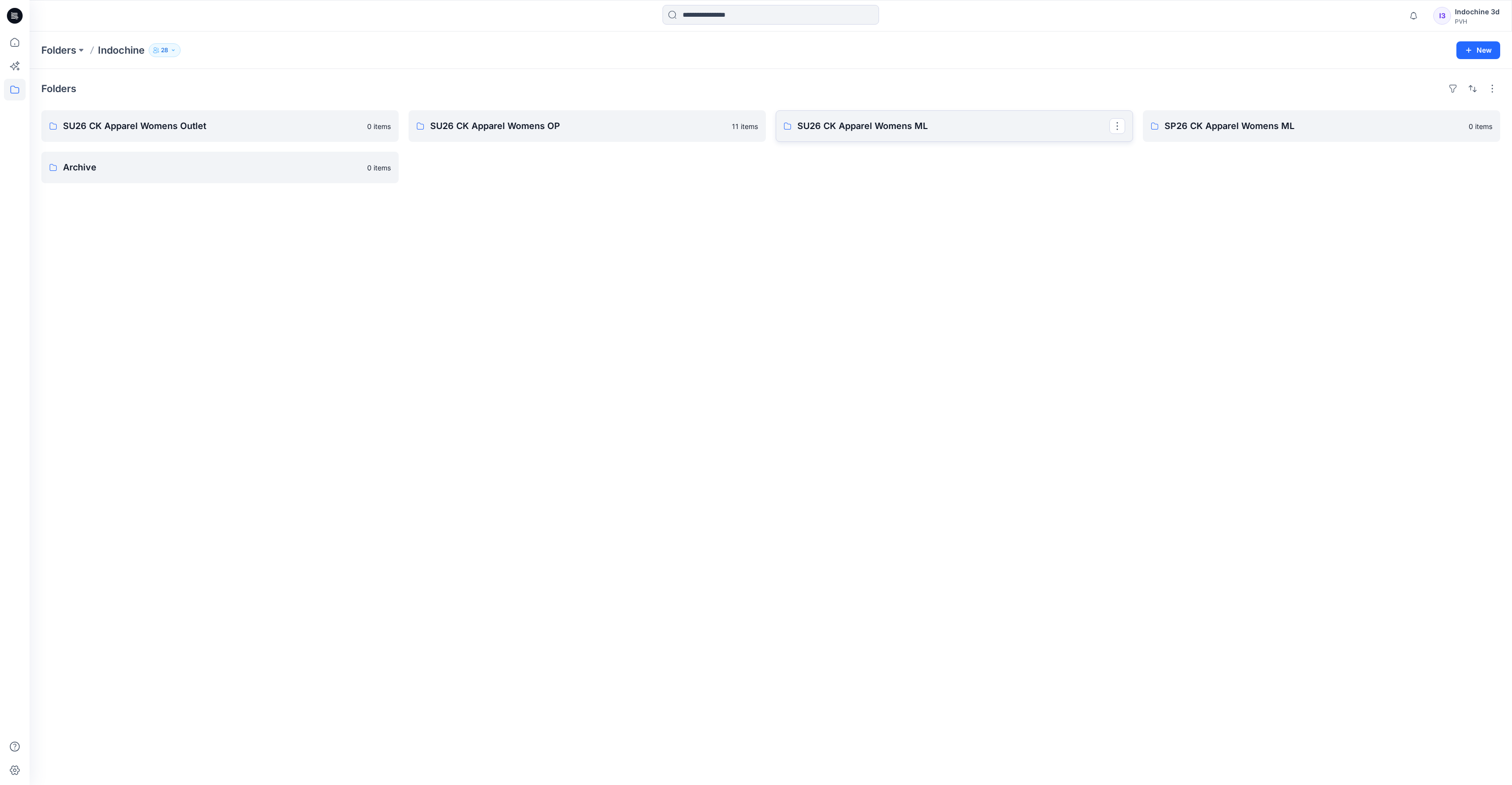
click at [848, 125] on p "SU26 CK Apparel Womens ML" at bounding box center [953, 126] width 312 height 14
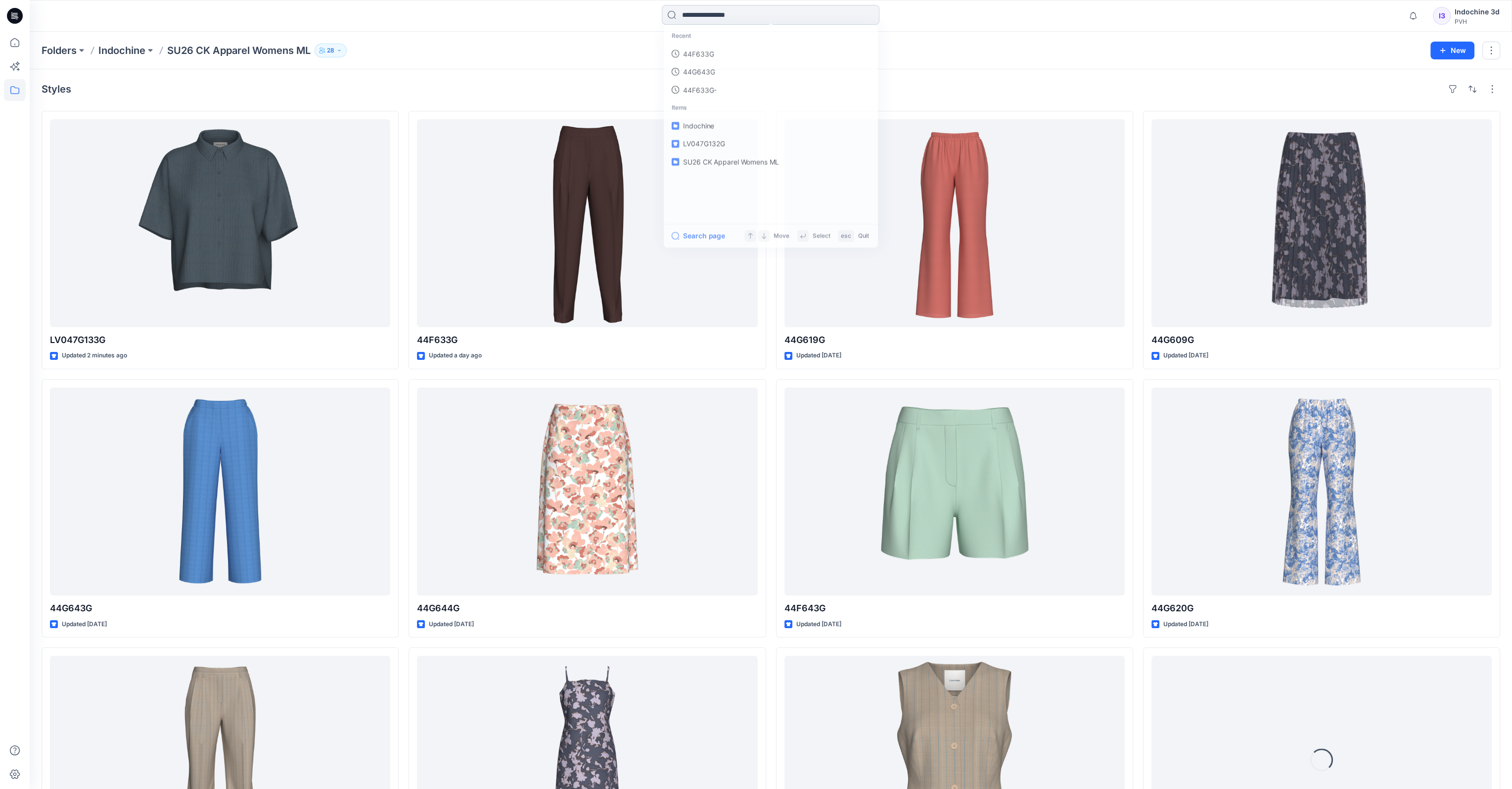
click at [719, 19] on input at bounding box center [771, 14] width 218 height 20
paste input "*******"
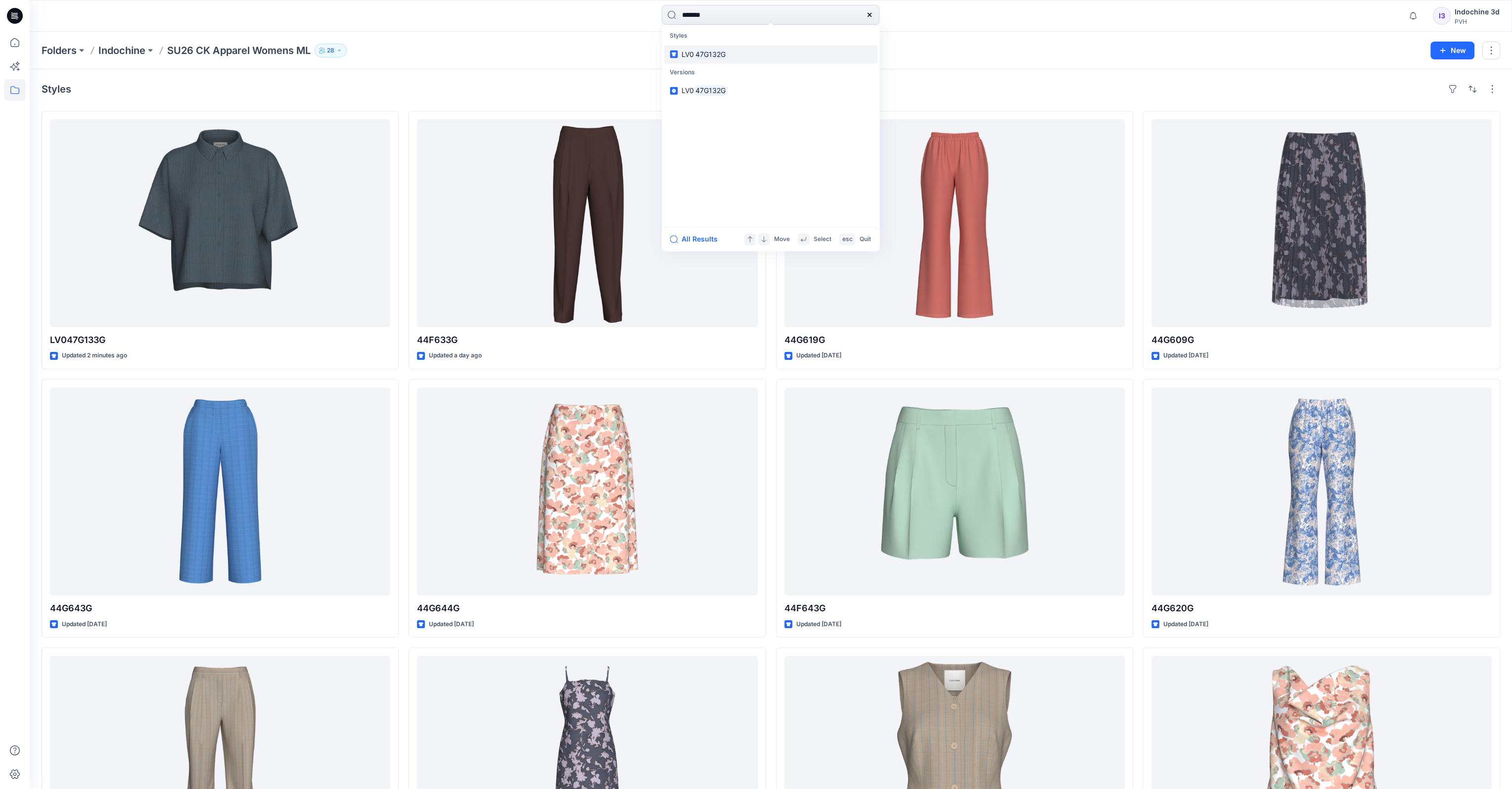
type input "*******"
click at [718, 57] on mark "47G132G" at bounding box center [710, 54] width 33 height 11
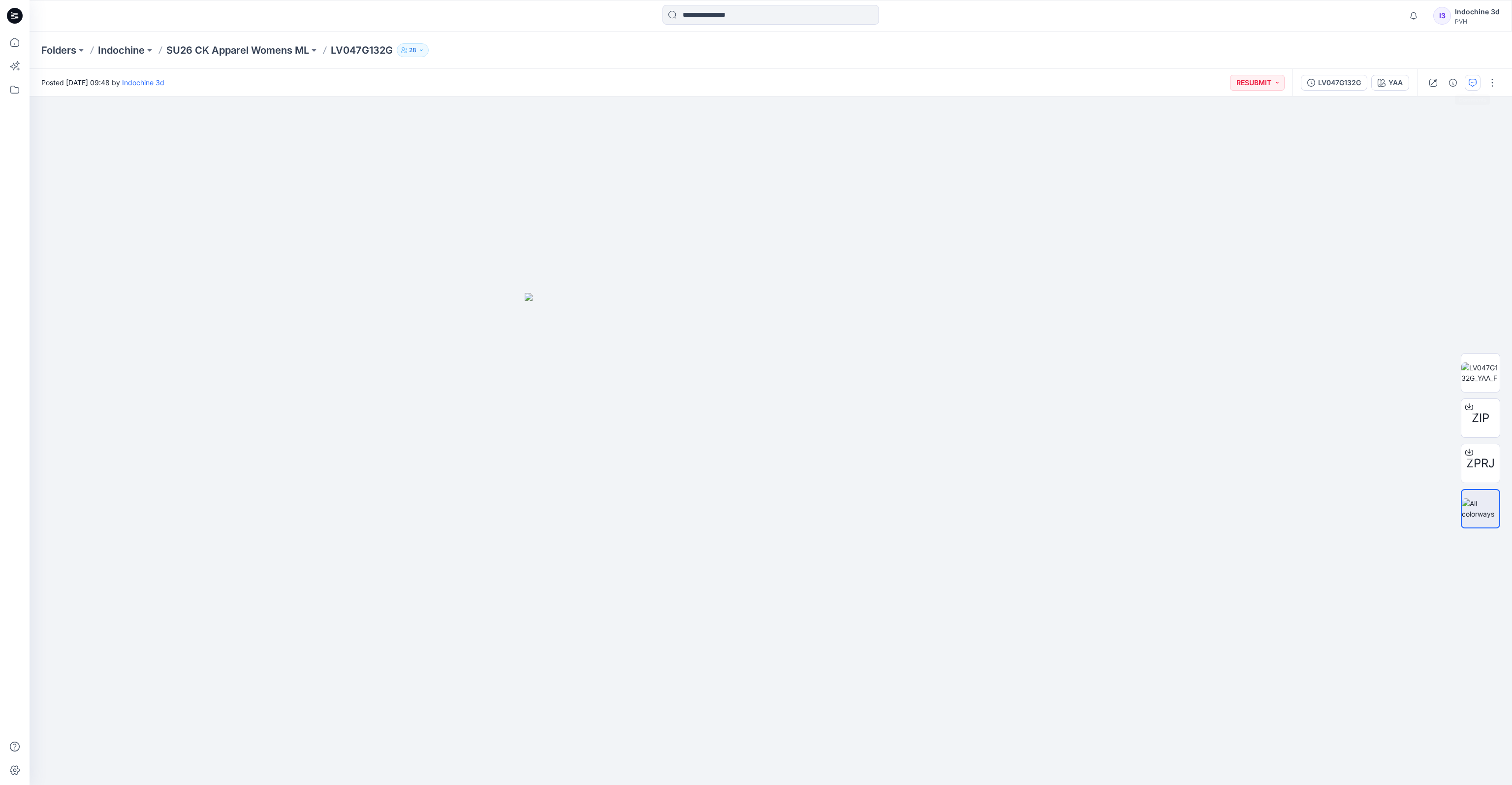
click at [1032, 83] on icon "button" at bounding box center [1473, 82] width 7 height 7
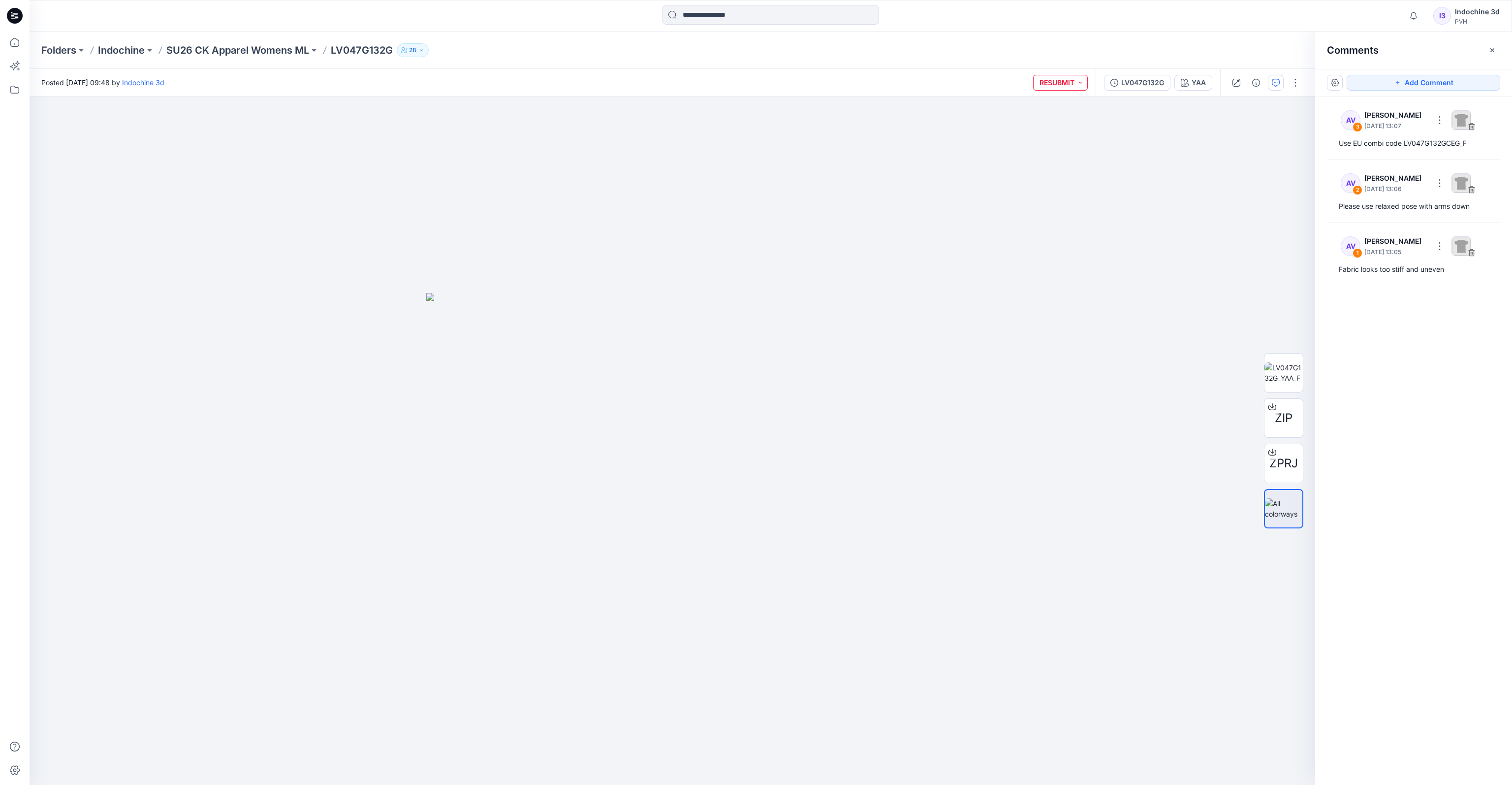
click at [1032, 86] on button "RESUBMIT" at bounding box center [1060, 82] width 55 height 16
click at [276, 50] on p "SU26 CK Apparel Womens ML" at bounding box center [237, 49] width 143 height 14
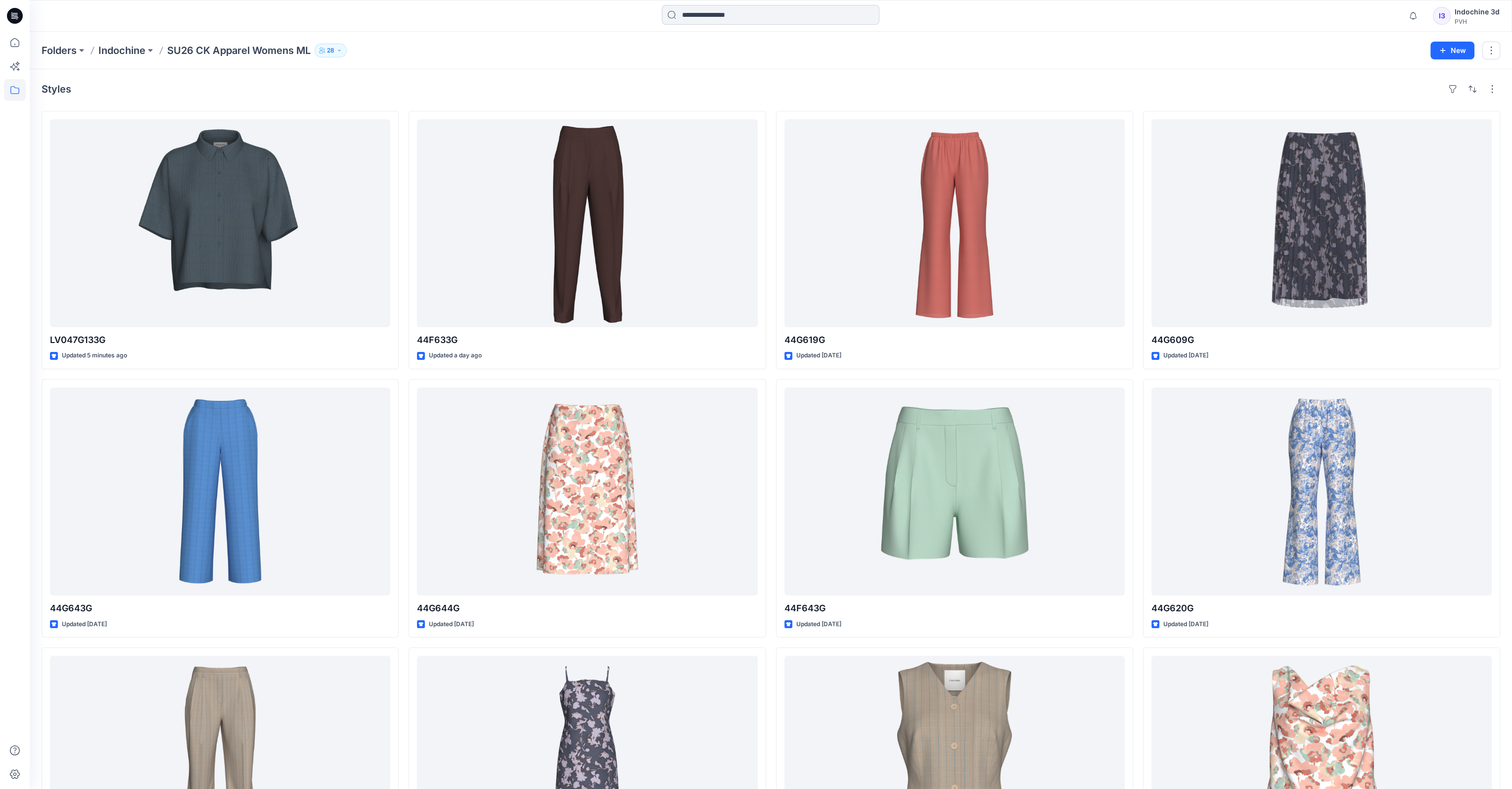
click at [723, 13] on input at bounding box center [771, 14] width 218 height 20
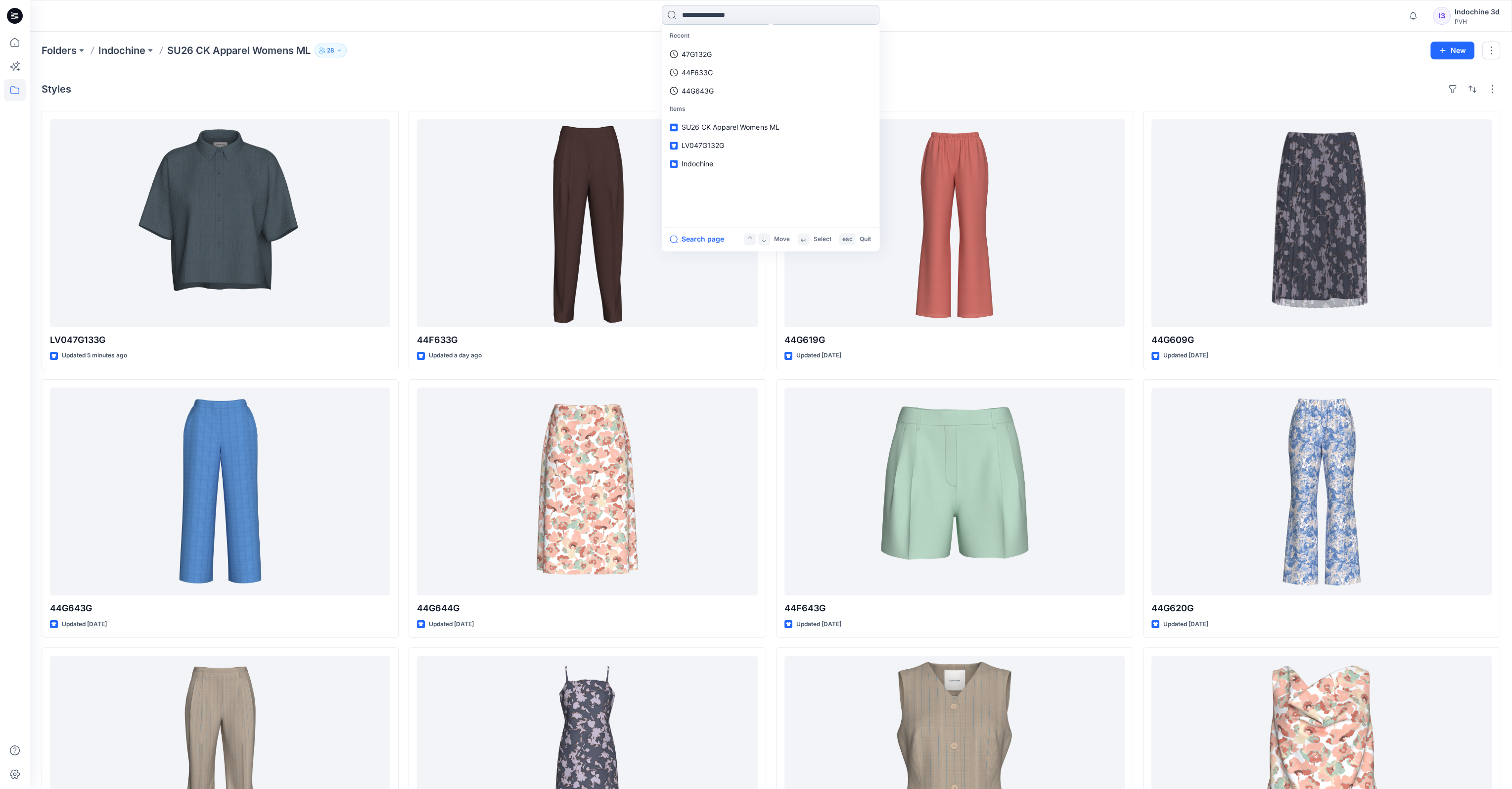
paste input "*******"
type input "*******"
click at [723, 68] on mark "44G643G" at bounding box center [711, 72] width 35 height 11
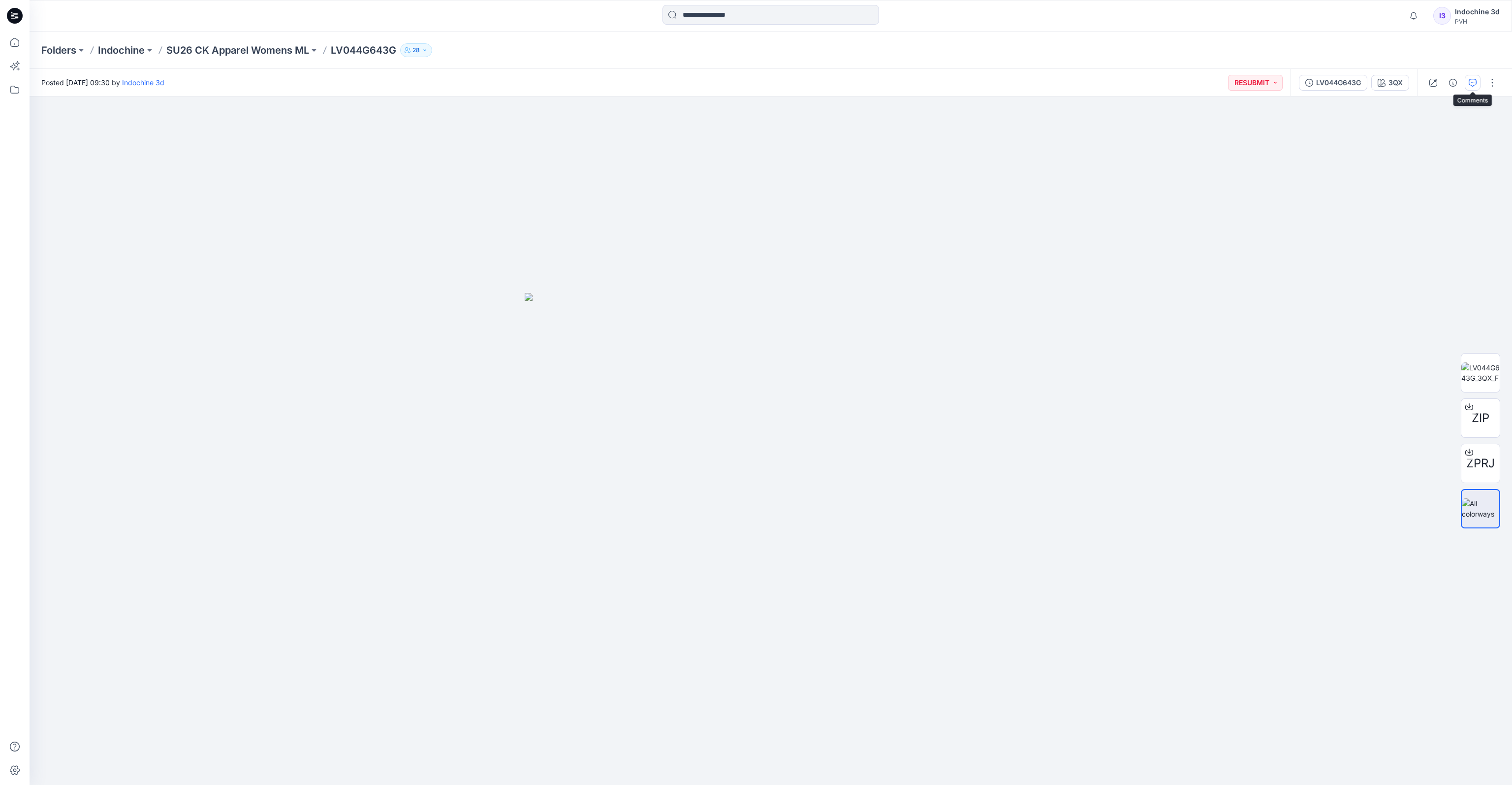
click at [1032, 80] on icon "button" at bounding box center [1473, 82] width 7 height 7
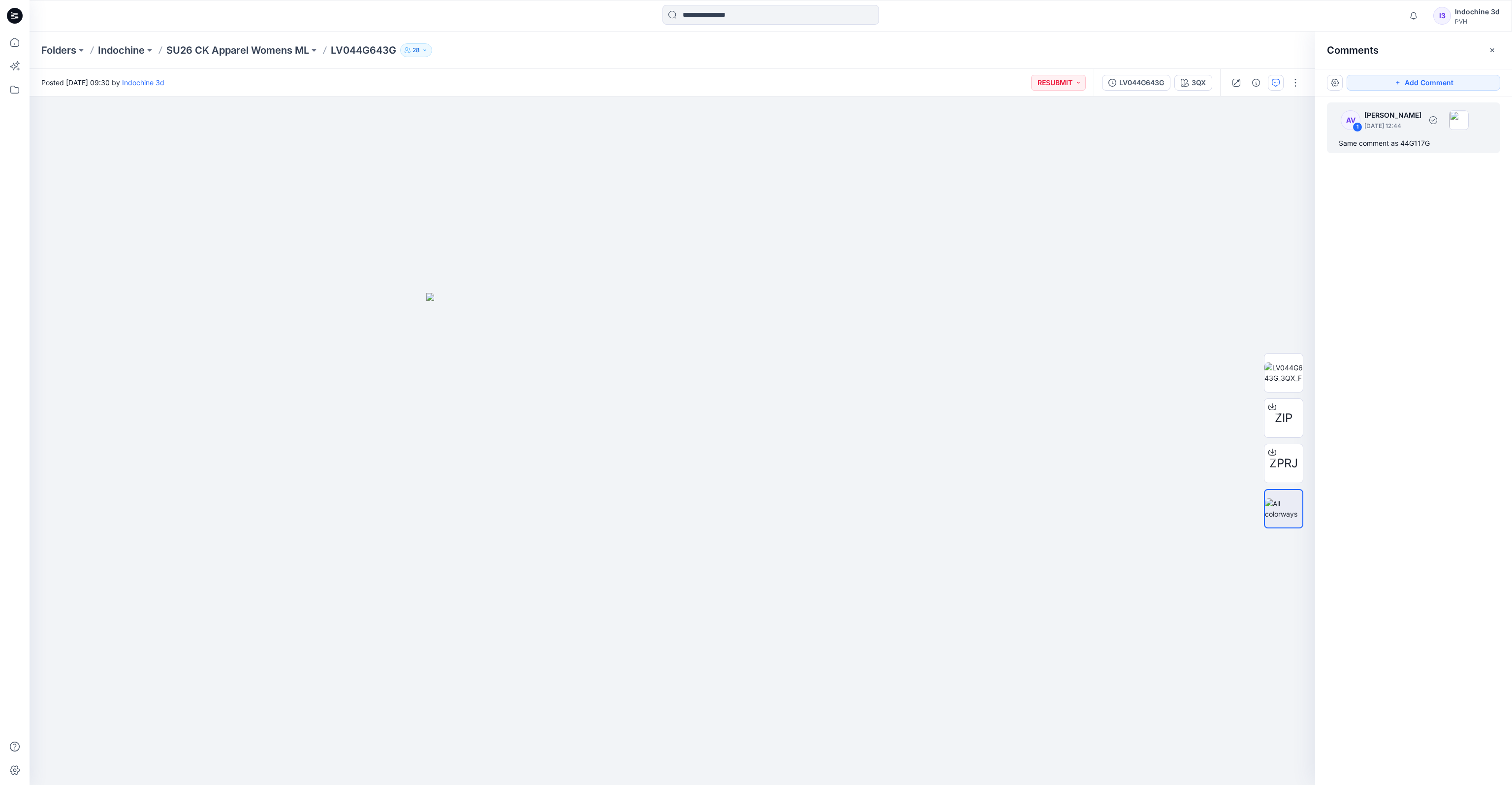
click at [1032, 142] on div "Same comment as 44G117G" at bounding box center [1414, 143] width 149 height 12
click at [773, 390] on div "Same comment as 44G117G" at bounding box center [775, 391] width 146 height 19
drag, startPoint x: 797, startPoint y: 388, endPoint x: 738, endPoint y: 392, distance: 59.1
click at [738, 392] on div "Same comment as 44G117G" at bounding box center [716, 394] width 146 height 19
drag, startPoint x: 733, startPoint y: 400, endPoint x: 765, endPoint y: 407, distance: 32.8
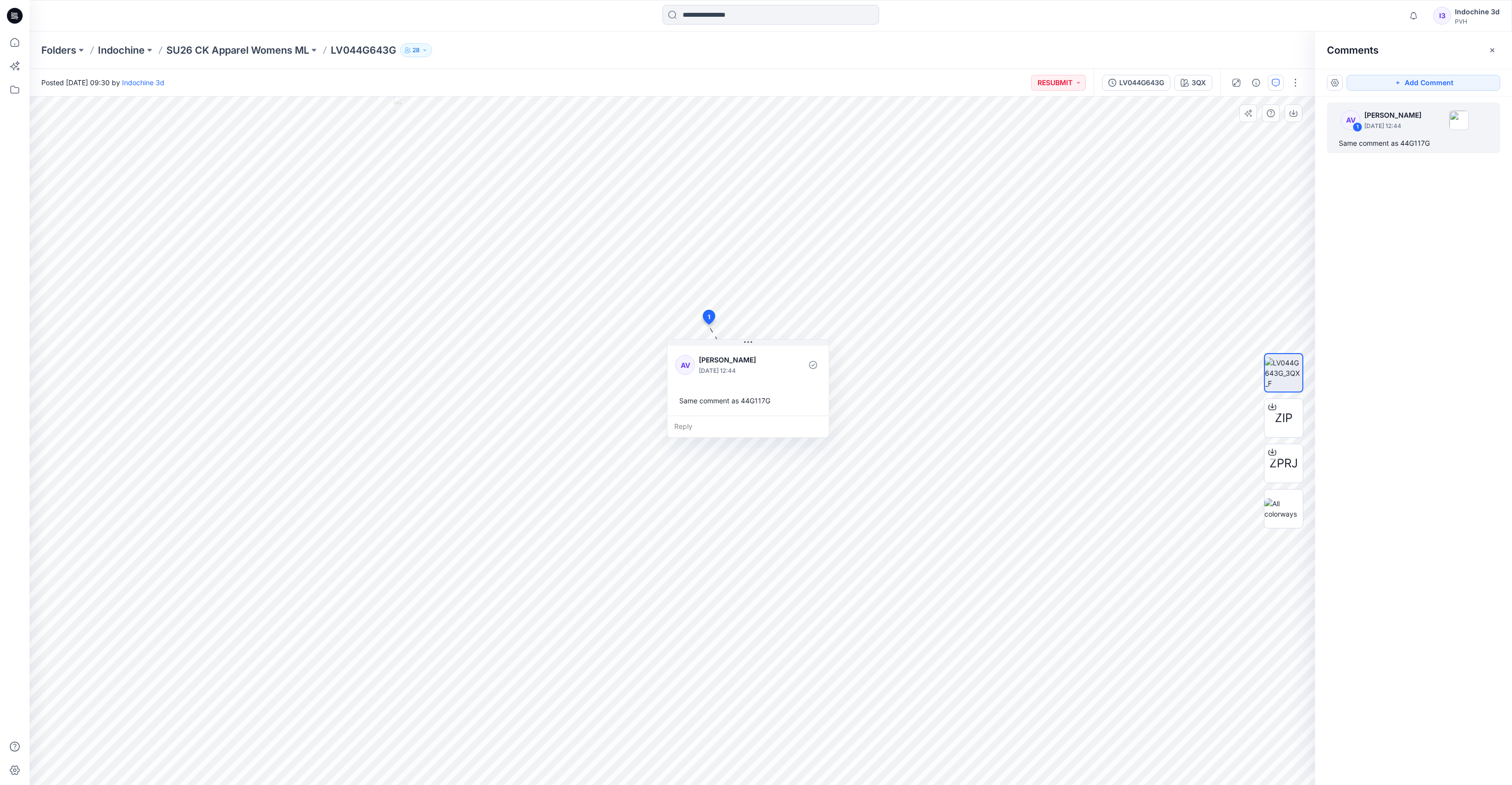
click at [765, 407] on div "Same comment as 44G117G" at bounding box center [749, 400] width 146 height 19
click at [1032, 143] on div "Same comment as 44G117G" at bounding box center [1414, 143] width 149 height 12
copy div "44G117G"
click at [289, 49] on p "SU26 CK Apparel Womens ML" at bounding box center [237, 49] width 143 height 14
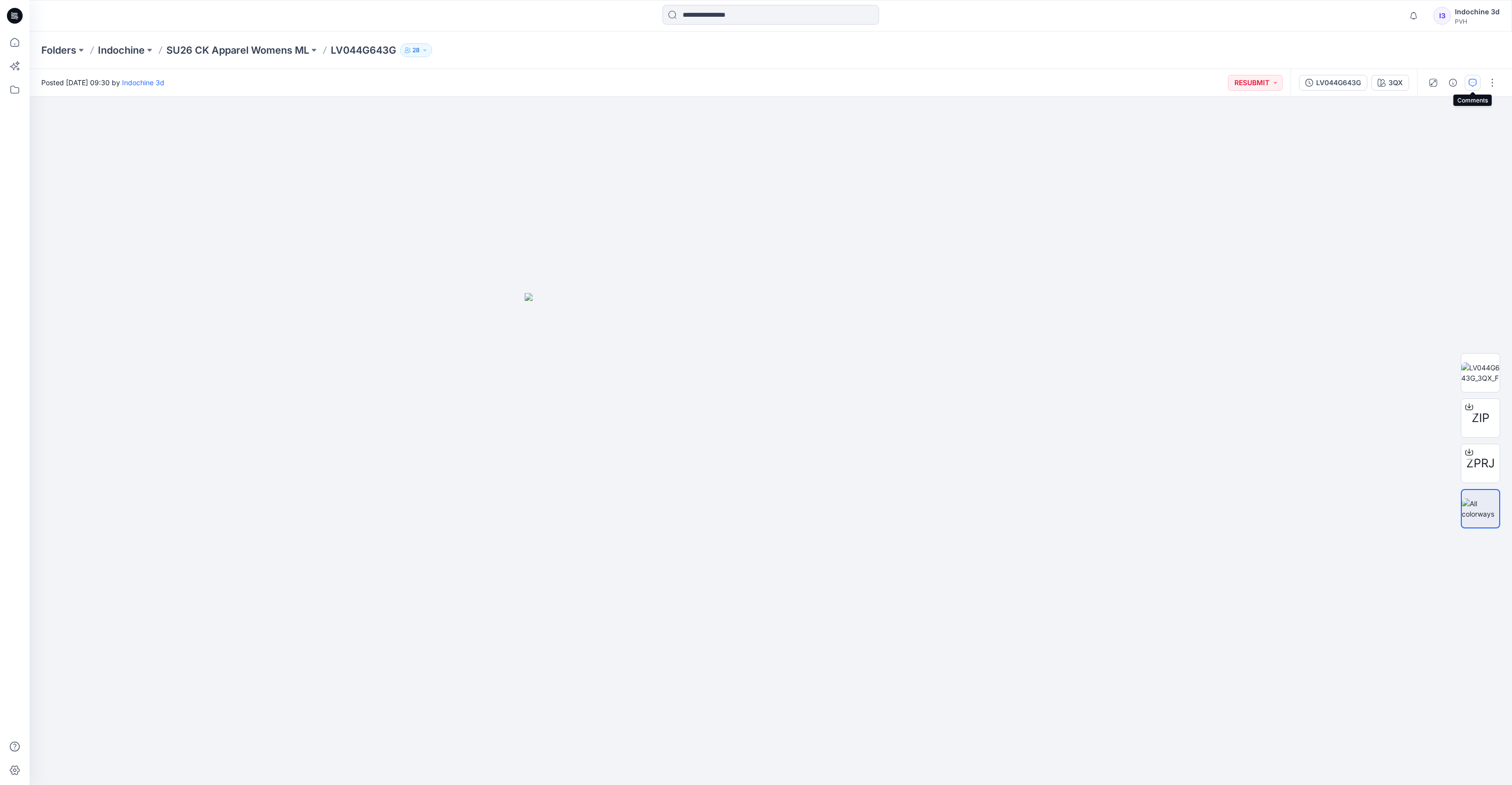
click at [1032, 85] on icon "button" at bounding box center [1473, 82] width 7 height 7
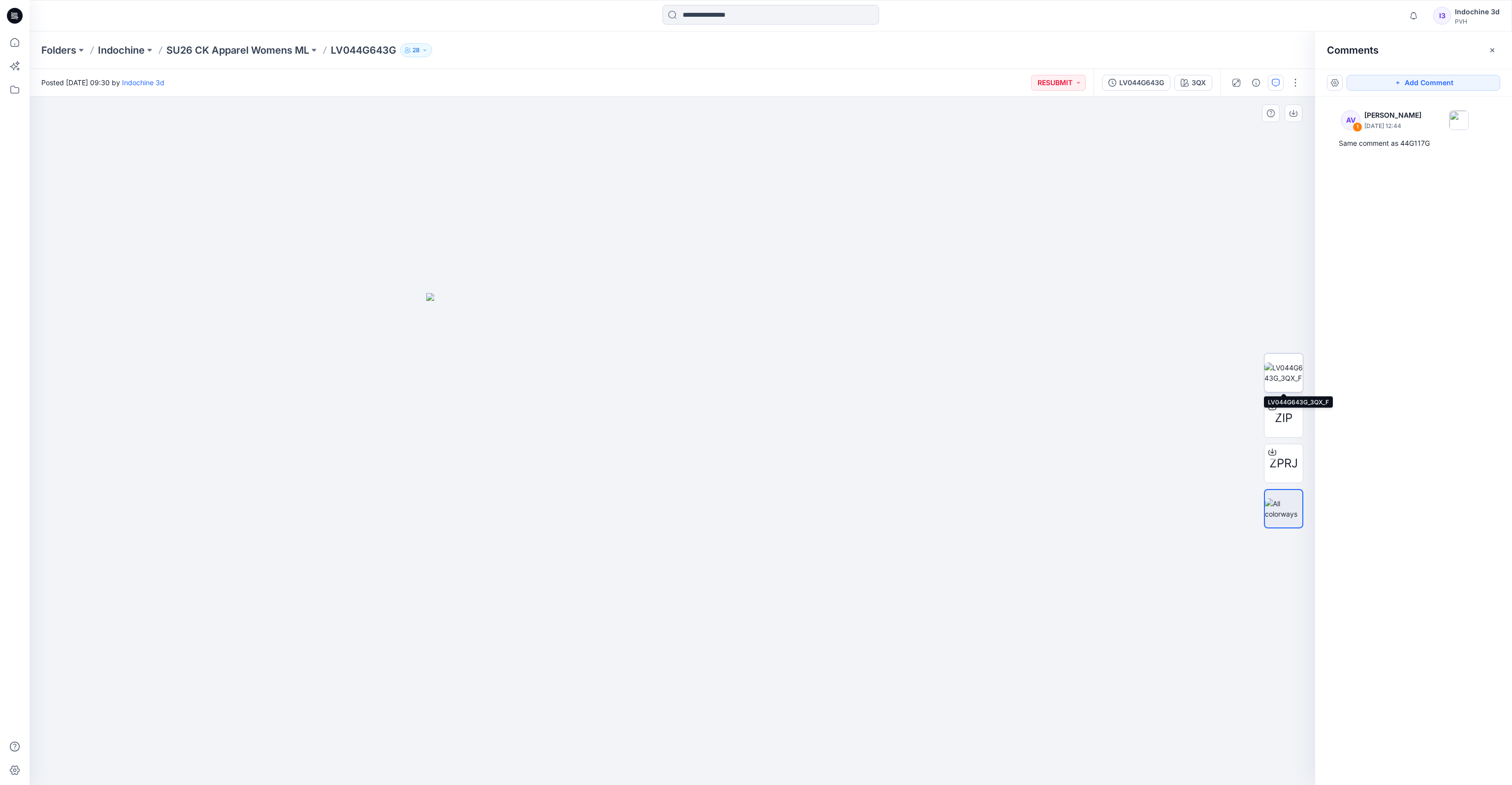
click at [1032, 375] on img at bounding box center [1283, 372] width 38 height 21
click at [711, 318] on icon at bounding box center [709, 316] width 12 height 14
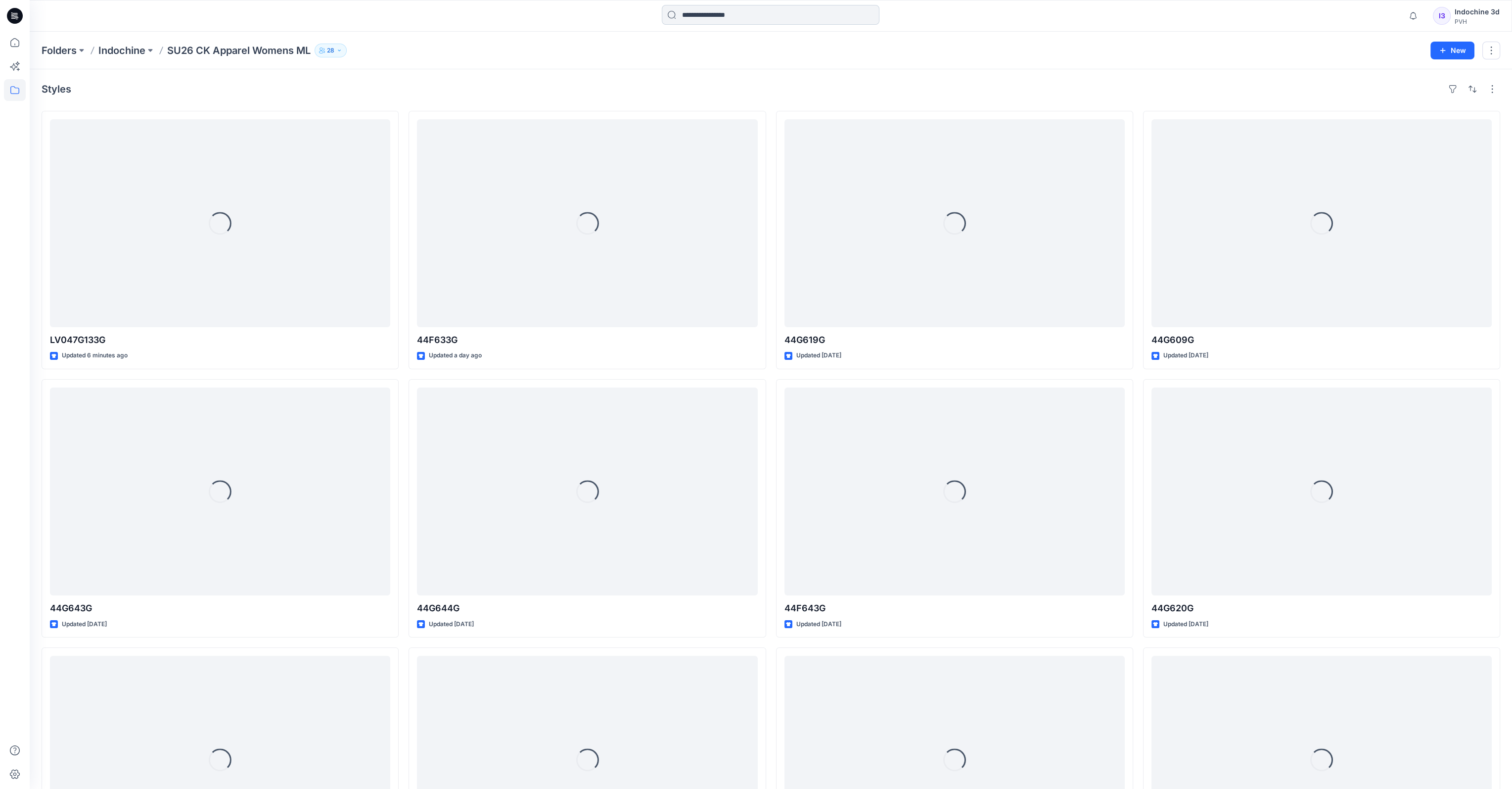
click at [734, 15] on input at bounding box center [771, 14] width 218 height 20
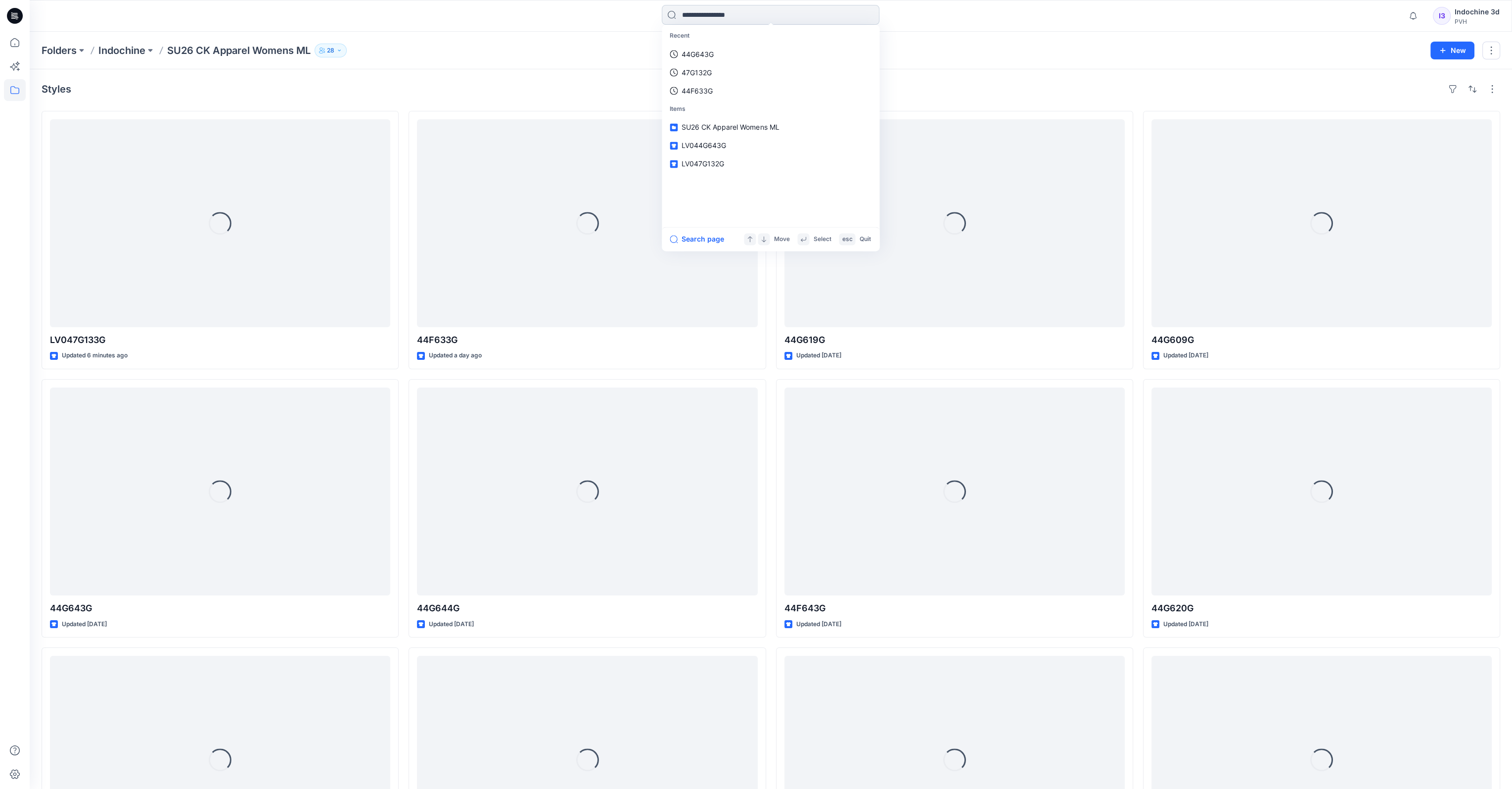
paste input "*******"
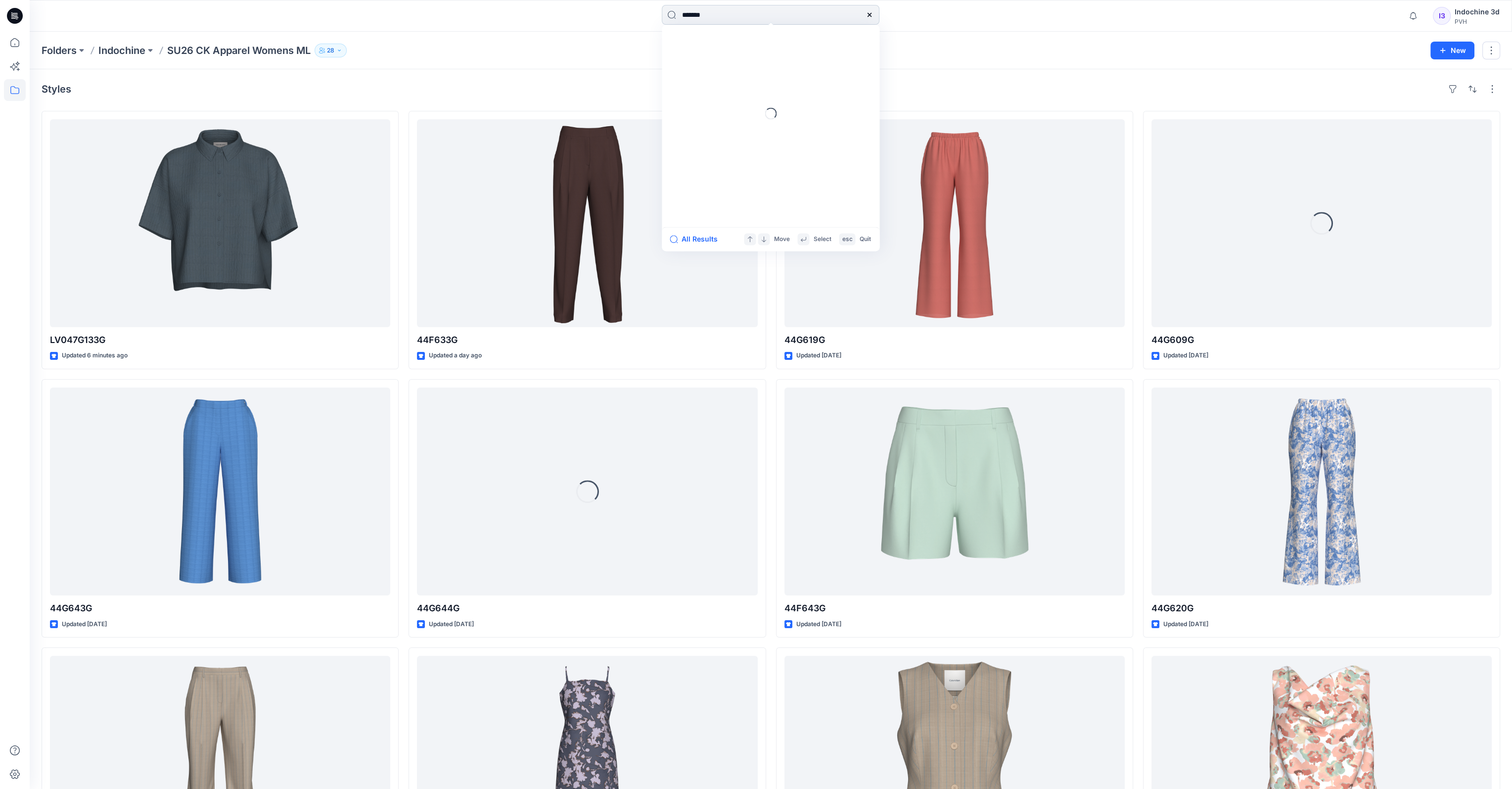
type input "*******"
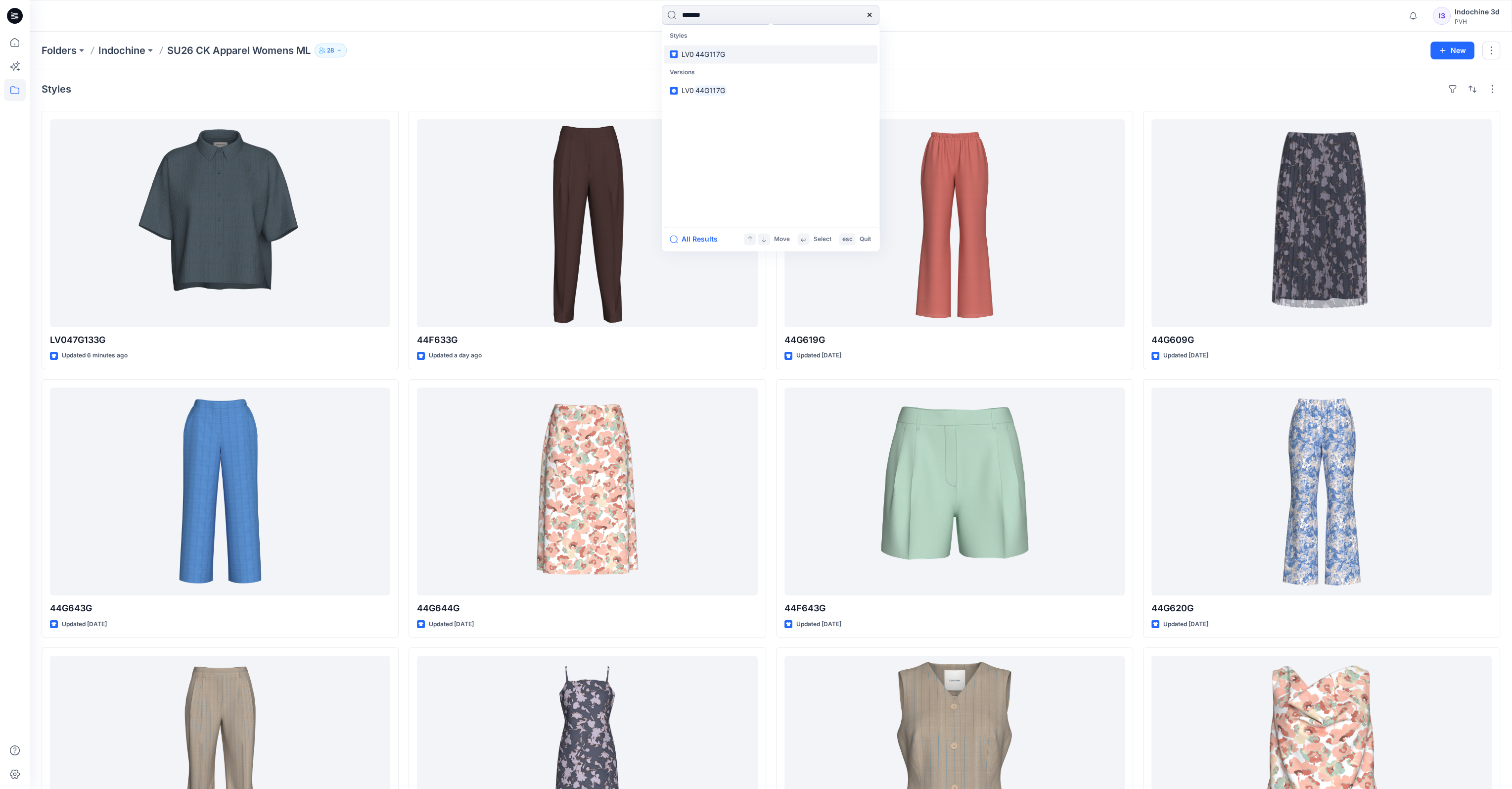
click at [722, 53] on mark "44G117G" at bounding box center [710, 54] width 33 height 11
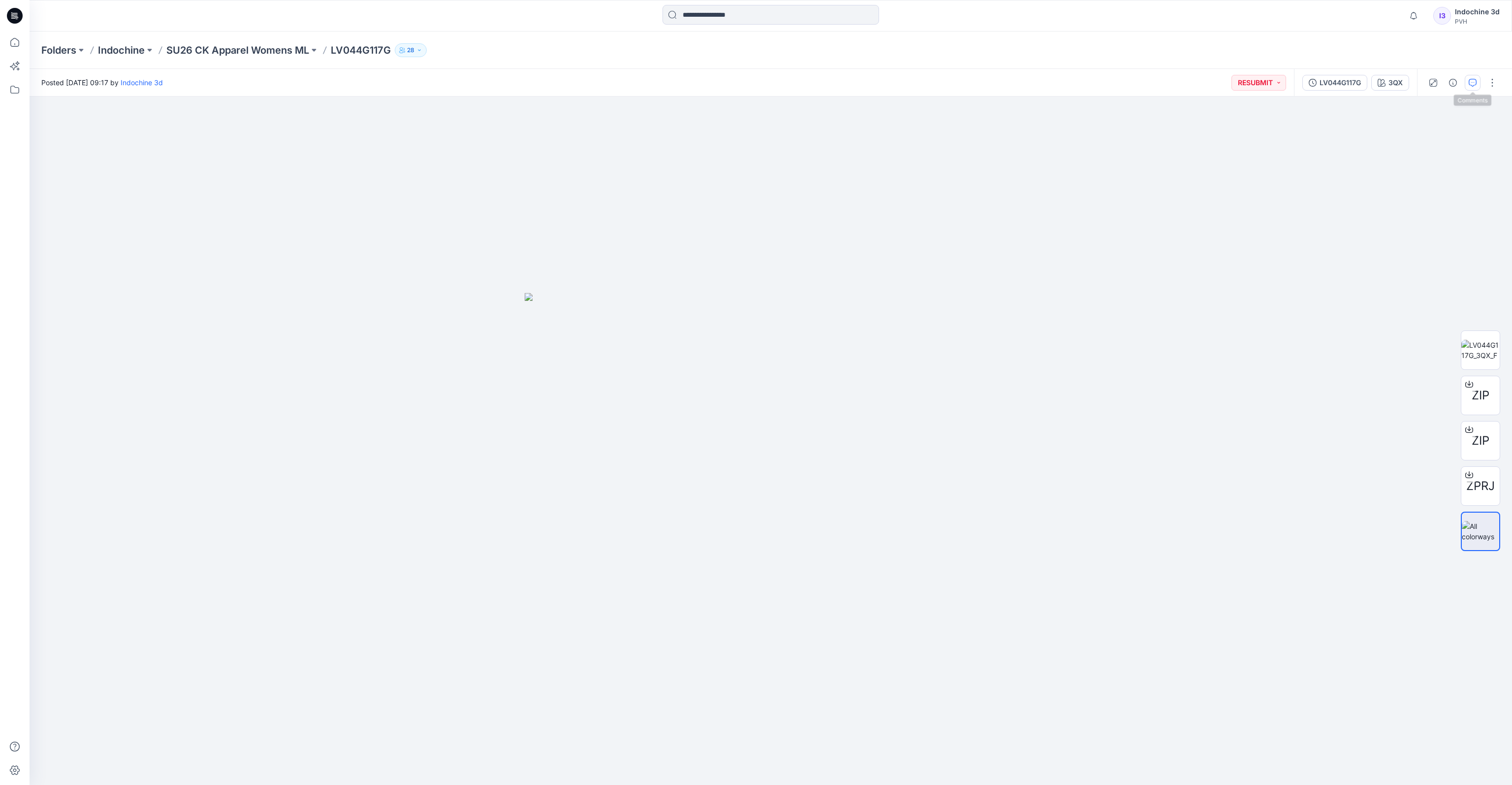
click at [1470, 89] on button "button" at bounding box center [1473, 82] width 16 height 16
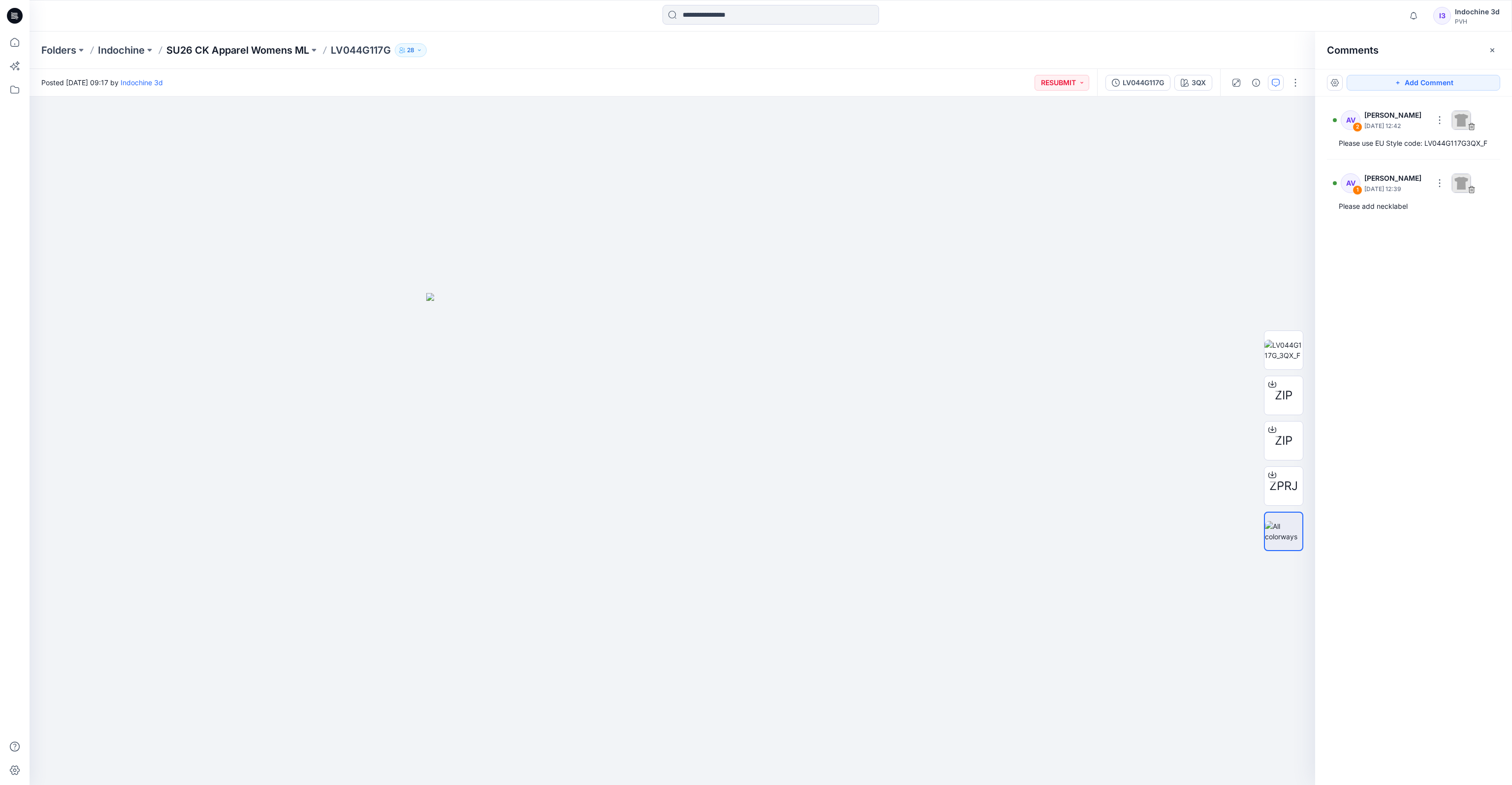
click at [302, 51] on p "SU26 CK Apparel Womens ML" at bounding box center [237, 49] width 143 height 14
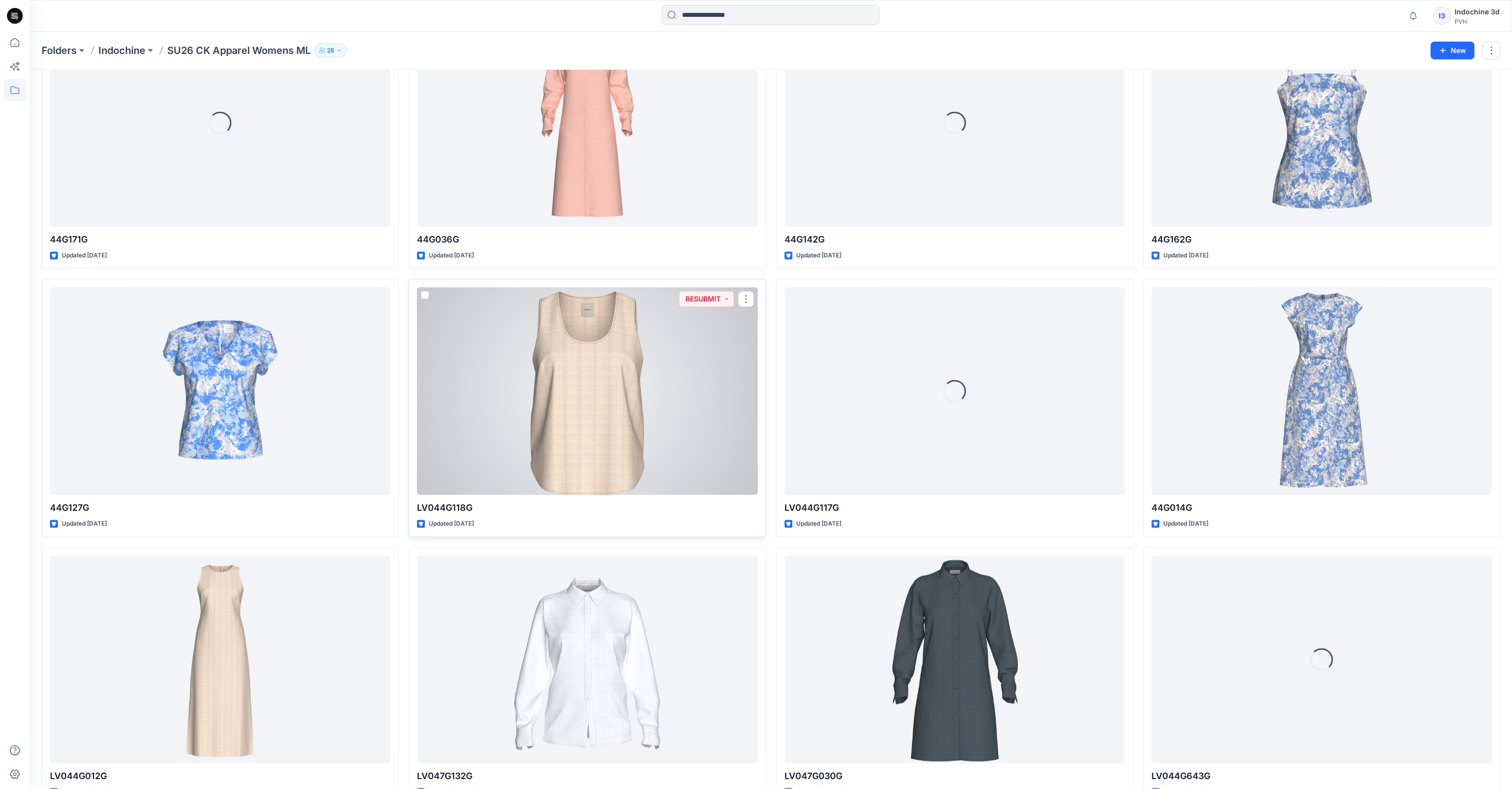
scroll to position [933, 0]
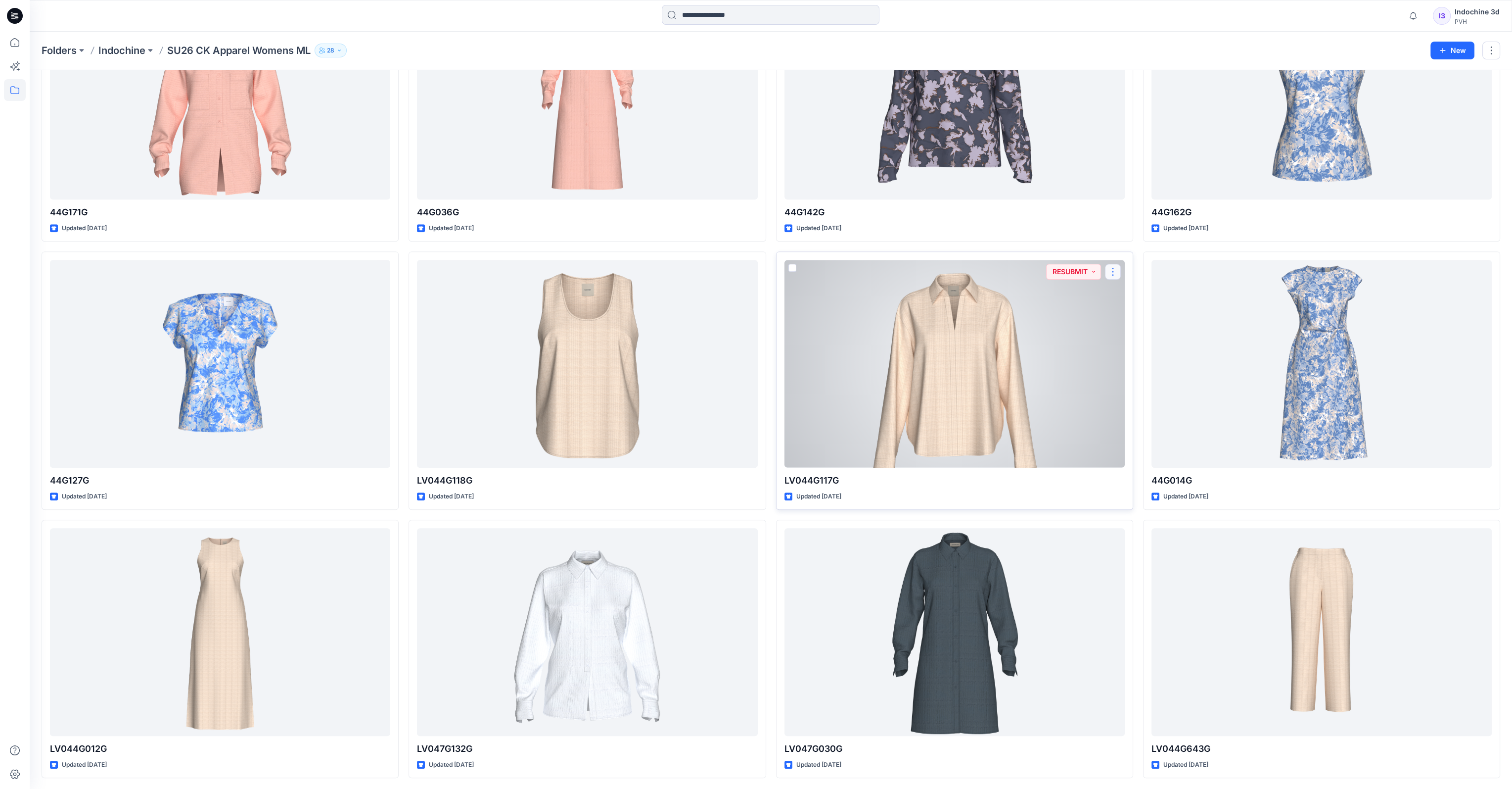
click at [1116, 272] on button "button" at bounding box center [1112, 271] width 16 height 16
click at [1125, 290] on p "Edit" at bounding box center [1130, 295] width 12 height 10
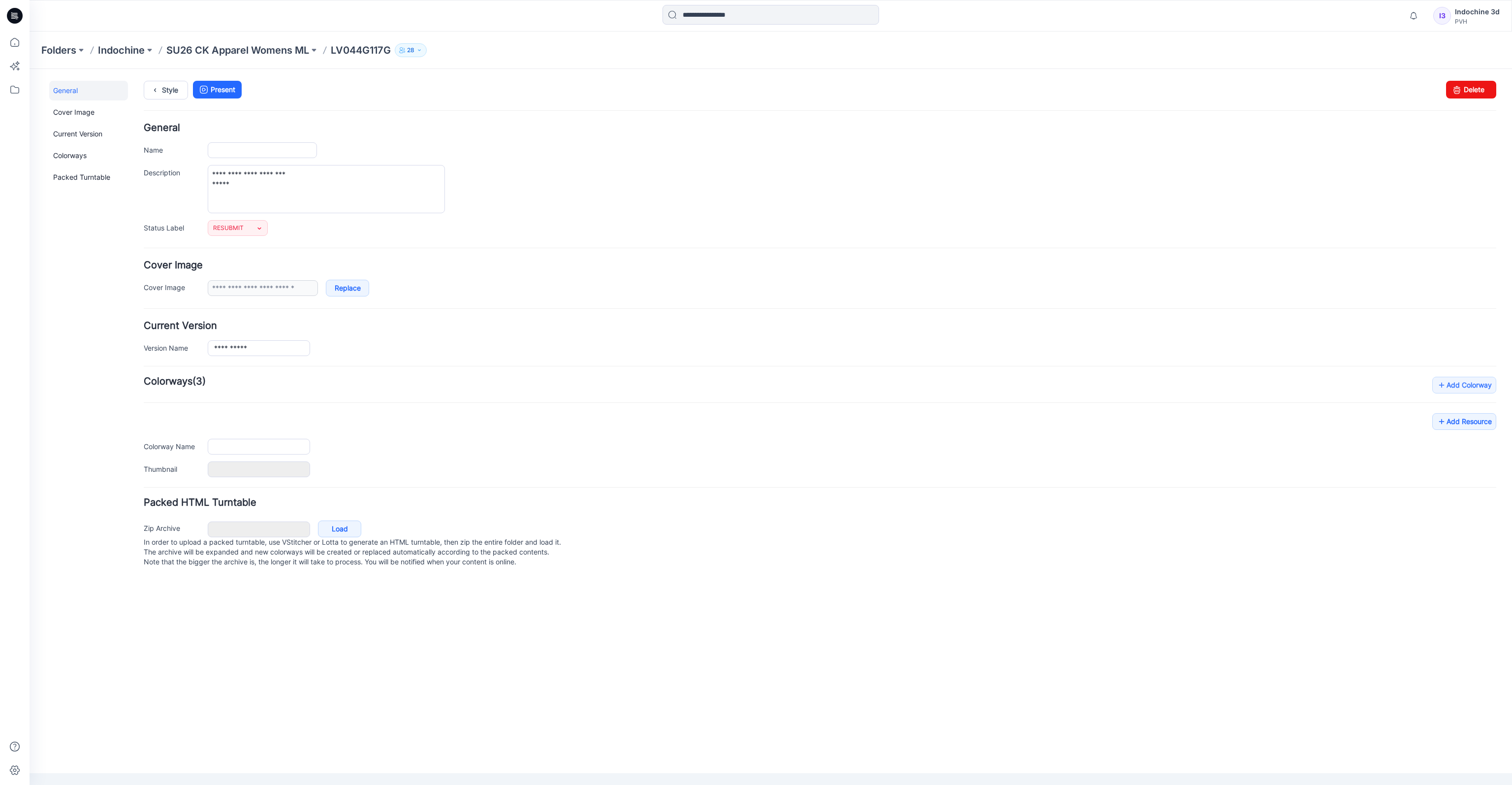
type input "**********"
type textarea "**********"
type input "***"
type input "**********"
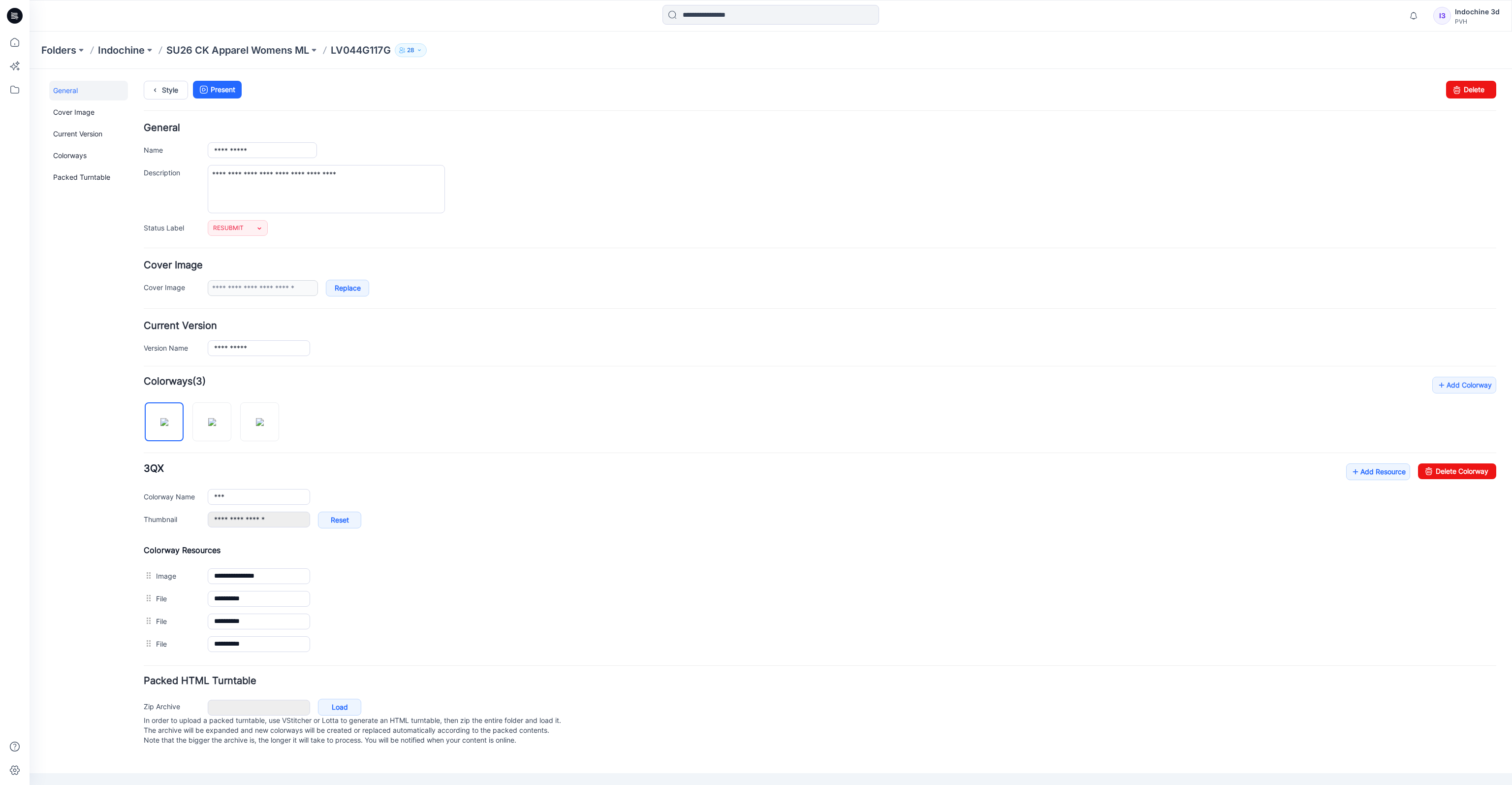
click at [490, 44] on div "Folders Indochine SU26 CK Apparel Womens ML LV044G117G 28" at bounding box center [732, 49] width 1382 height 14
click at [366, 50] on p "LV044G117G" at bounding box center [360, 49] width 60 height 14
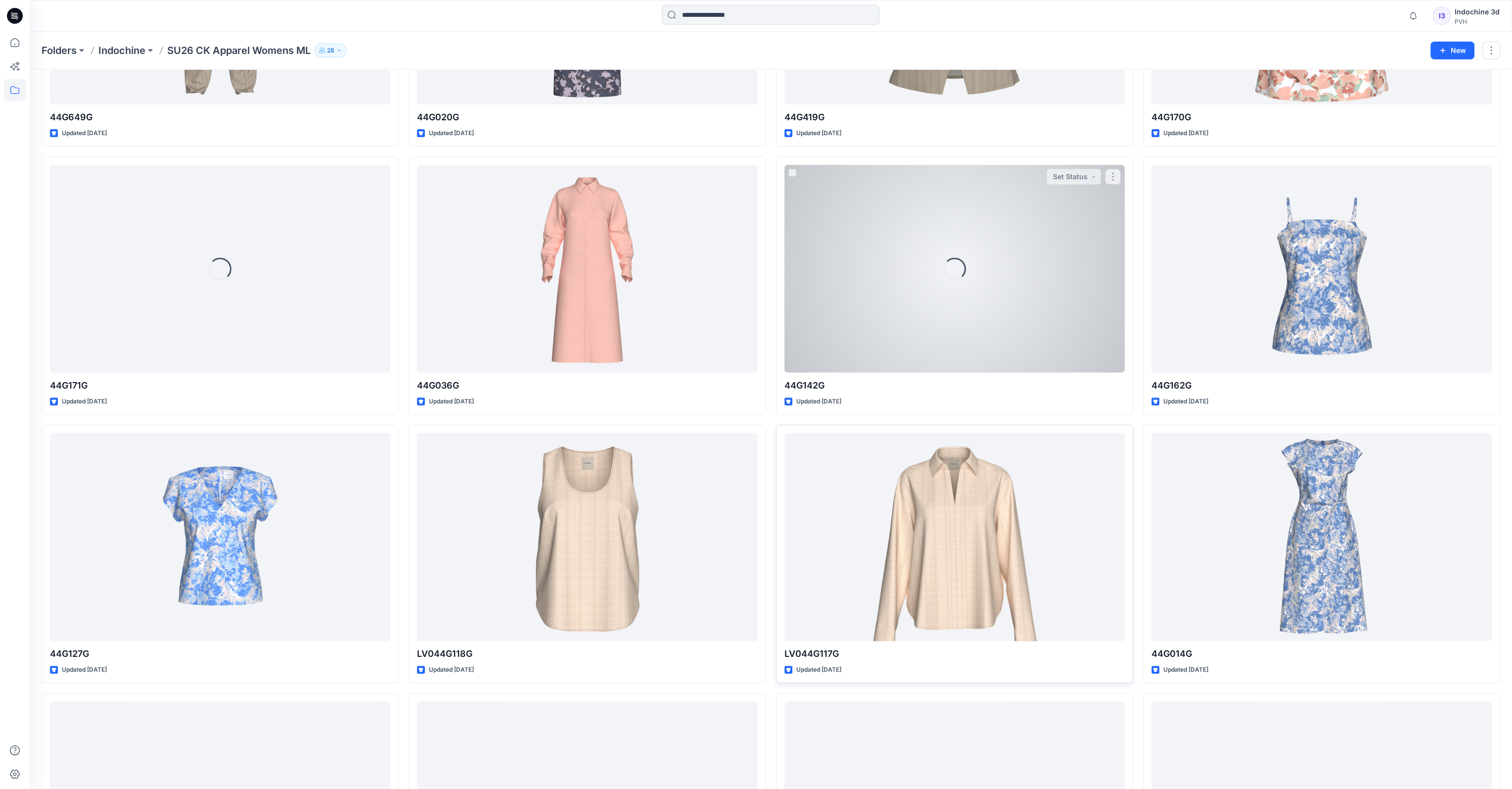
scroll to position [933, 0]
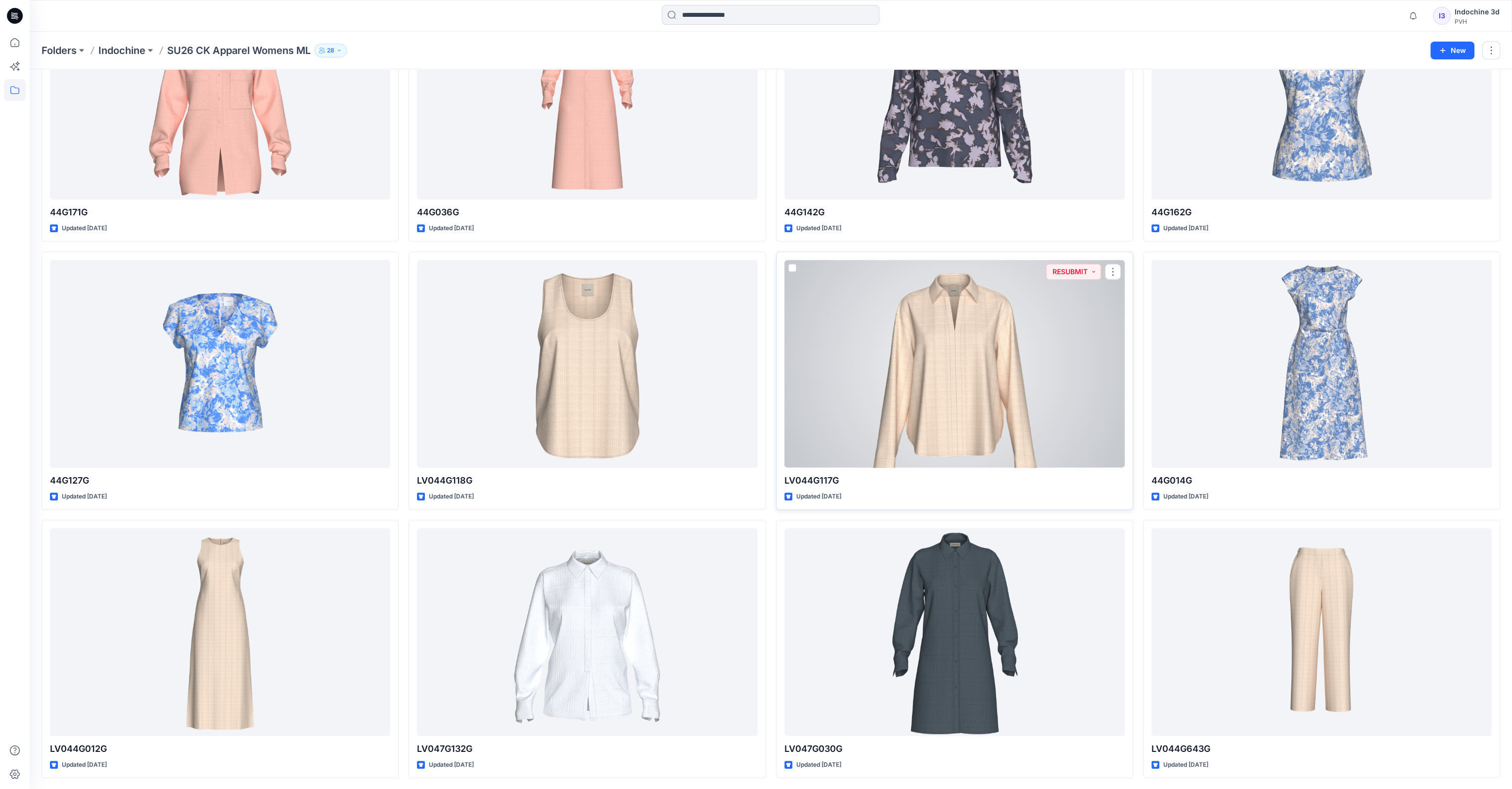
click at [962, 367] on div at bounding box center [954, 364] width 340 height 208
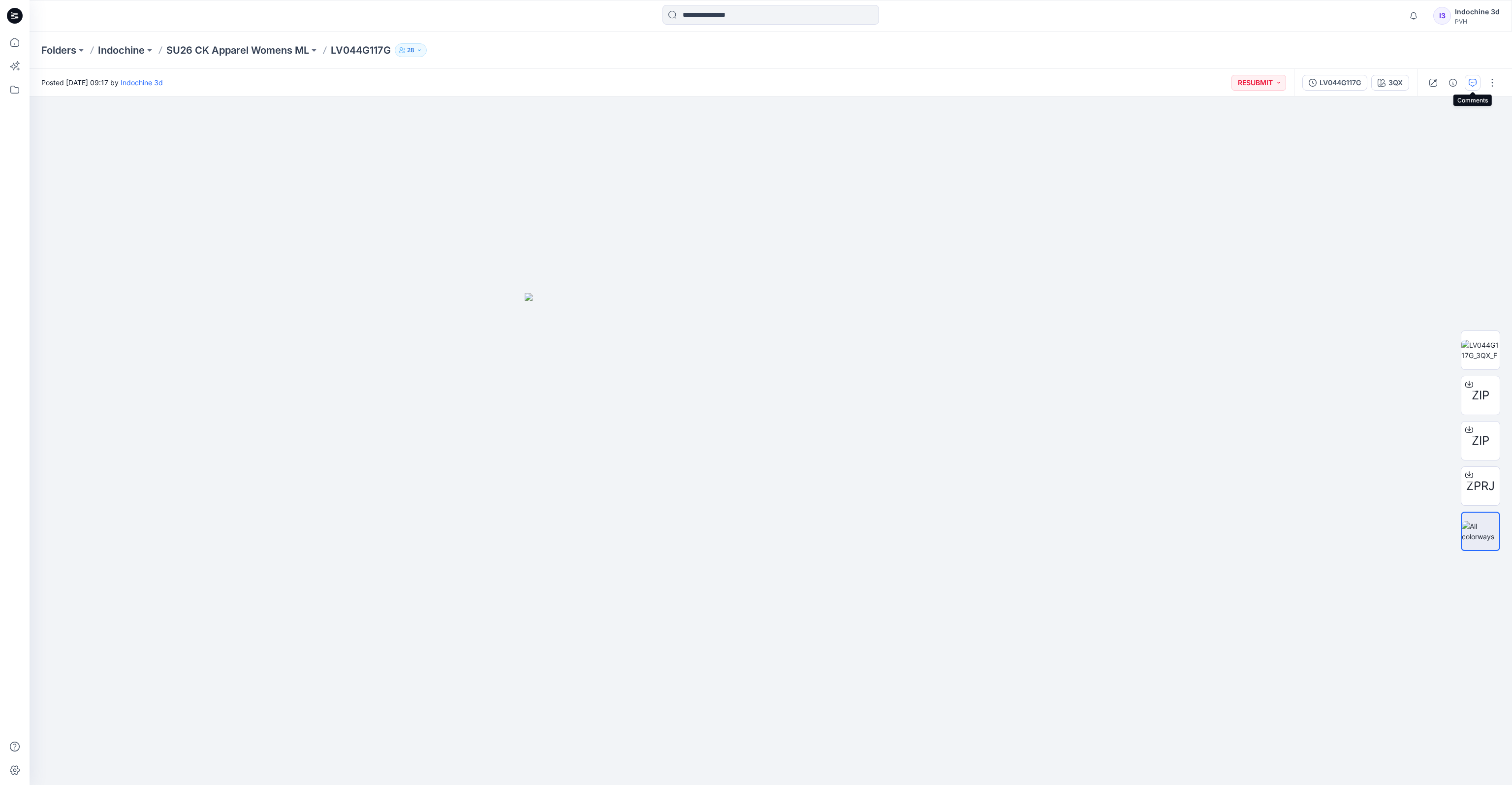
click at [1473, 87] on button "button" at bounding box center [1473, 82] width 16 height 16
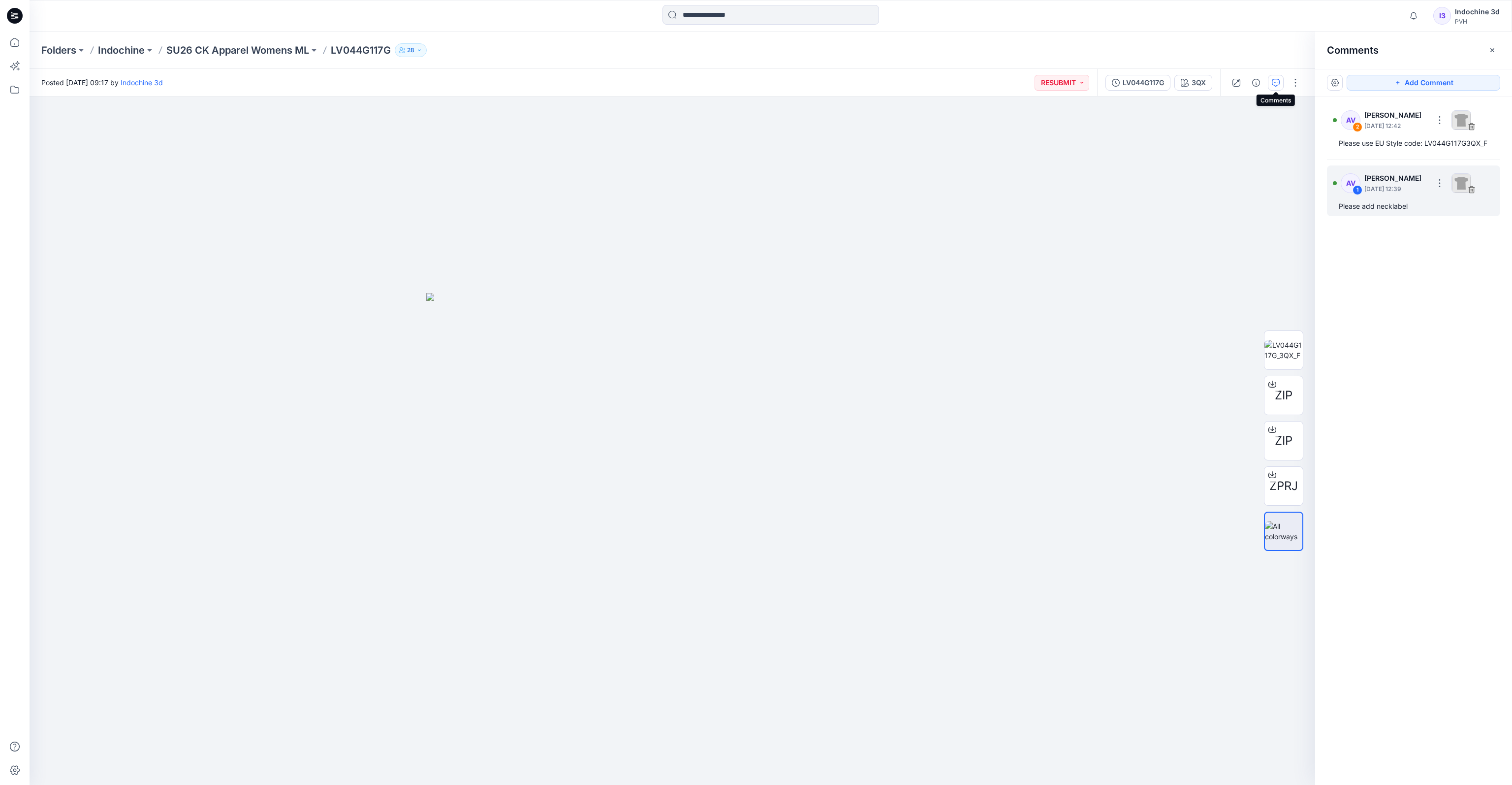
click at [1361, 187] on div "1" at bounding box center [1357, 189] width 10 height 10
click at [1365, 131] on div "AV 2 Anoek Van Beek August 08, 2025 12:42" at bounding box center [1401, 119] width 136 height 27
click at [1286, 529] on img at bounding box center [1283, 531] width 37 height 21
click at [1287, 355] on img at bounding box center [1283, 350] width 38 height 21
drag, startPoint x: 768, startPoint y: 447, endPoint x: 982, endPoint y: 413, distance: 216.7
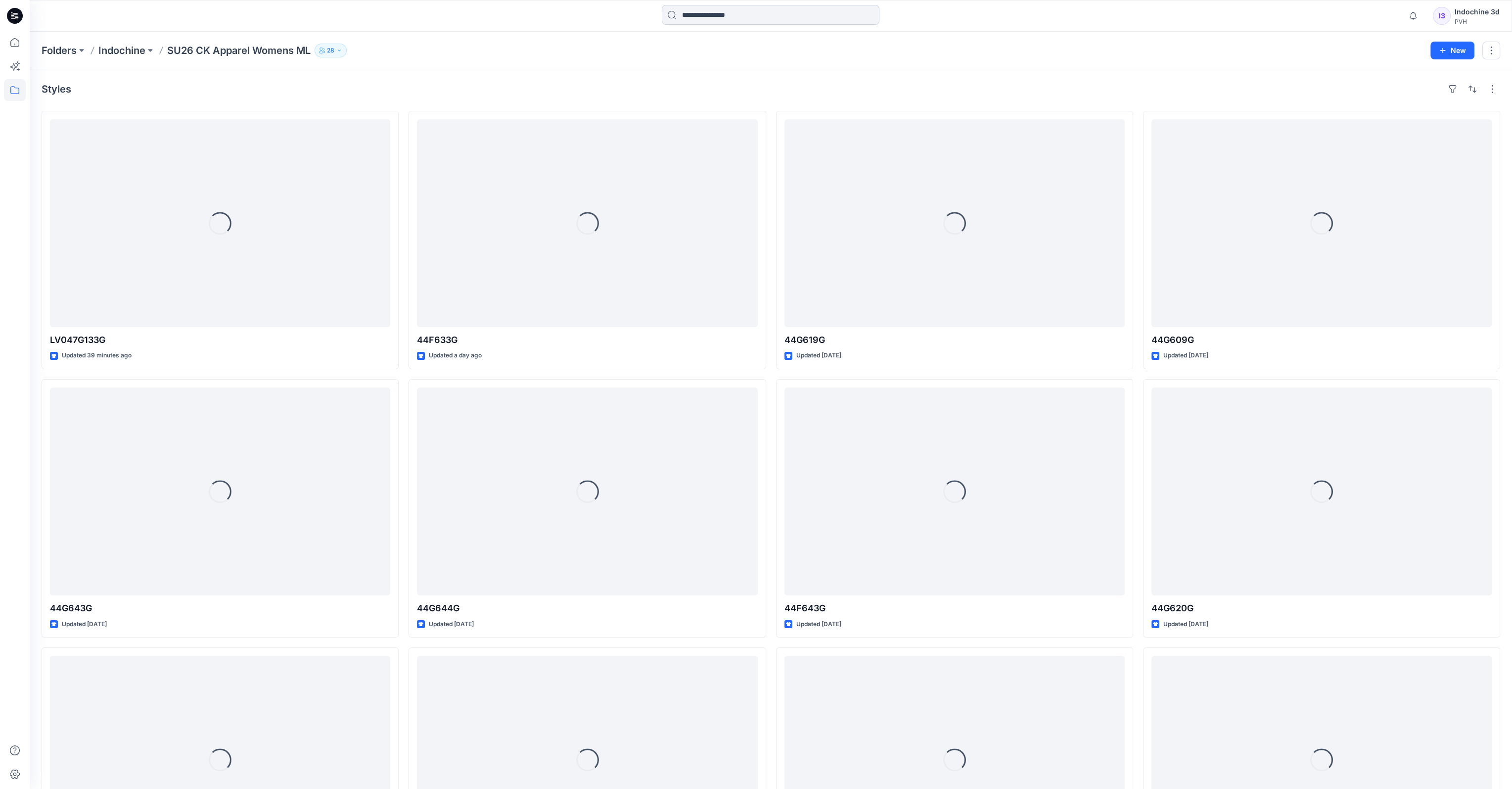
click at [697, 16] on input at bounding box center [771, 14] width 218 height 20
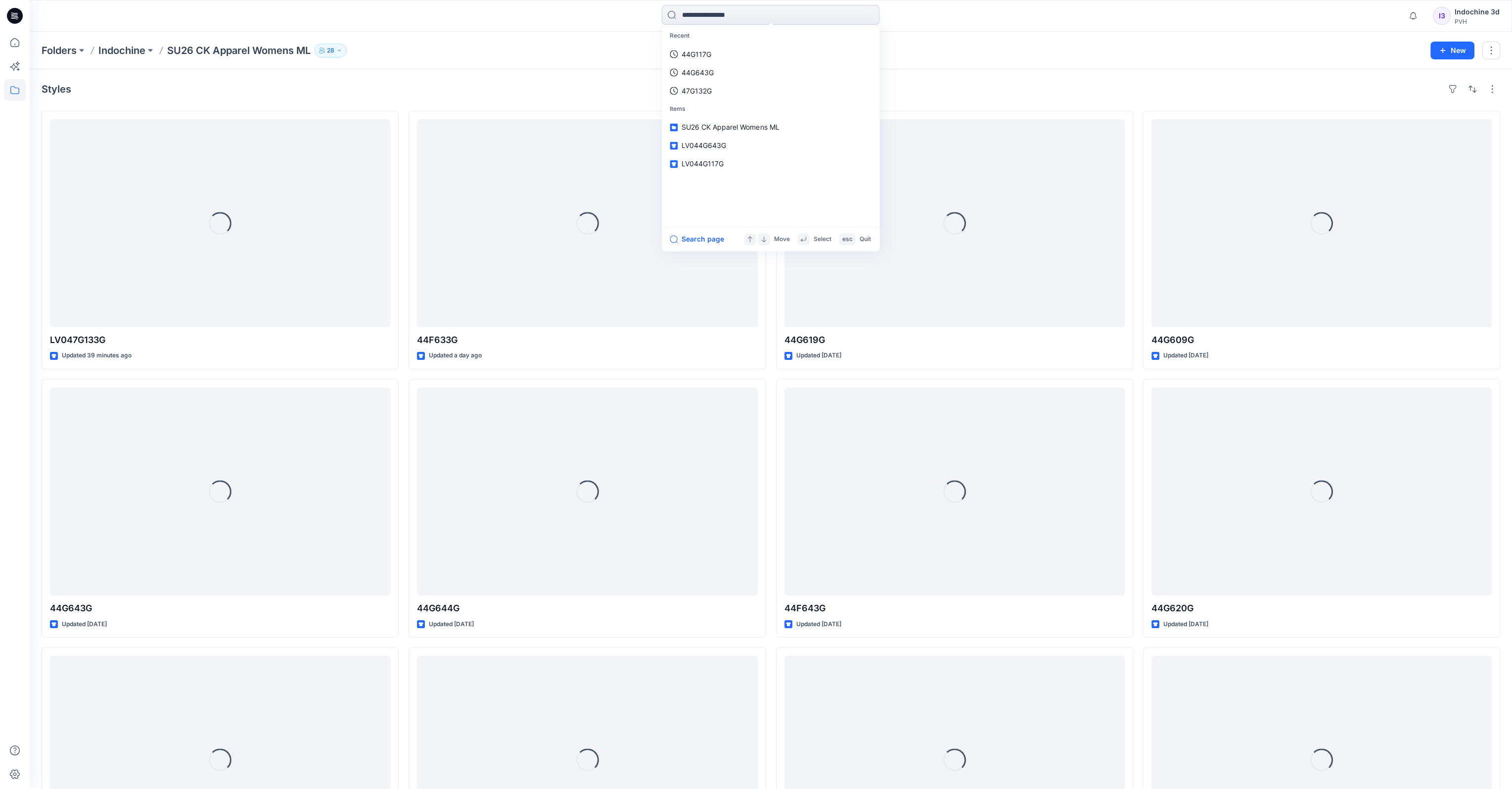
paste input "*******"
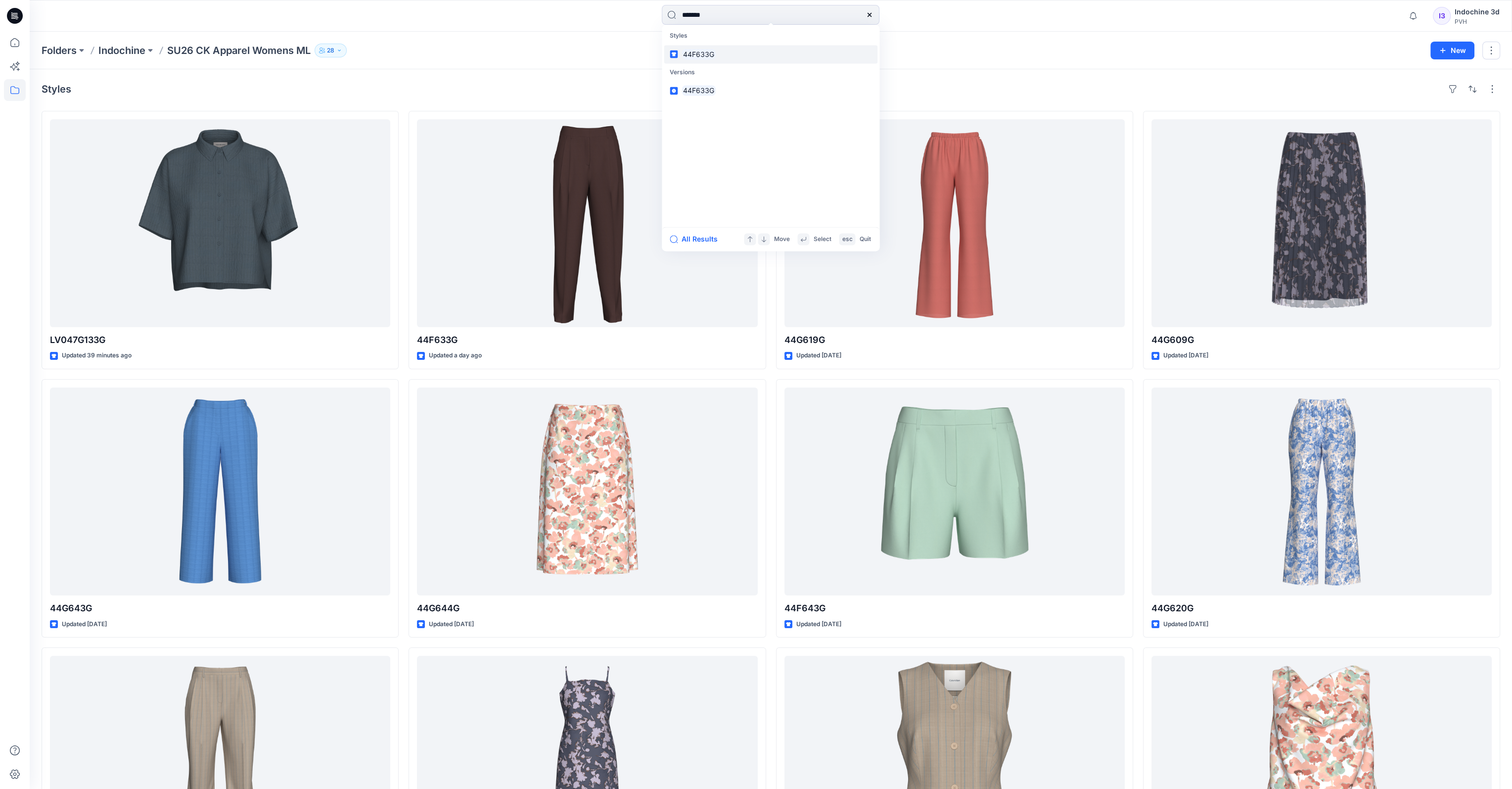
type input "*******"
click at [712, 52] on mark "44F633G" at bounding box center [699, 54] width 34 height 11
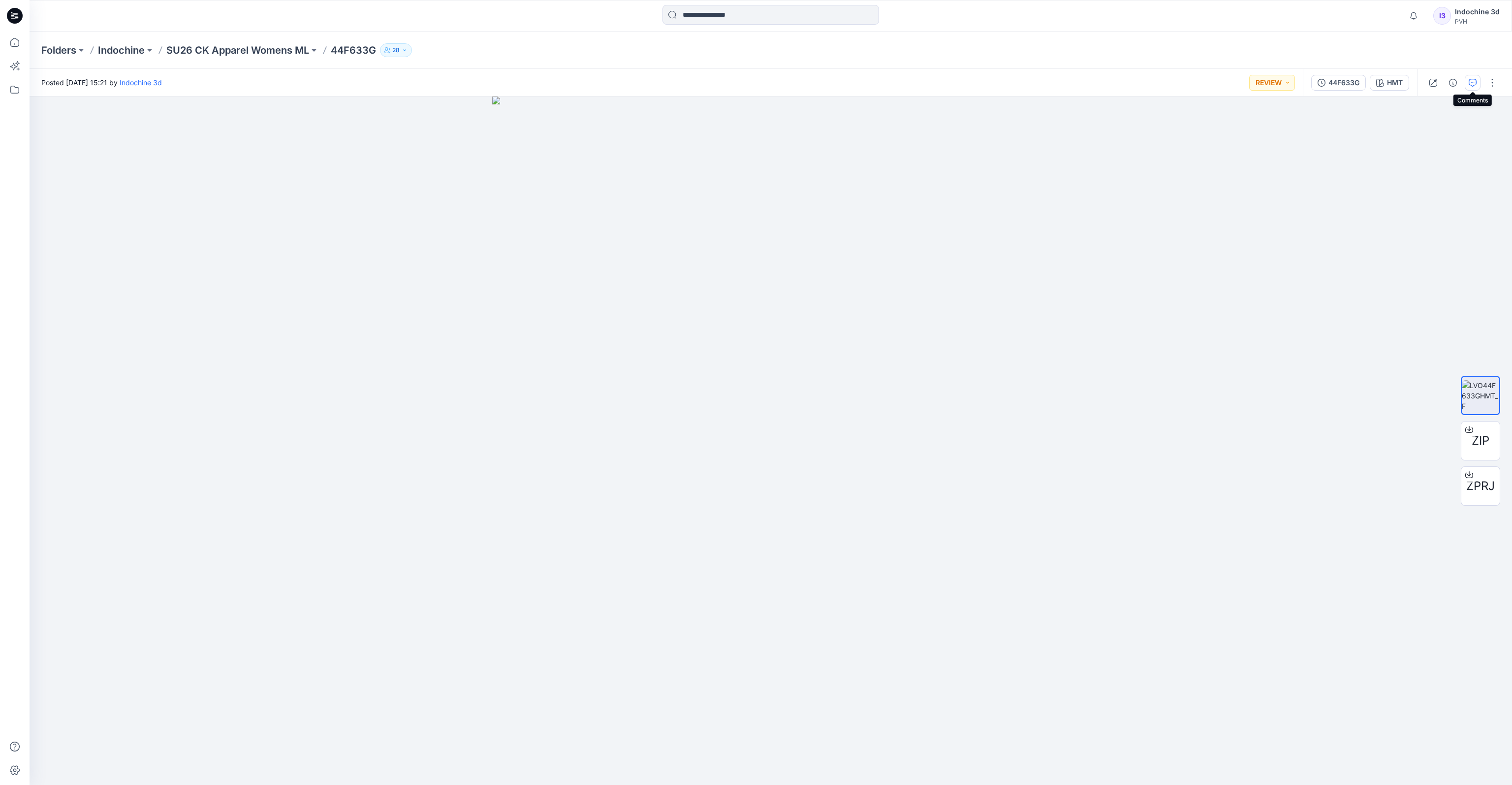
click at [1474, 81] on icon "button" at bounding box center [1473, 82] width 7 height 7
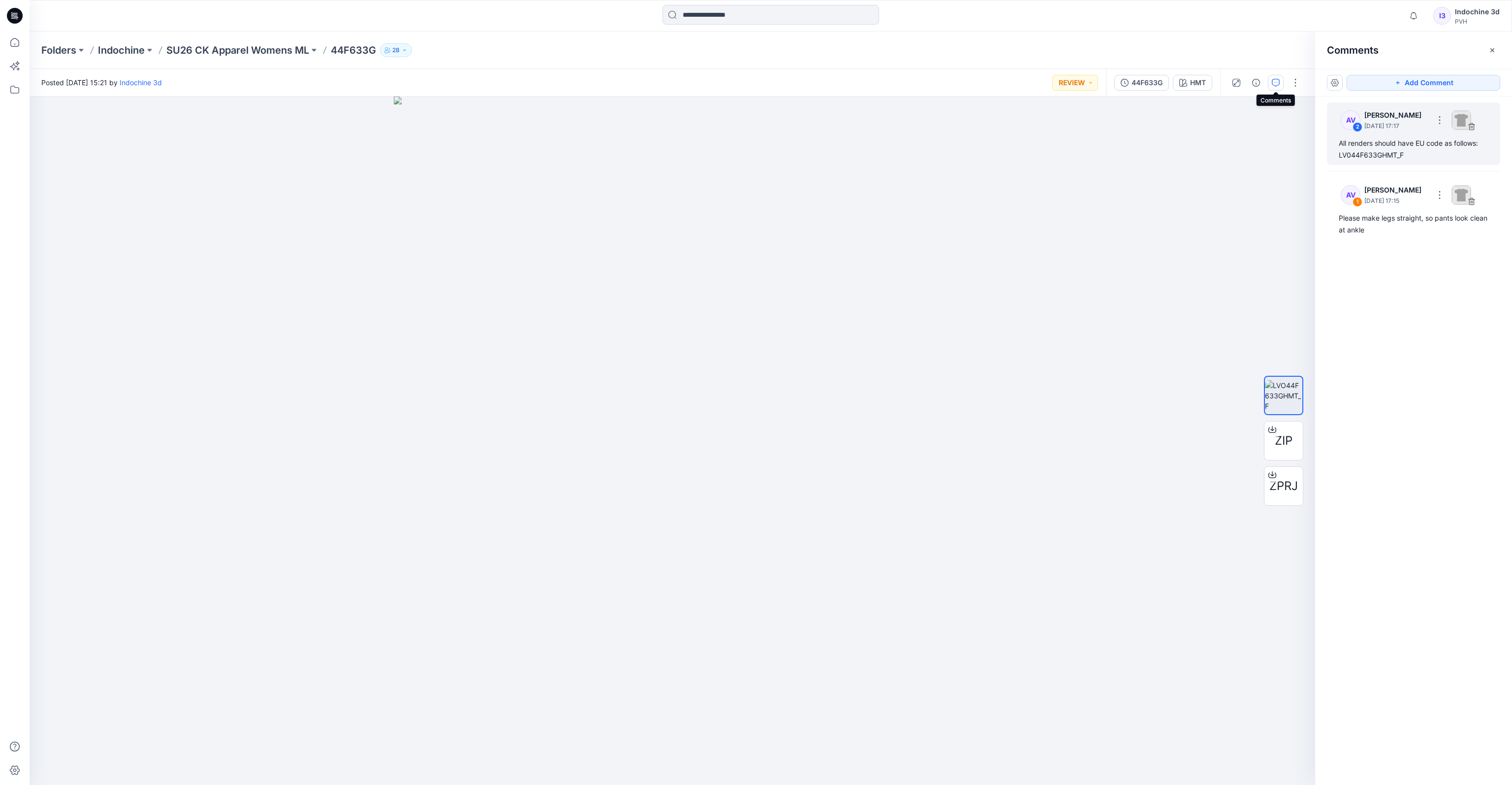
click at [1402, 155] on div "All renders should have EU code as follows: LV044F633GHMT_F" at bounding box center [1414, 148] width 149 height 23
click at [405, 53] on button "28" at bounding box center [396, 49] width 32 height 14
click at [319, 52] on button at bounding box center [314, 49] width 10 height 14
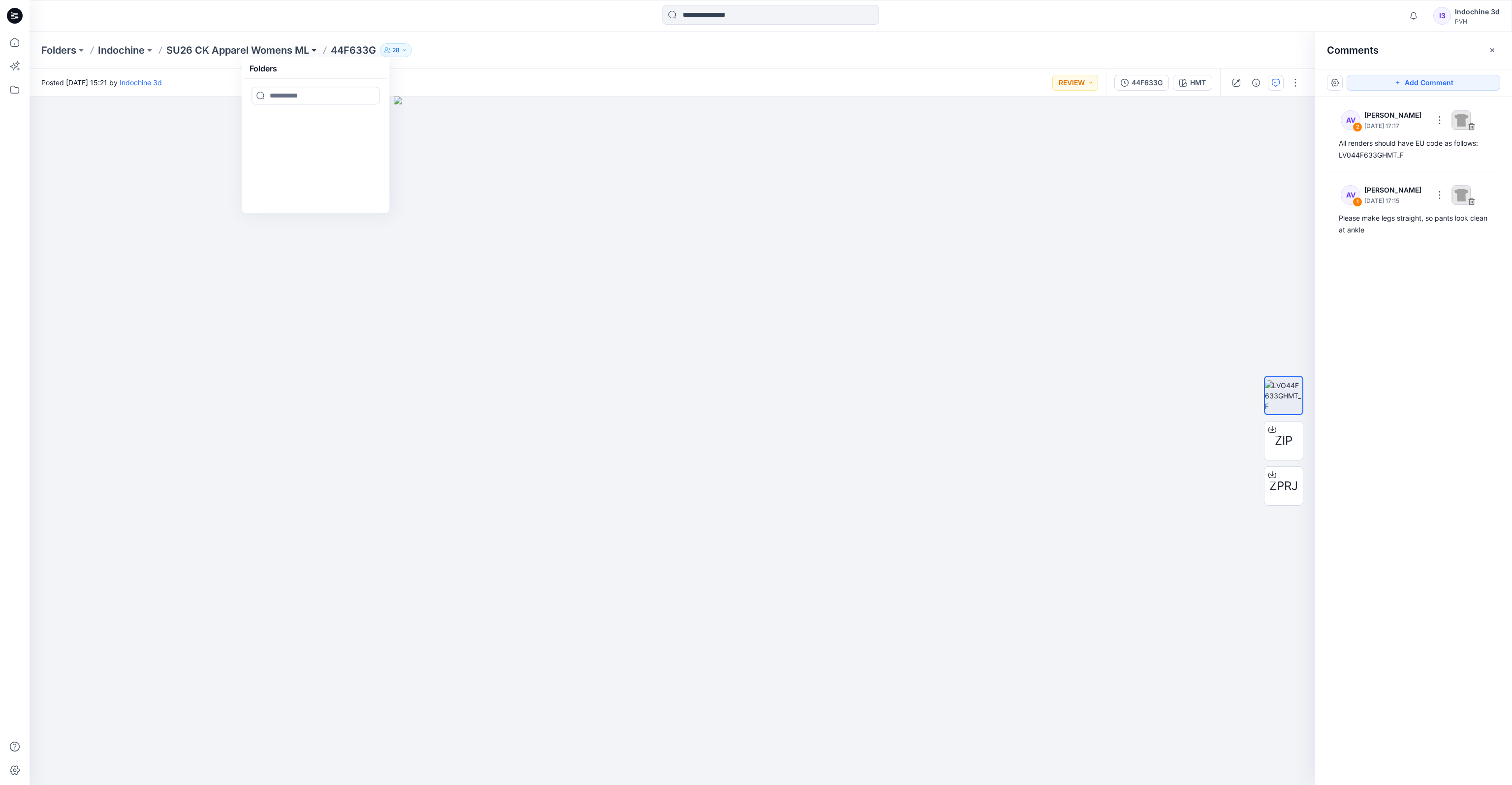
click at [314, 50] on button at bounding box center [314, 49] width 10 height 14
click at [1338, 82] on button "button" at bounding box center [1335, 82] width 16 height 16
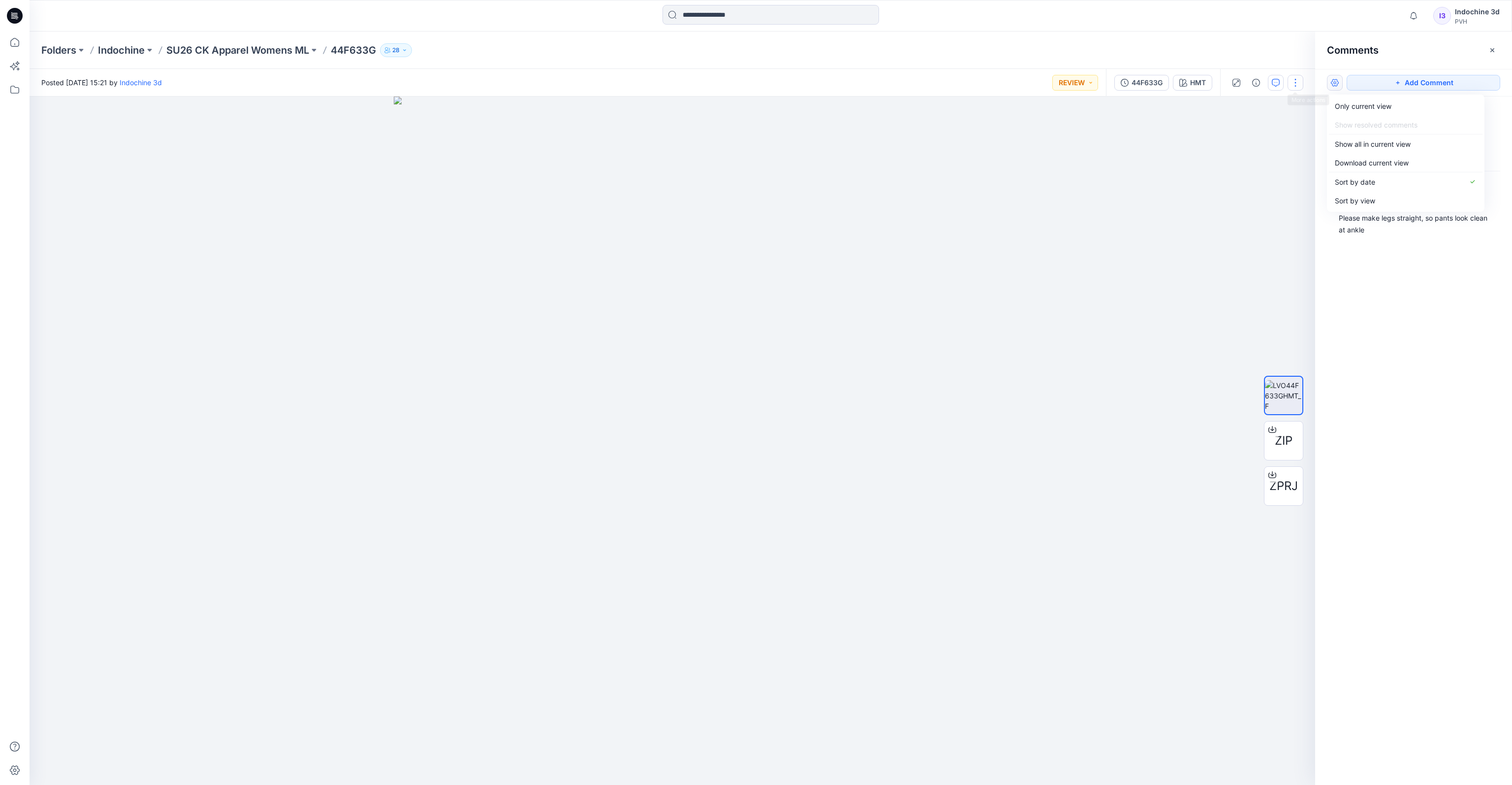
click at [1295, 82] on button "button" at bounding box center [1295, 82] width 16 height 16
click at [1235, 130] on p "Edit" at bounding box center [1232, 133] width 12 height 10
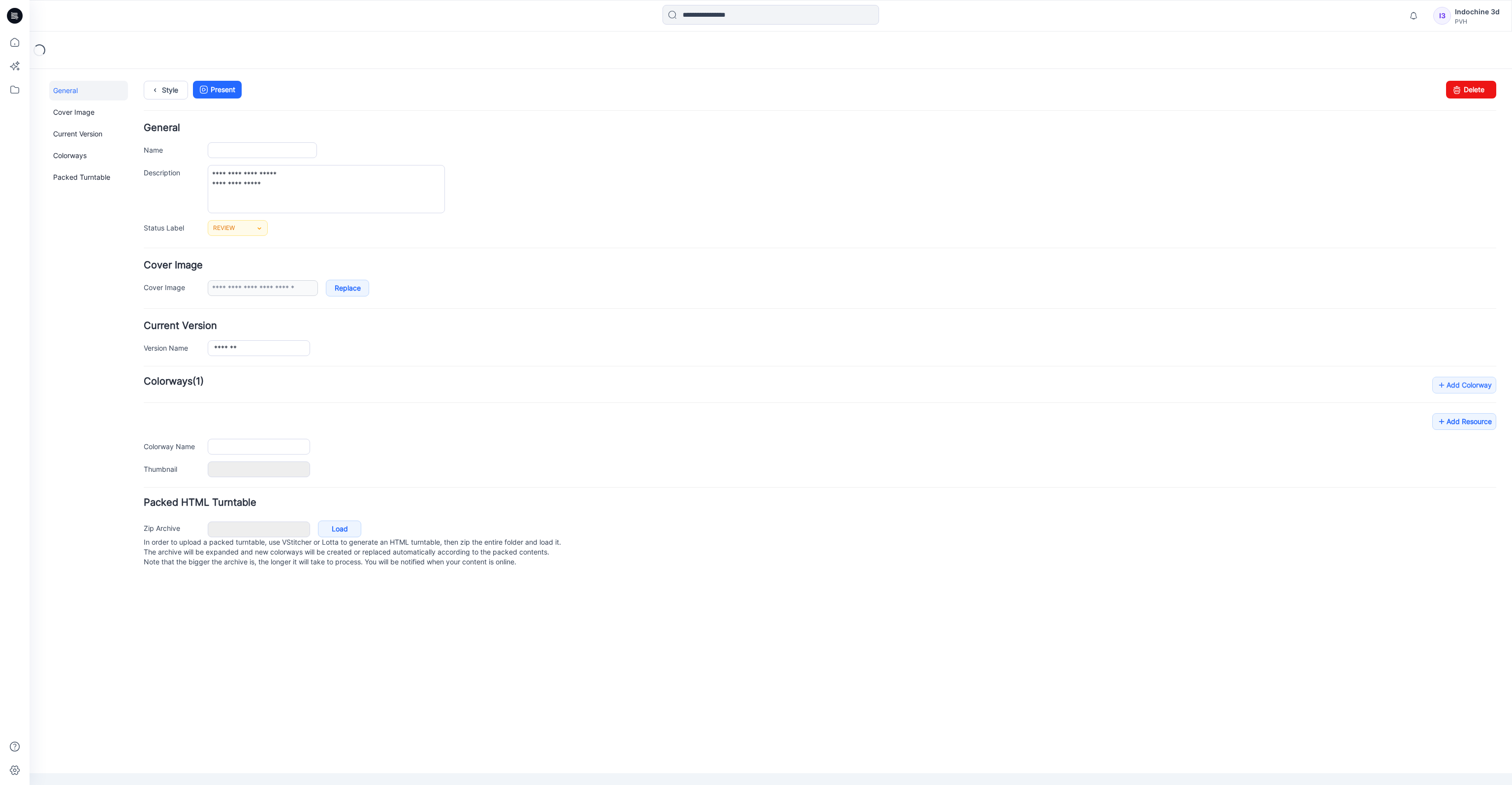
type input "*******"
type input "***"
type input "**********"
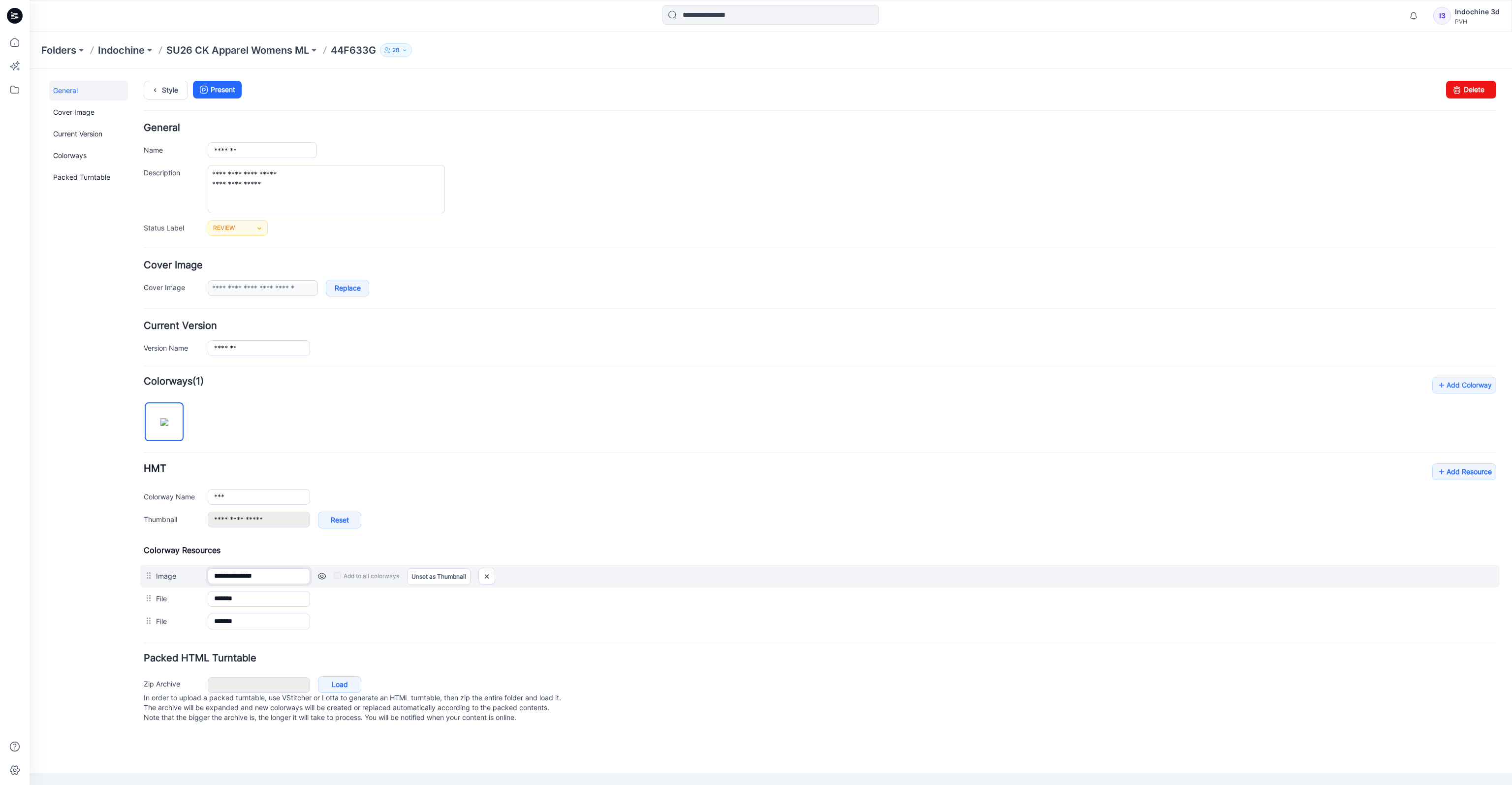
drag, startPoint x: 254, startPoint y: 573, endPoint x: 161, endPoint y: 564, distance: 93.4
click at [161, 565] on div "**********" at bounding box center [819, 576] width 1360 height 22
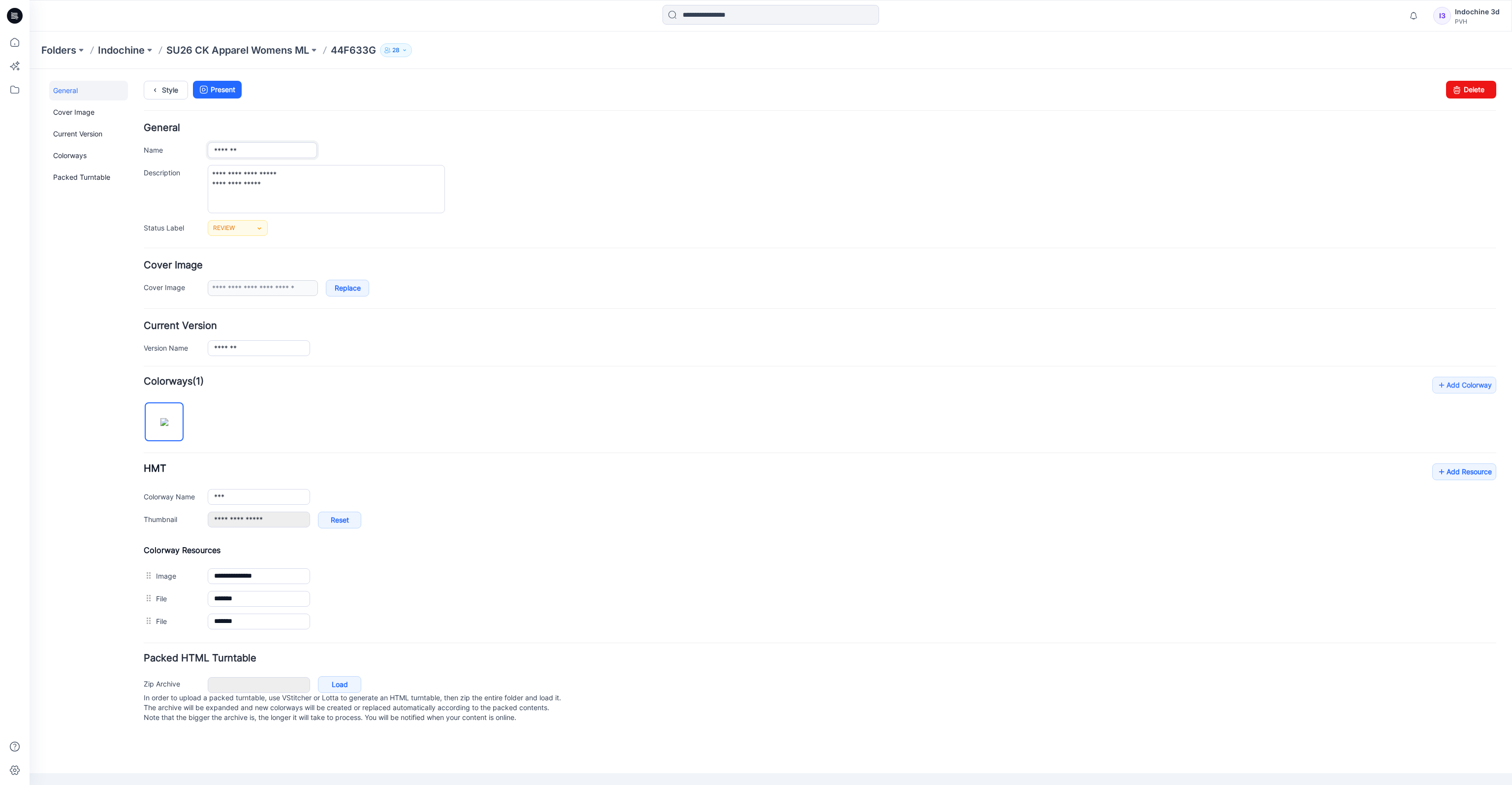
click at [215, 150] on input "*******" at bounding box center [262, 149] width 109 height 16
paste input "*********"
drag, startPoint x: 253, startPoint y: 149, endPoint x: 229, endPoint y: 152, distance: 24.2
click at [229, 152] on input "**********" at bounding box center [262, 149] width 109 height 16
type input "**********"
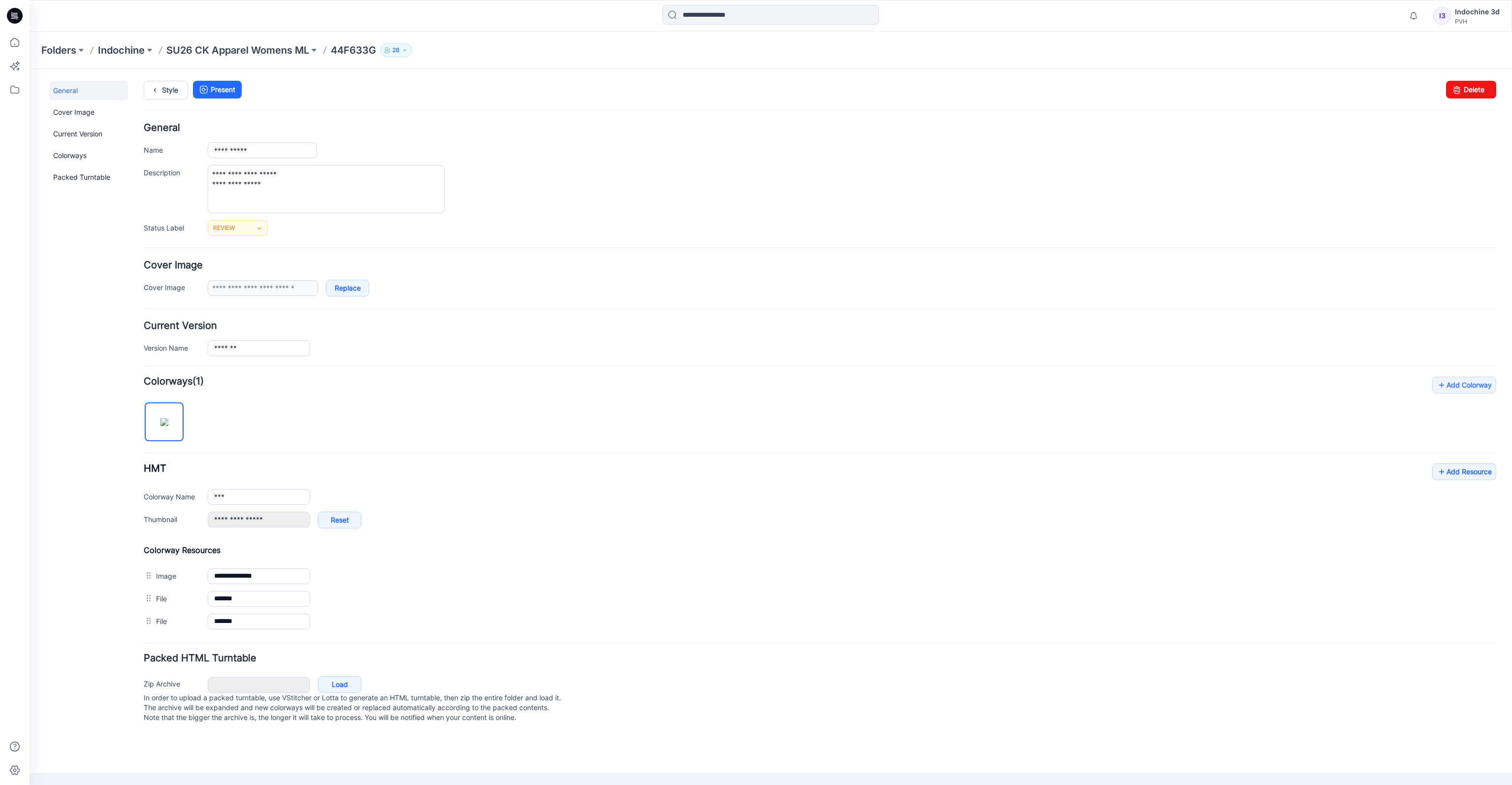
click at [319, 110] on hr at bounding box center [819, 110] width 1352 height 1
click at [404, 155] on div "**********" at bounding box center [852, 149] width 1289 height 16
click at [428, 127] on h4 "General" at bounding box center [819, 128] width 1352 height 9
click at [289, 152] on input "**********" at bounding box center [262, 149] width 109 height 16
click at [236, 229] on link "REVIEW" at bounding box center [238, 228] width 60 height 16
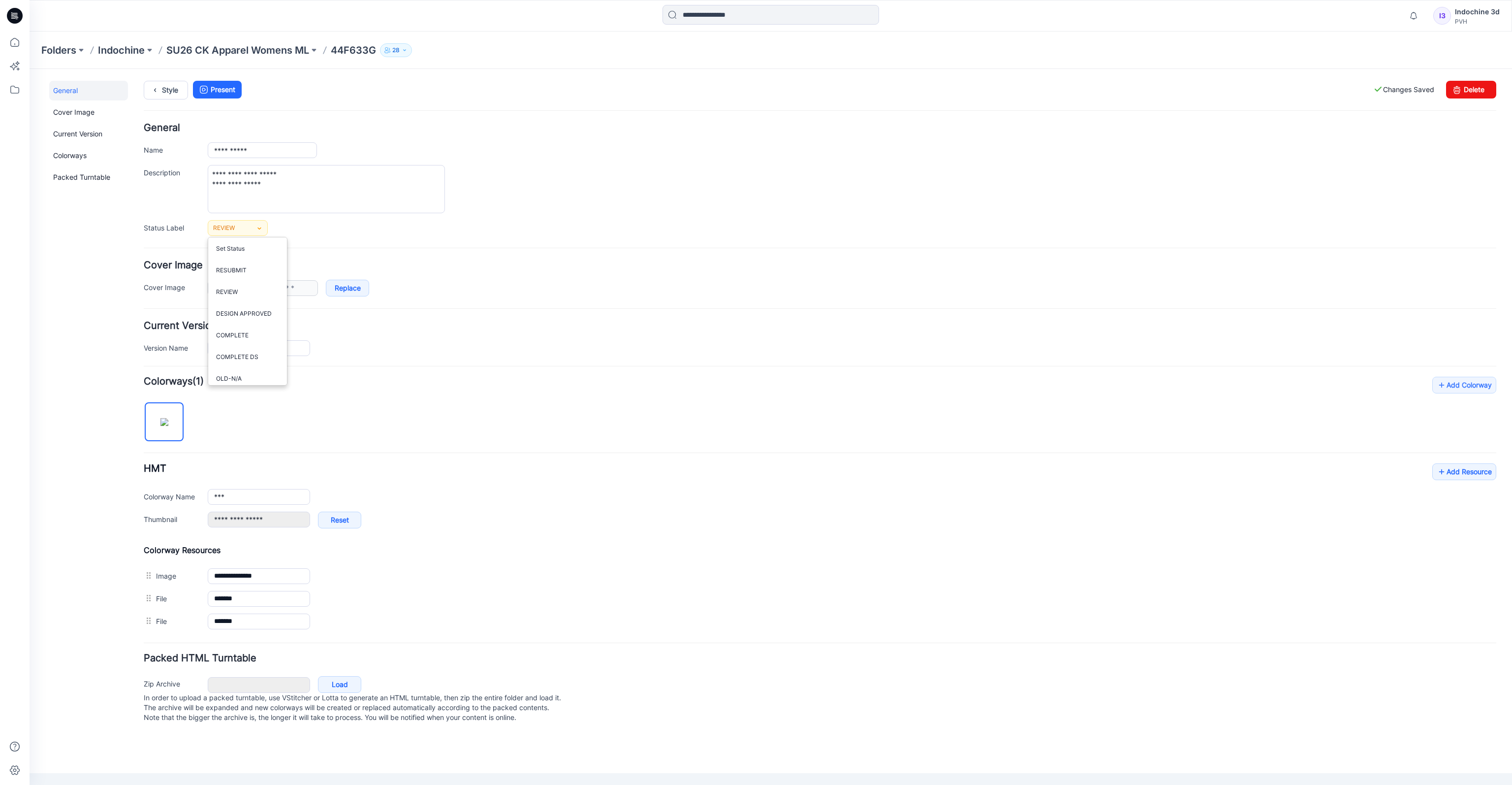
click at [546, 252] on form "**********" at bounding box center [819, 425] width 1352 height 603
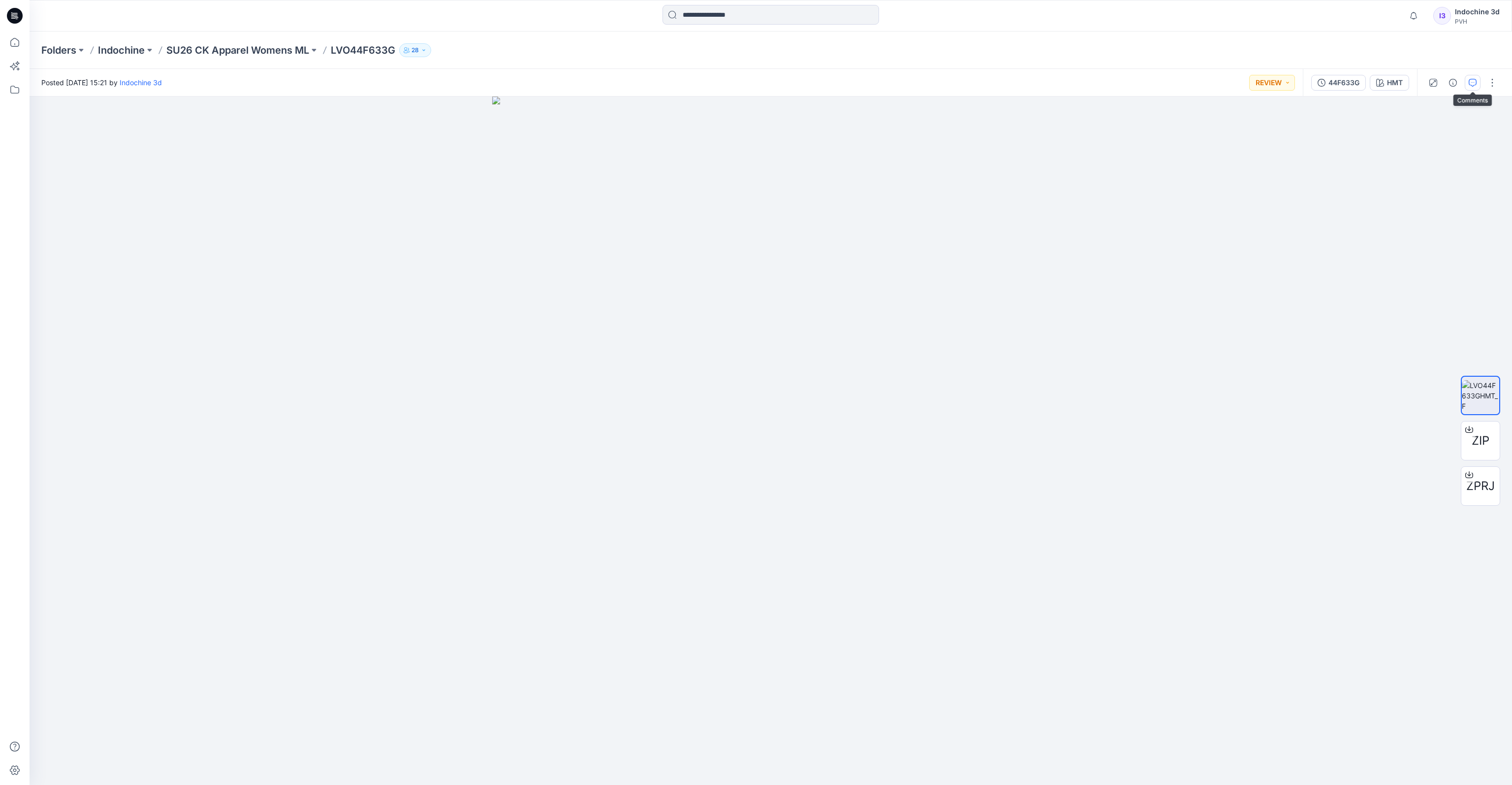
click at [1473, 77] on button "button" at bounding box center [1473, 82] width 16 height 16
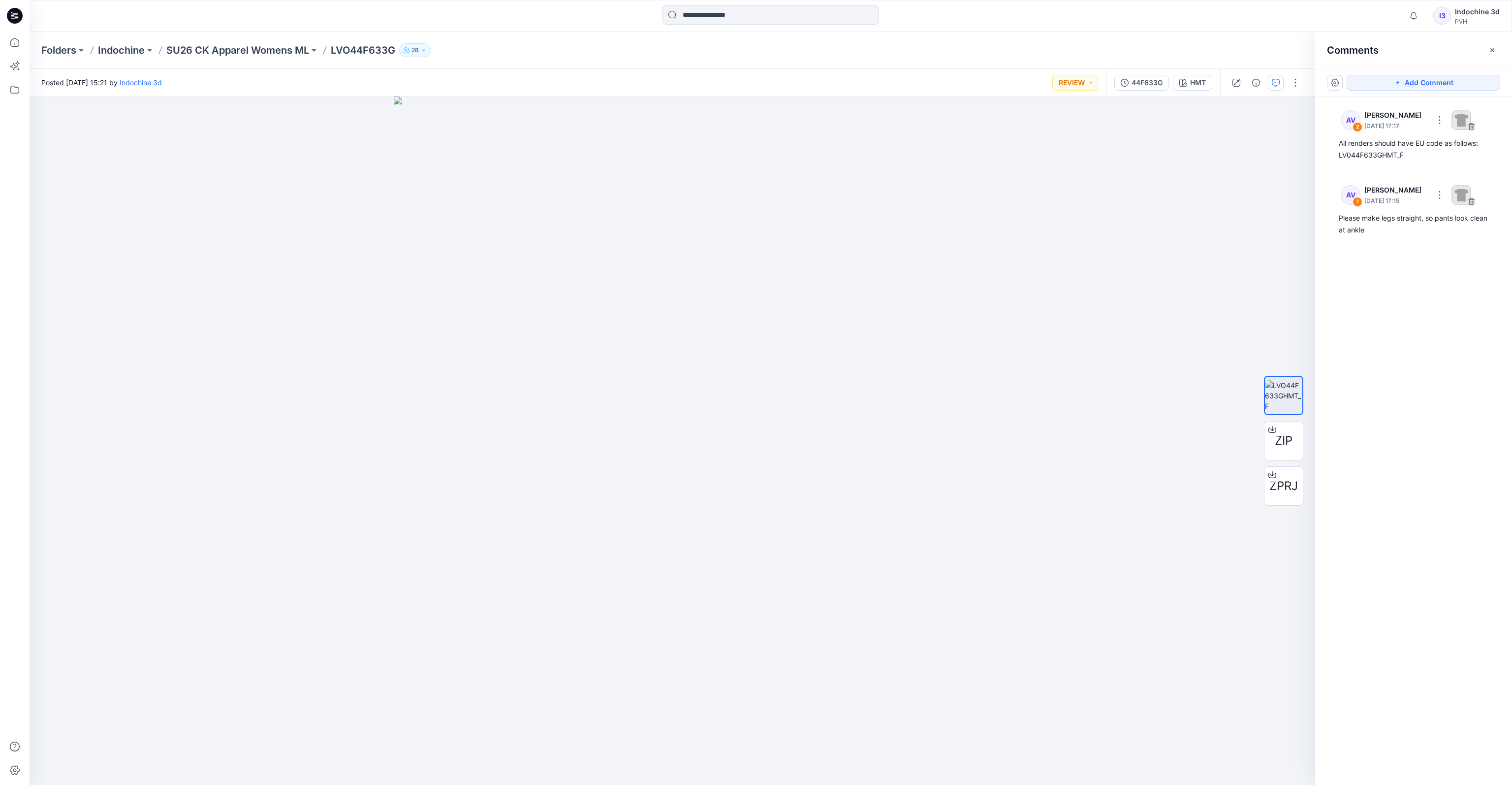
click at [1100, 35] on div "Folders Indochine SU26 CK Apparel Womens ML LVO44F633G 28" at bounding box center [771, 50] width 1483 height 37
click at [1196, 80] on div "HMT" at bounding box center [1197, 83] width 16 height 11
click at [1145, 81] on div "44F633G" at bounding box center [1147, 83] width 31 height 11
click at [1197, 83] on div "HMT" at bounding box center [1197, 83] width 16 height 11
click at [1152, 78] on div "44F633G" at bounding box center [1147, 83] width 31 height 11
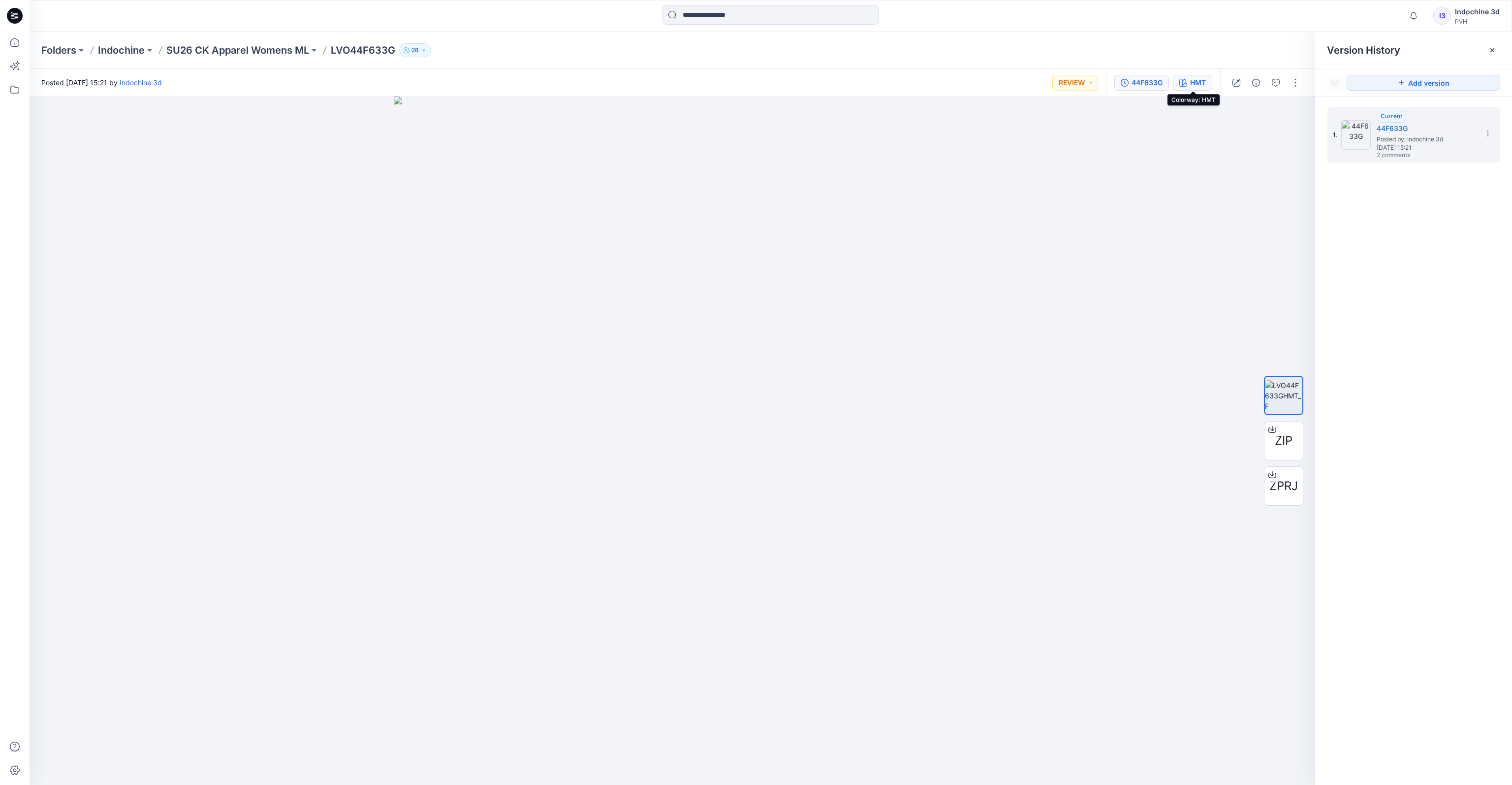
click at [1191, 83] on div "HMT" at bounding box center [1197, 83] width 16 height 11
click at [1140, 83] on div "44F633G" at bounding box center [1147, 83] width 31 height 11
click at [1444, 136] on span "Posted by: Indochine 3d" at bounding box center [1425, 139] width 98 height 10
click at [1410, 157] on span "2 comments" at bounding box center [1411, 155] width 69 height 7
click at [1154, 85] on div "44F633G" at bounding box center [1147, 83] width 31 height 11
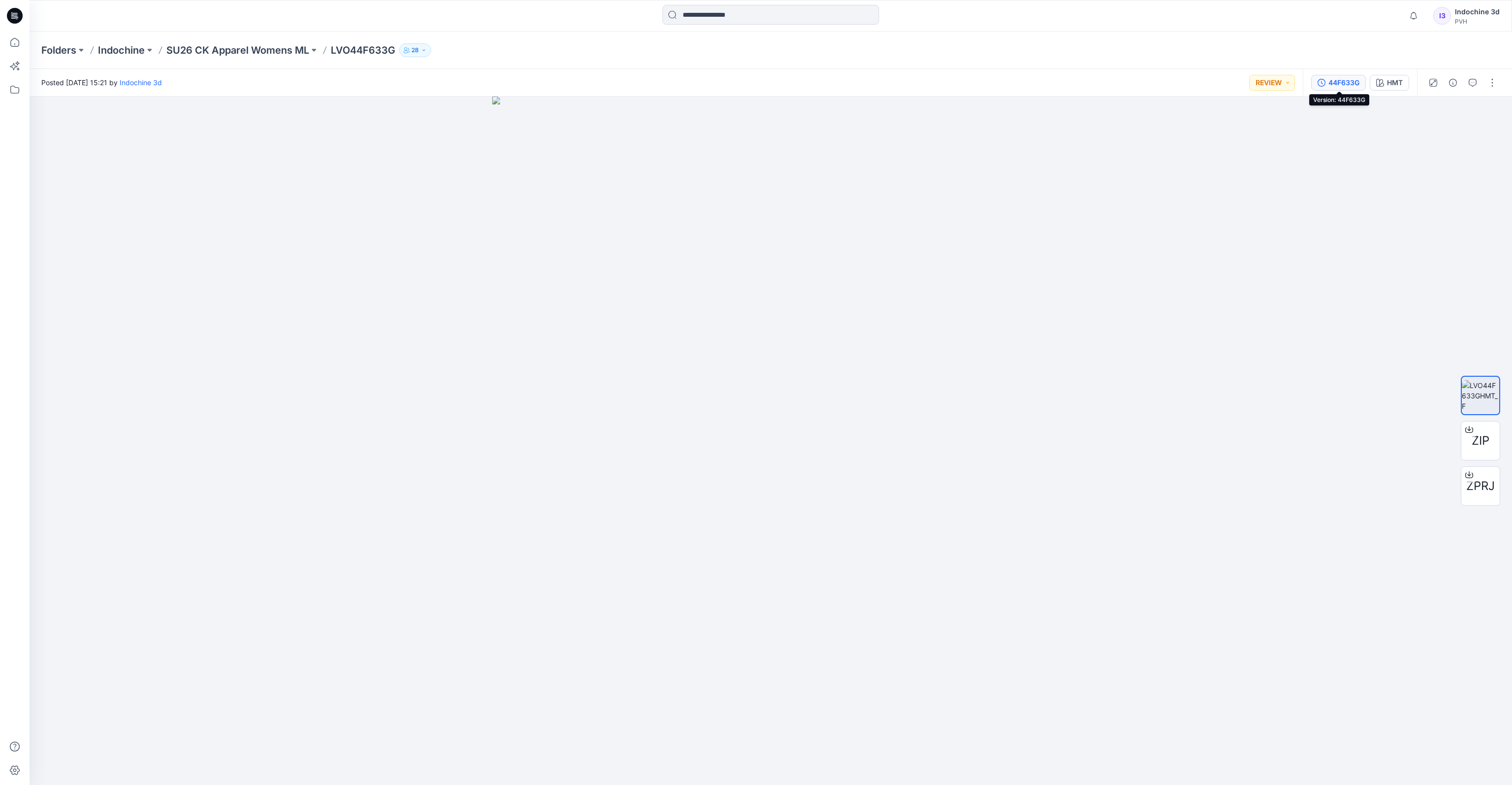
click at [1336, 83] on div "44F633G" at bounding box center [1343, 83] width 31 height 11
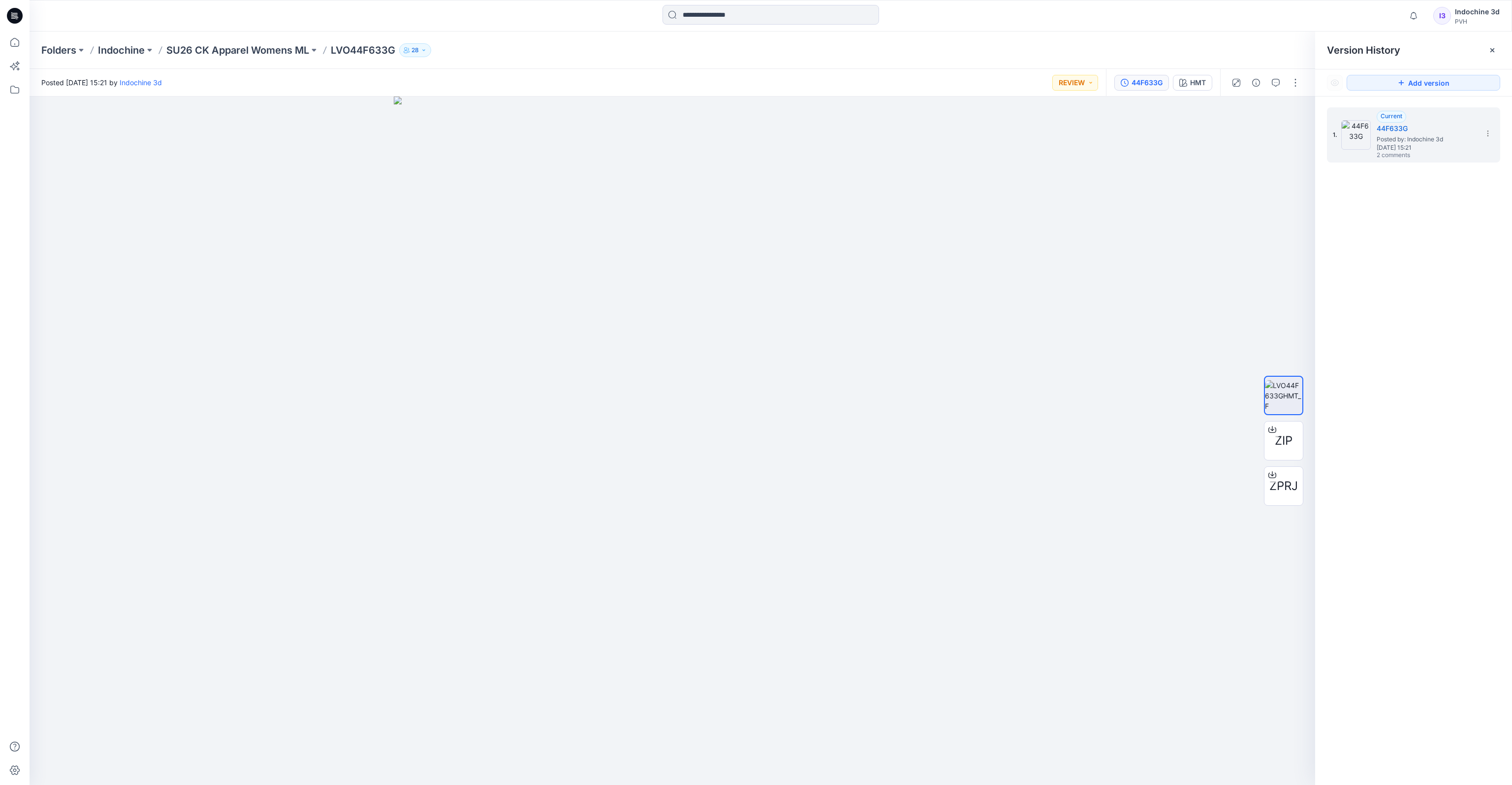
click at [351, 53] on p "LVO44F633G" at bounding box center [362, 49] width 64 height 14
click at [287, 48] on p "SU26 CK Apparel Womens ML" at bounding box center [237, 49] width 143 height 14
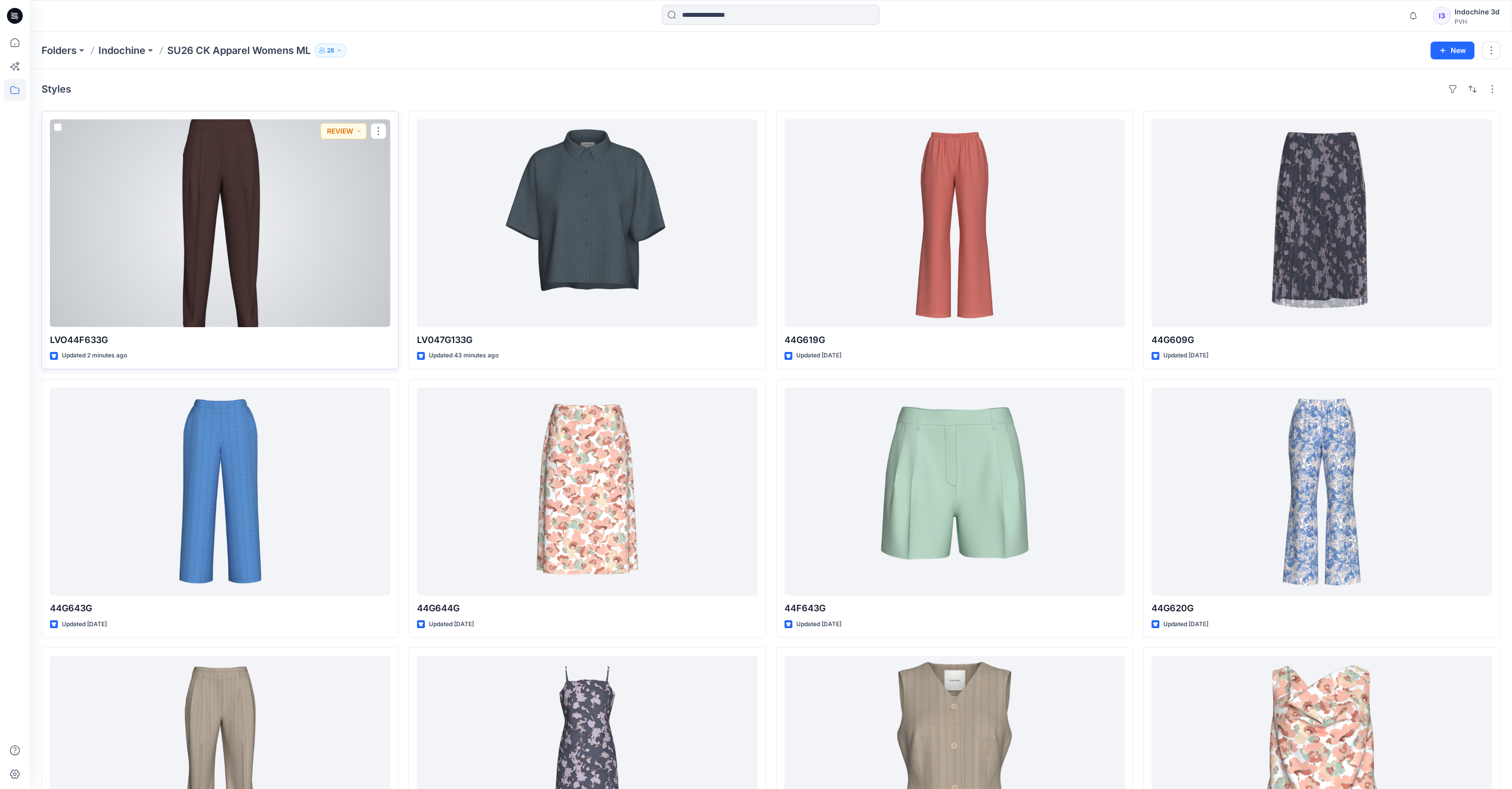
click at [230, 210] on div at bounding box center [219, 223] width 340 height 208
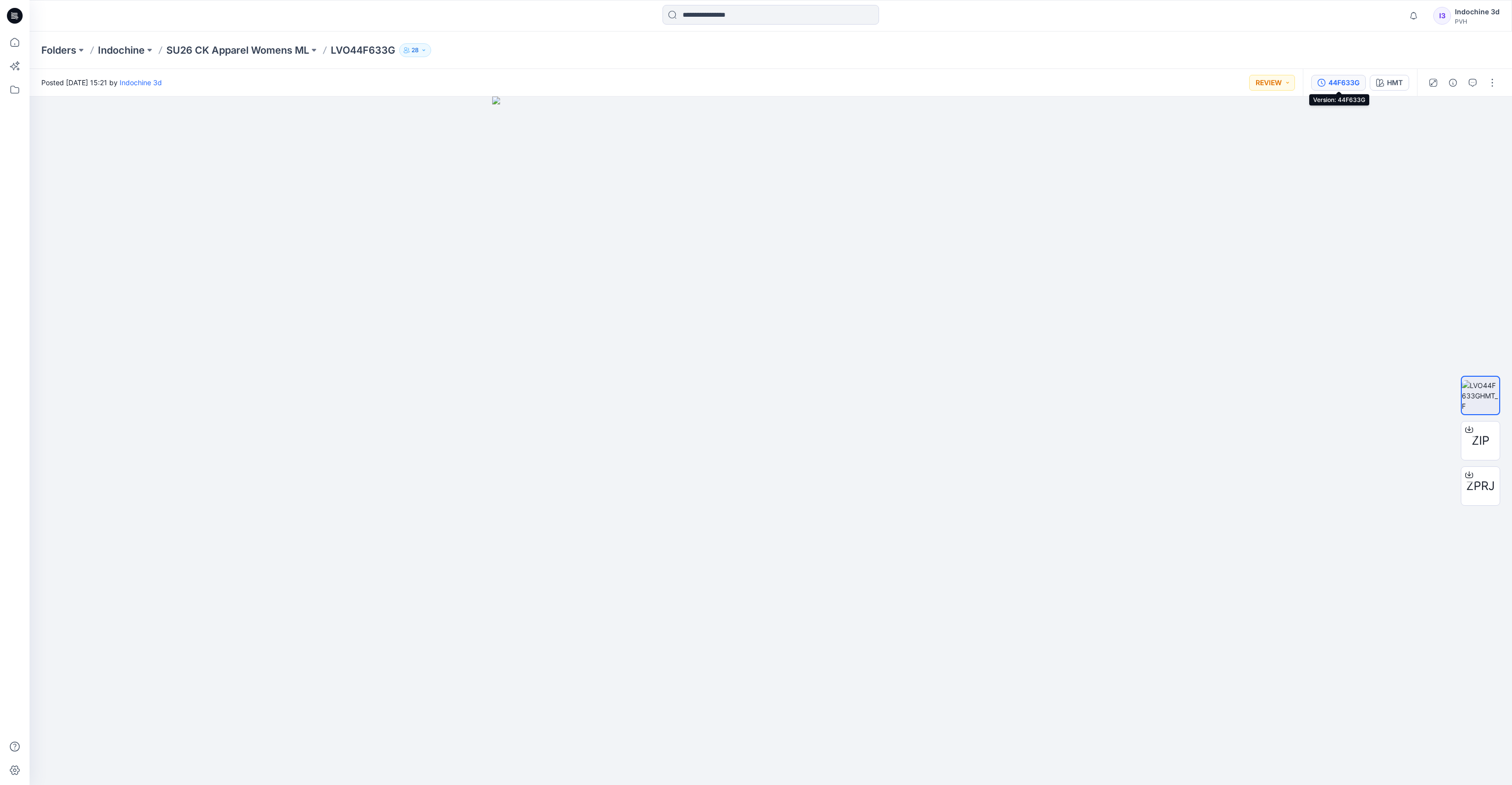
click at [1333, 79] on div "44F633G" at bounding box center [1343, 83] width 31 height 11
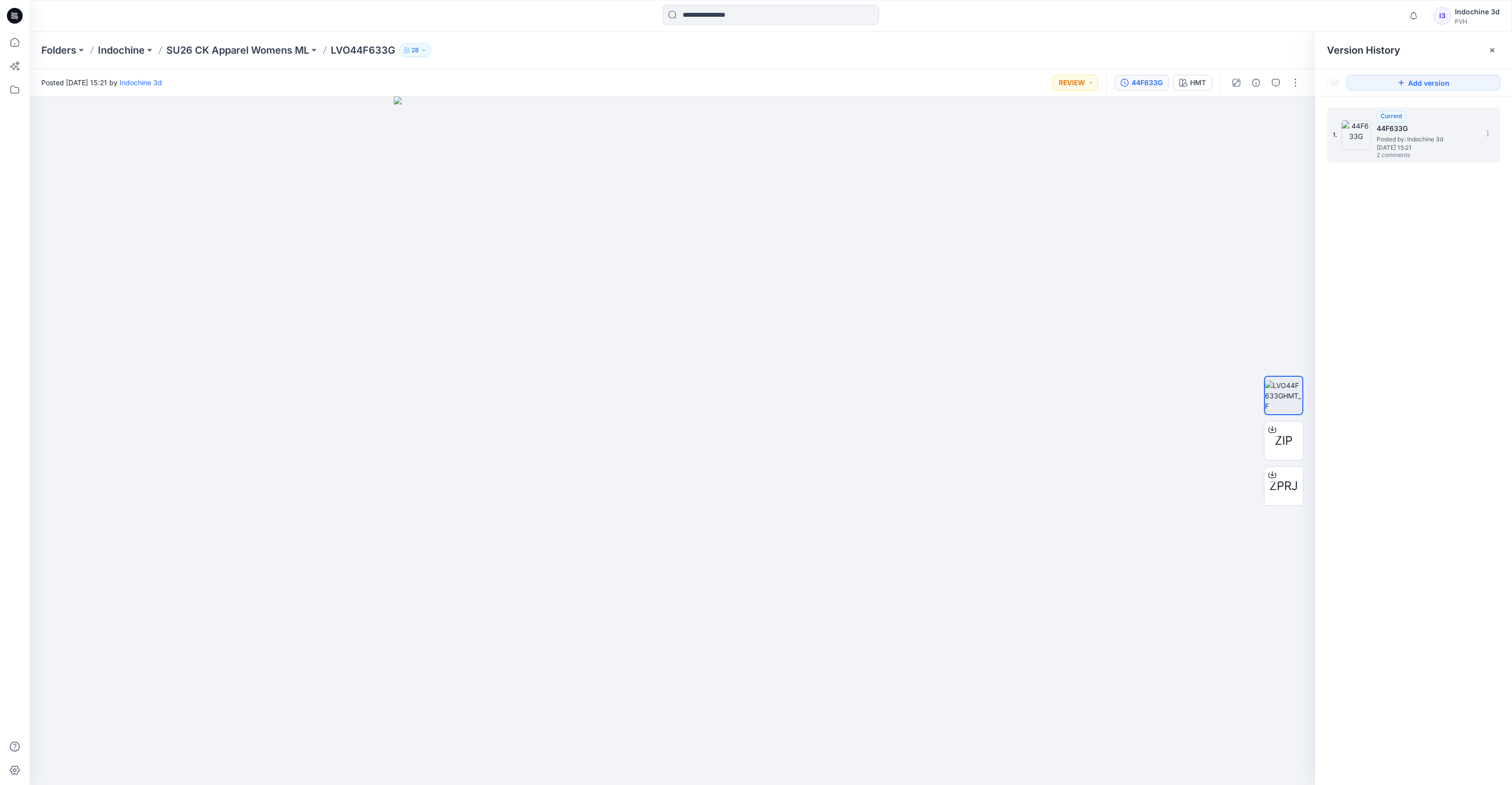
click at [1388, 133] on h5 "44F633G" at bounding box center [1425, 128] width 98 height 12
click at [288, 50] on p "SU26 CK Apparel Womens ML" at bounding box center [237, 49] width 143 height 14
